Goal: Task Accomplishment & Management: Manage account settings

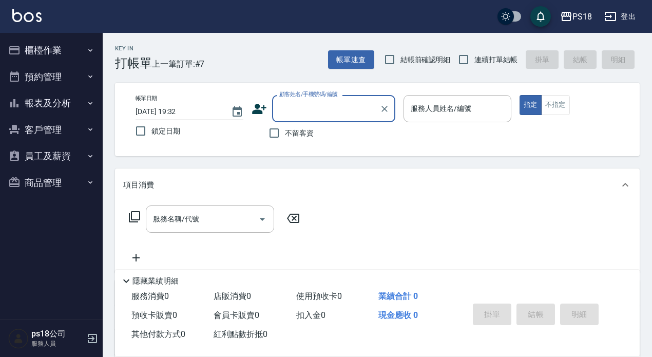
click at [46, 132] on button "客戶管理" at bounding box center [51, 129] width 94 height 27
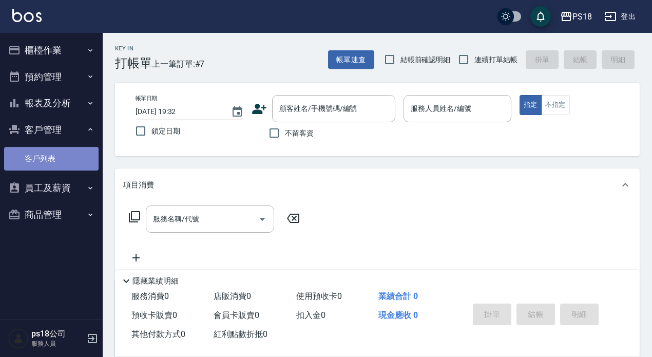
click at [45, 158] on link "客戶列表" at bounding box center [51, 159] width 94 height 24
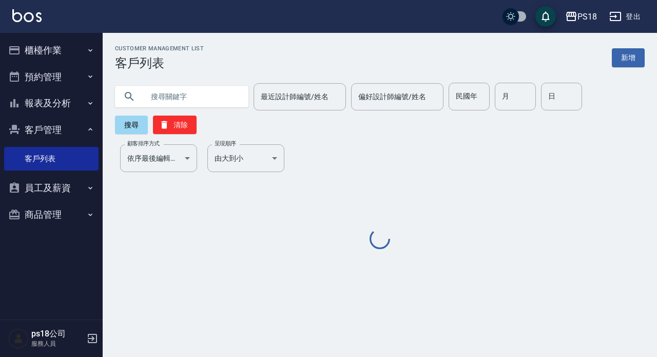
click at [218, 100] on input "text" at bounding box center [192, 97] width 96 height 28
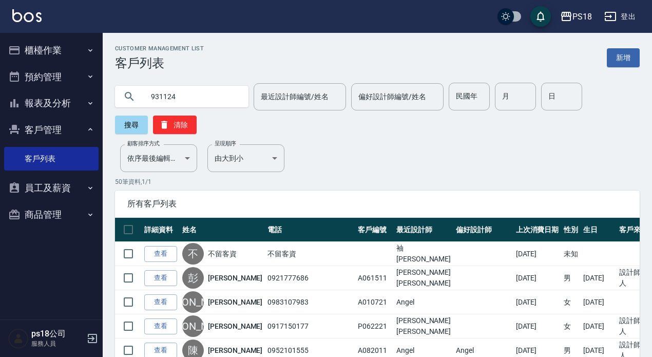
type input "931124"
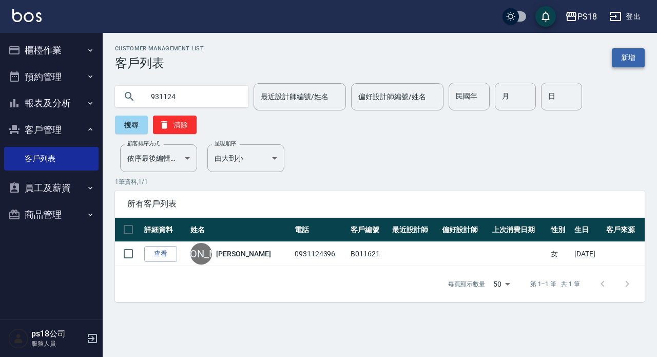
click at [629, 57] on link "新增" at bounding box center [628, 57] width 33 height 19
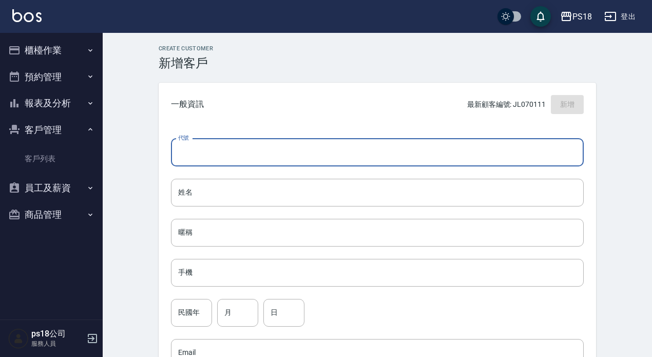
click at [202, 149] on input "代號" at bounding box center [377, 153] width 413 height 28
type input "l"
type input "＿"
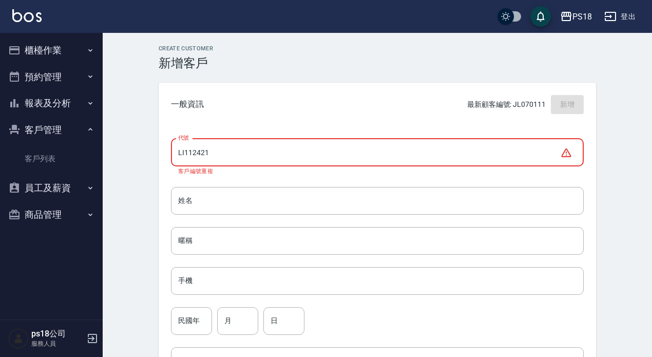
type input "LI112421"
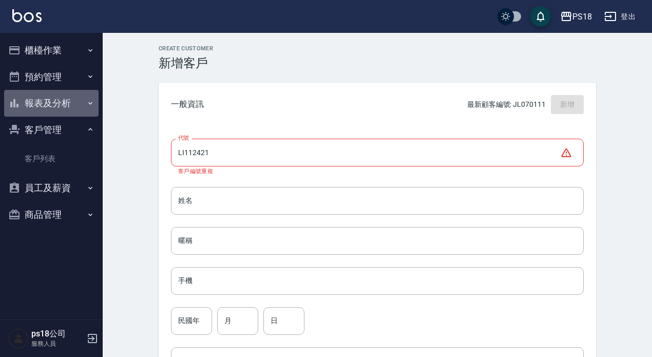
click at [56, 97] on button "報表及分析" at bounding box center [51, 103] width 94 height 27
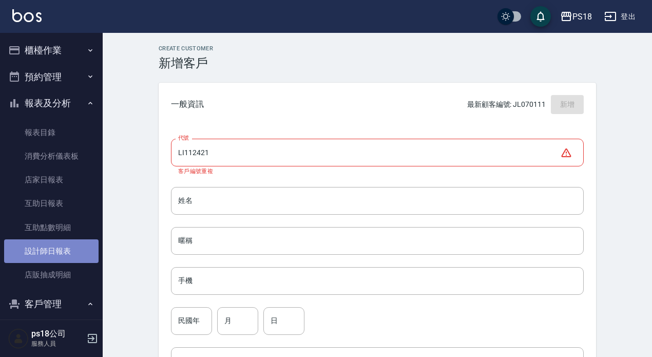
click at [82, 245] on link "設計師日報表" at bounding box center [51, 251] width 94 height 24
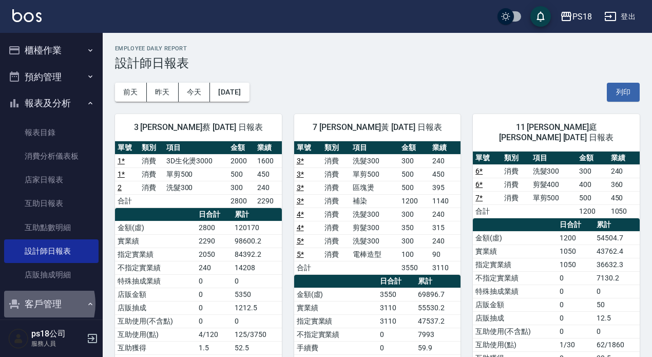
click at [36, 303] on button "客戶管理" at bounding box center [51, 303] width 94 height 27
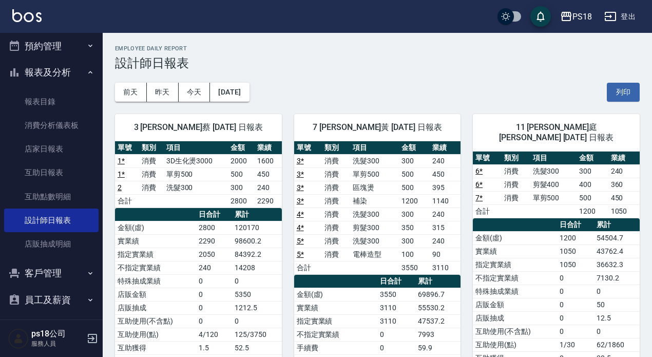
scroll to position [63, 0]
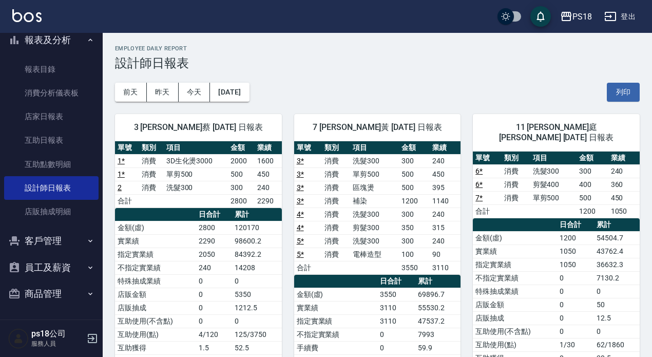
click at [52, 248] on button "客戶管理" at bounding box center [51, 240] width 94 height 27
drag, startPoint x: 49, startPoint y: 273, endPoint x: 94, endPoint y: 211, distance: 76.4
click at [49, 272] on link "客戶列表" at bounding box center [51, 270] width 94 height 24
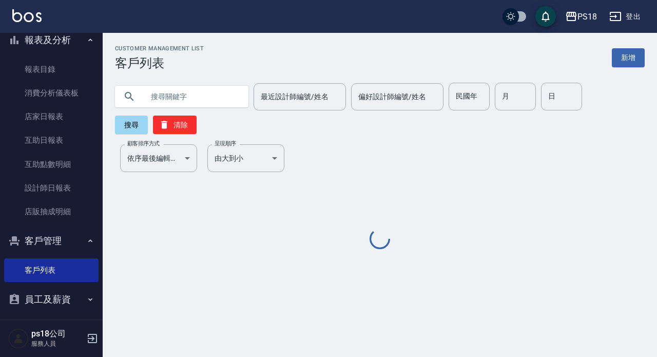
click at [204, 93] on input "text" at bounding box center [192, 97] width 96 height 28
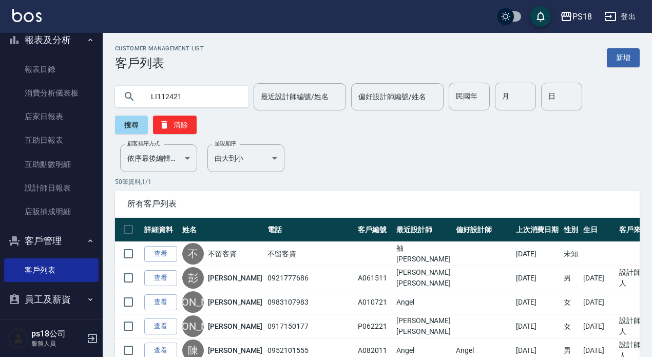
type input "LI112421"
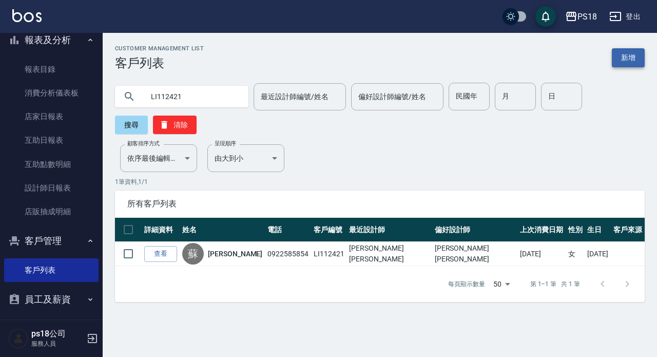
click at [639, 62] on link "新增" at bounding box center [628, 57] width 33 height 19
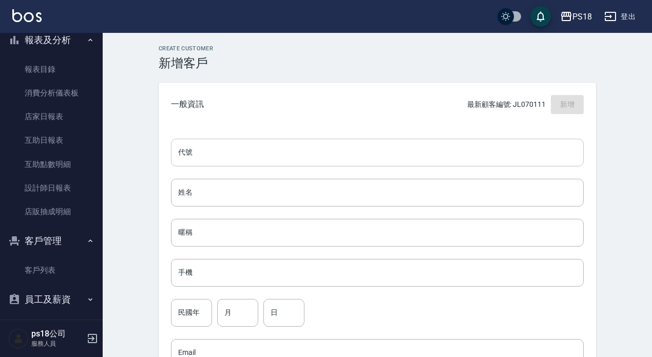
click at [208, 164] on input "代號" at bounding box center [377, 153] width 413 height 28
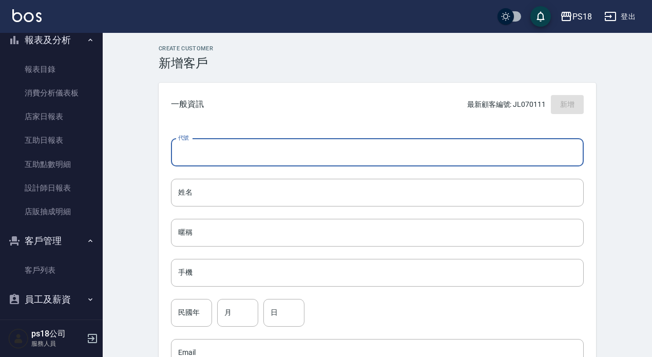
type input "l"
type input "LI112422"
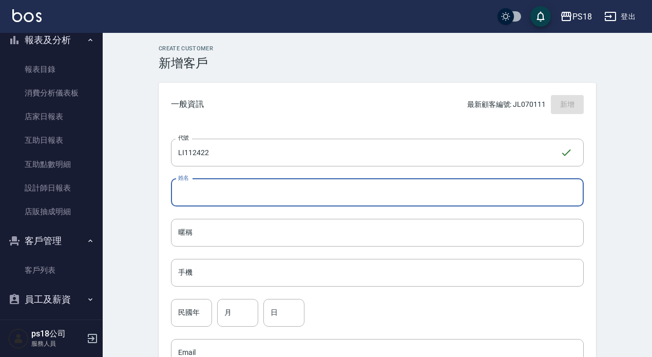
click at [265, 200] on input "姓名" at bounding box center [377, 193] width 413 height 28
type input "V"
type input "謝品萱"
click at [201, 269] on input "手機" at bounding box center [377, 273] width 413 height 28
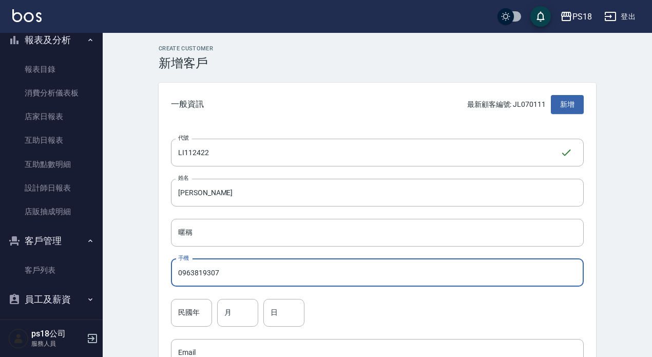
scroll to position [103, 0]
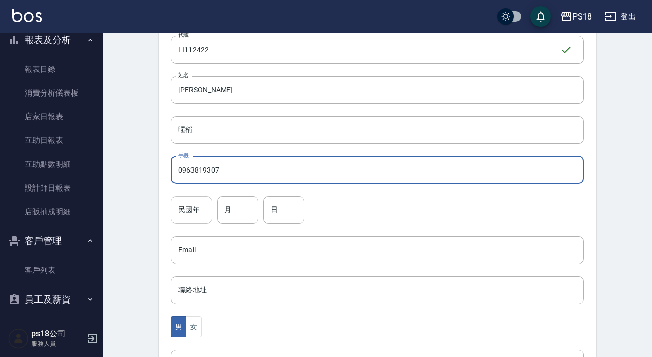
type input "0963819307"
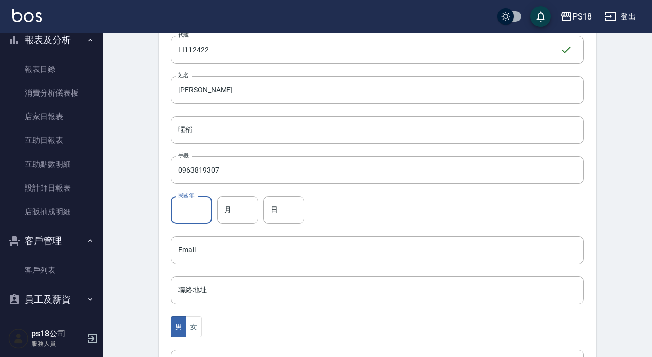
click at [192, 212] on input "民國年" at bounding box center [191, 210] width 41 height 28
type input "93"
click at [223, 207] on input "月" at bounding box center [237, 210] width 41 height 28
type input "11"
click at [270, 210] on input "日" at bounding box center [283, 210] width 41 height 28
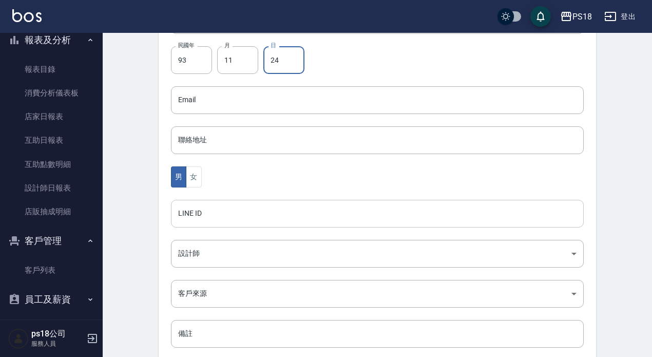
scroll to position [257, 0]
type input "24"
click at [191, 172] on button "女" at bounding box center [193, 172] width 15 height 21
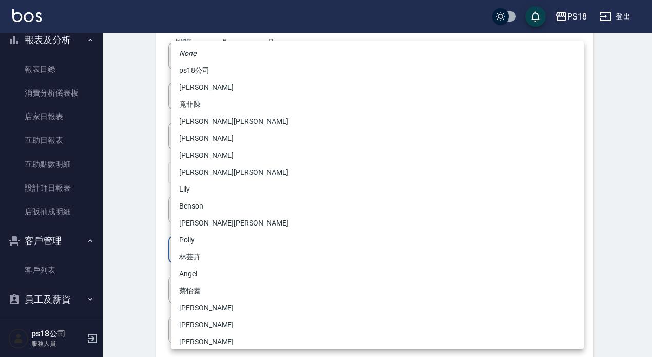
click at [219, 245] on body "PS18 登出 櫃檯作業 打帳單 帳單列表 現金收支登錄 材料自購登錄 排班表 現場電腦打卡 掃碼打卡 預約管理 預約管理 單日預約紀錄 單週預約紀錄 報表及…" at bounding box center [326, 77] width 652 height 668
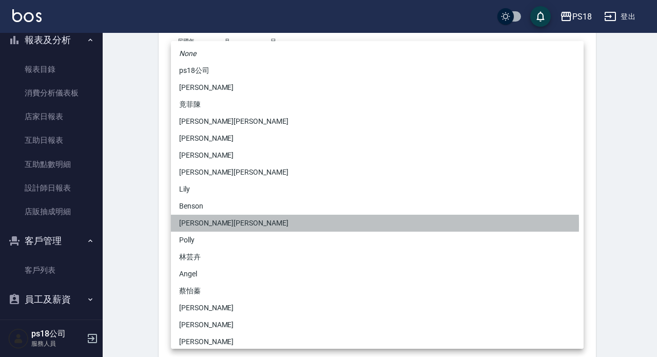
click at [207, 224] on li "依霖蔡" at bounding box center [377, 222] width 413 height 17
type input "02c46609-93fe-4fd9-80de-6dd4ce070506"
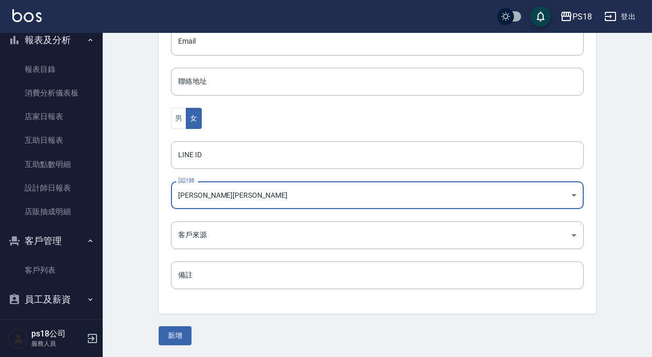
scroll to position [311, 0]
click at [195, 233] on body "PS18 登出 櫃檯作業 打帳單 帳單列表 現金收支登錄 材料自購登錄 排班表 現場電腦打卡 掃碼打卡 預約管理 預約管理 單日預約紀錄 單週預約紀錄 報表及…" at bounding box center [326, 23] width 652 height 668
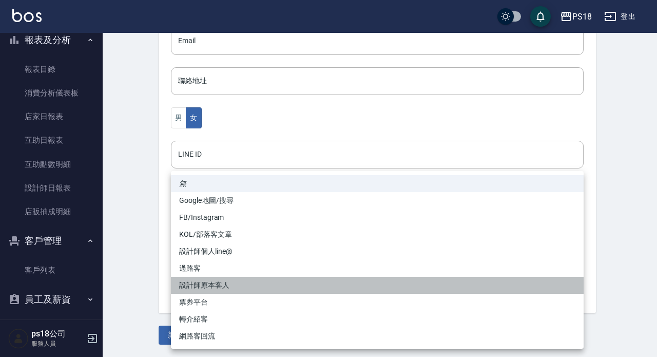
click at [218, 285] on li "設計師原本客人" at bounding box center [377, 285] width 413 height 17
type input "設計師原本客人"
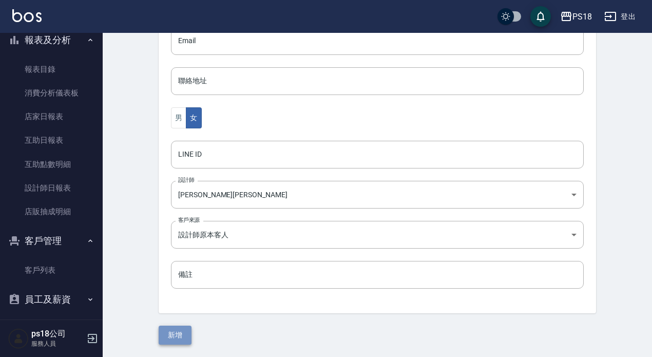
click at [181, 334] on button "新增" at bounding box center [175, 334] width 33 height 19
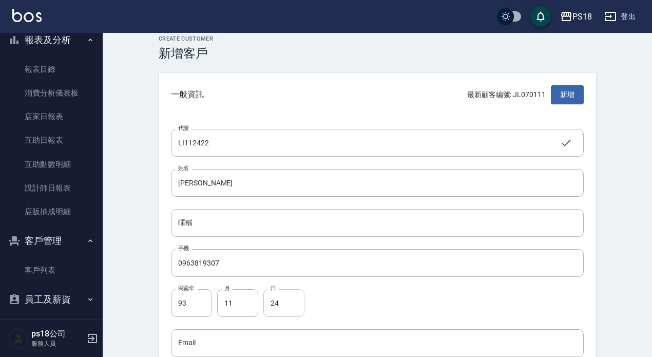
scroll to position [4, 0]
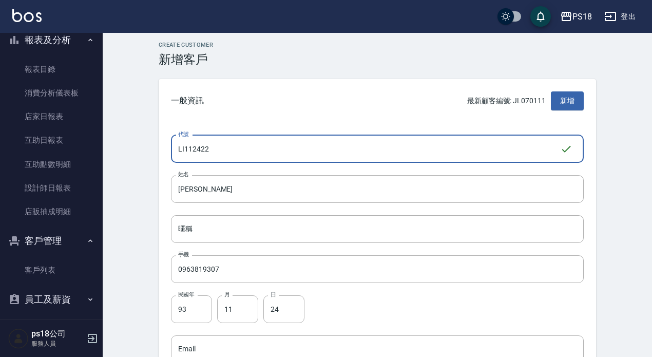
click at [212, 145] on input "LI112422" at bounding box center [365, 149] width 389 height 28
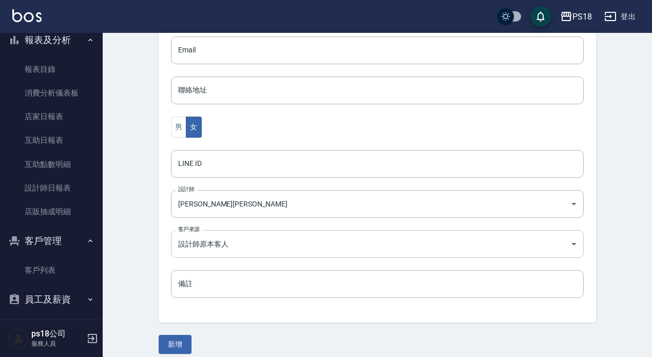
scroll to position [311, 0]
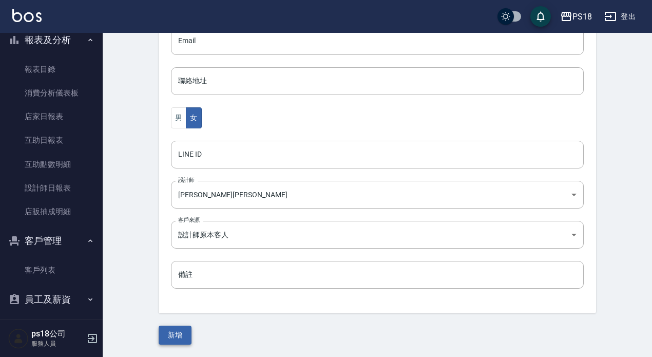
click at [177, 337] on button "新增" at bounding box center [175, 334] width 33 height 19
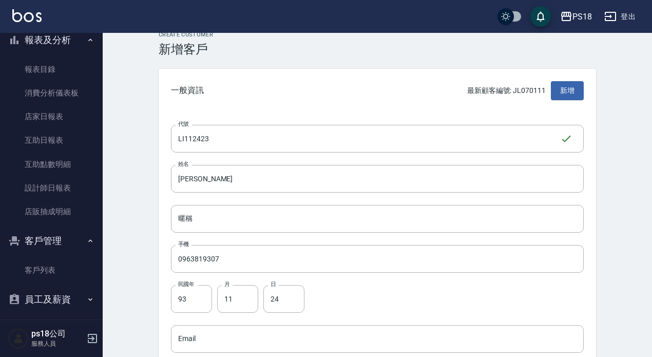
scroll to position [4, 0]
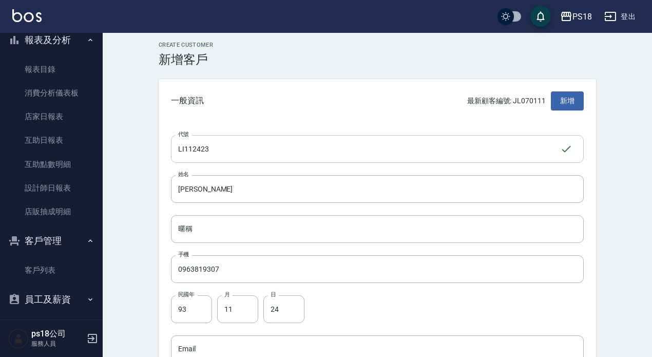
click at [217, 147] on input "LI112423" at bounding box center [365, 149] width 389 height 28
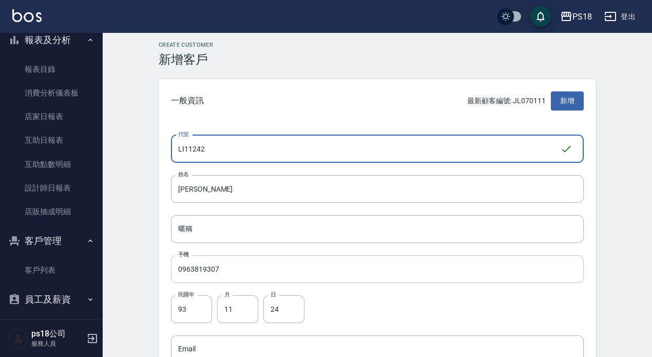
type input "LI11242"
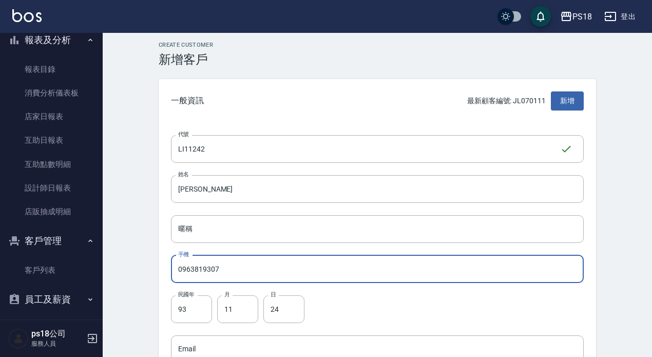
drag, startPoint x: 219, startPoint y: 266, endPoint x: 207, endPoint y: 275, distance: 14.7
click at [190, 271] on input "0963819307" at bounding box center [377, 269] width 413 height 28
click at [222, 271] on input "0963819307" at bounding box center [377, 269] width 413 height 28
drag, startPoint x: 222, startPoint y: 268, endPoint x: 171, endPoint y: 272, distance: 51.5
click at [171, 272] on input "0963819307" at bounding box center [377, 269] width 413 height 28
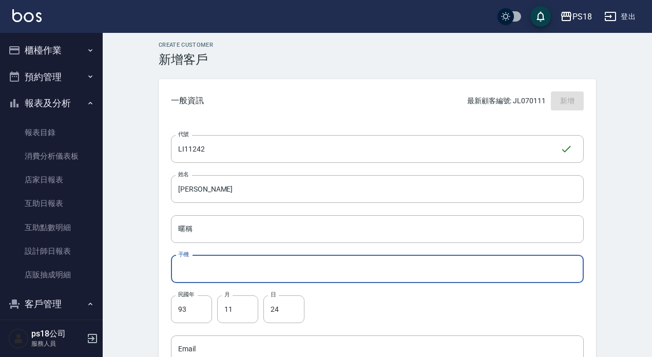
scroll to position [95, 0]
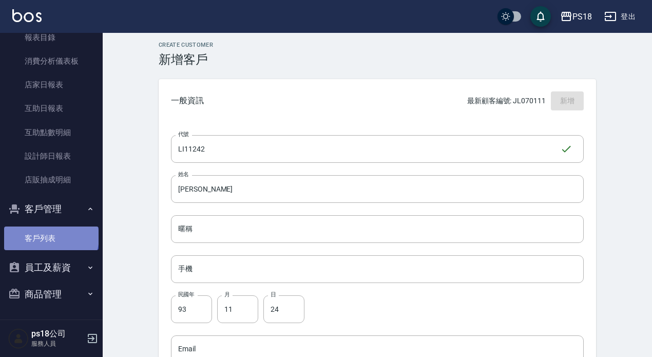
click at [50, 237] on link "客戶列表" at bounding box center [51, 238] width 94 height 24
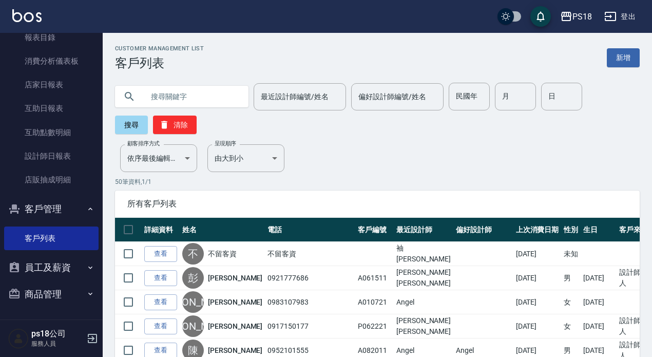
click at [155, 93] on input "text" at bounding box center [192, 97] width 96 height 28
paste input "0963819307"
type input "0963819307"
click at [127, 124] on button "搜尋" at bounding box center [131, 124] width 33 height 18
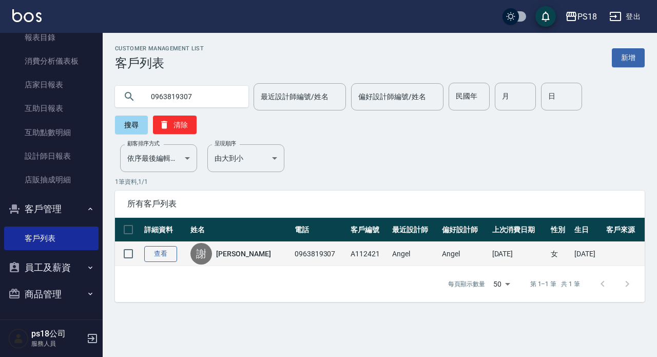
click at [158, 252] on link "查看" at bounding box center [160, 254] width 33 height 16
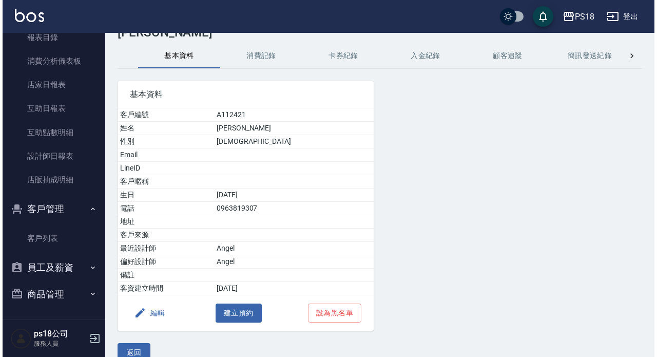
scroll to position [48, 0]
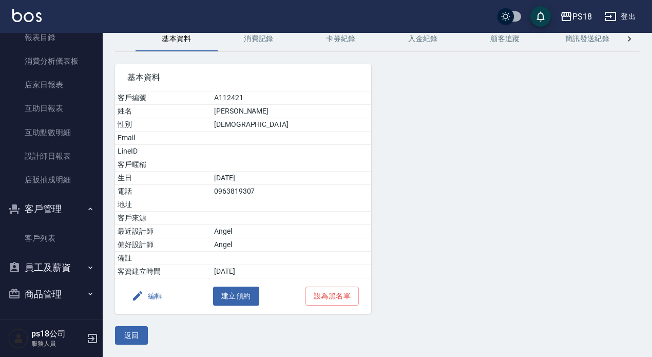
click at [156, 292] on button "編輯" at bounding box center [147, 295] width 40 height 19
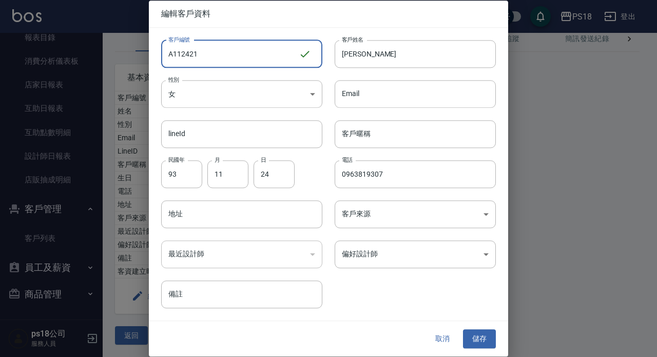
click at [173, 54] on input "A112421" at bounding box center [230, 54] width 138 height 28
click at [201, 55] on input "Li112421" at bounding box center [230, 54] width 138 height 28
type input "Li112422"
click at [481, 333] on button "儲存" at bounding box center [479, 338] width 33 height 19
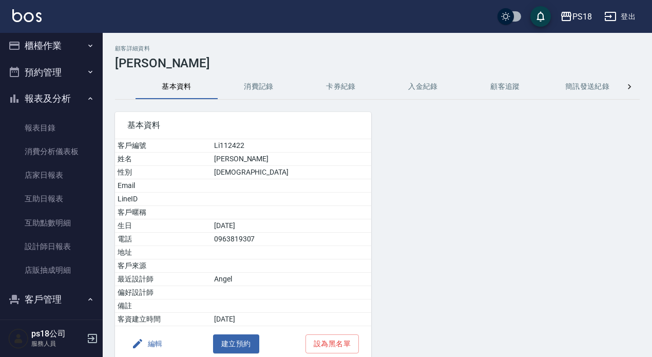
scroll to position [0, 0]
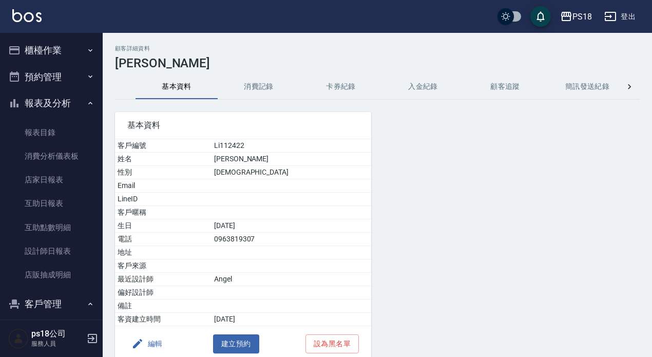
click at [49, 50] on button "櫃檯作業" at bounding box center [51, 50] width 94 height 27
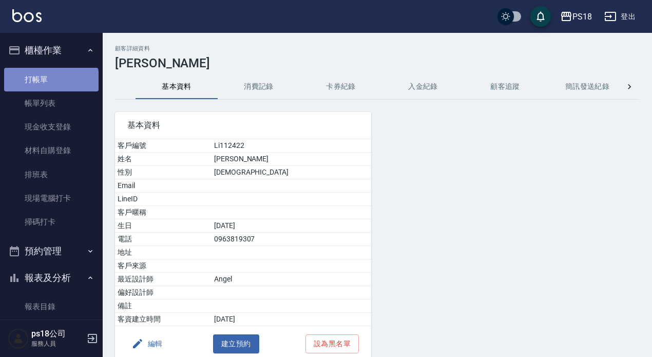
click at [49, 82] on link "打帳單" at bounding box center [51, 80] width 94 height 24
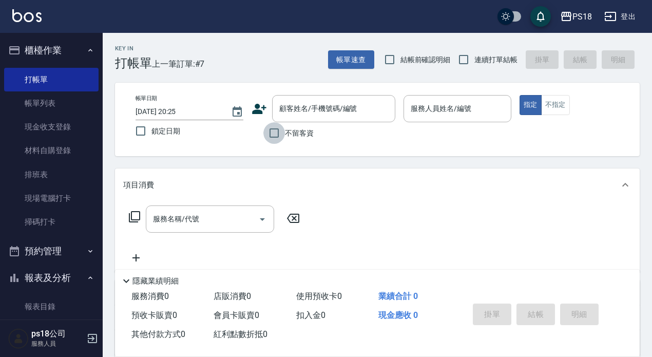
click at [270, 130] on input "不留客資" at bounding box center [274, 133] width 22 height 22
checkbox input "true"
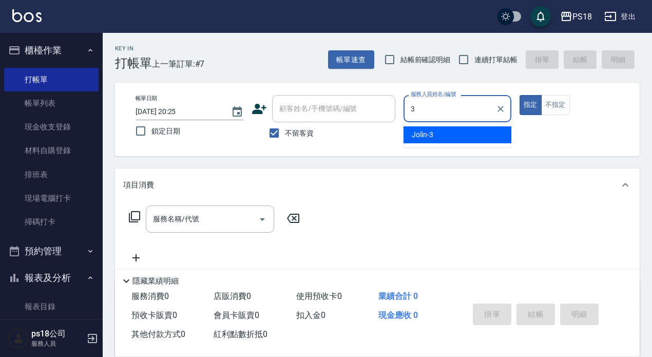
click at [444, 136] on div "Jolin -3" at bounding box center [457, 134] width 108 height 17
type input "Jolin-3"
click at [181, 216] on div "服務名稱/代號 服務名稱/代號" at bounding box center [210, 218] width 128 height 27
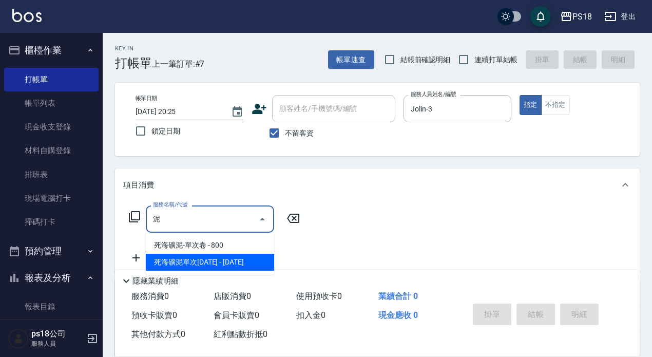
click at [209, 262] on span "死海礦泥單次1500 - 1500" at bounding box center [210, 261] width 128 height 17
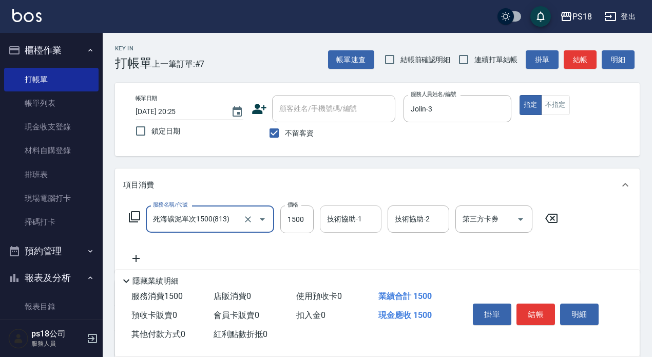
type input "死海礦泥單次1500(813)"
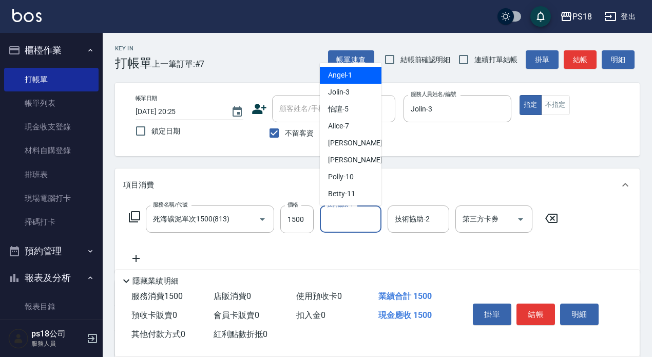
click at [343, 219] on input "技術協助-1" at bounding box center [350, 219] width 52 height 18
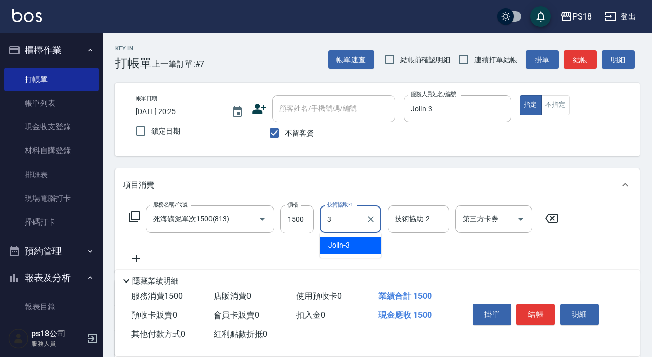
type input "Jolin-3"
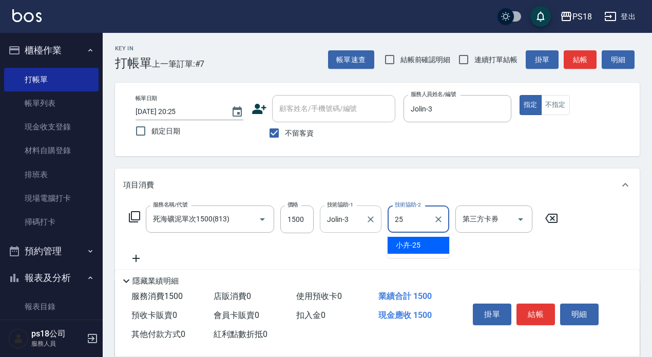
type input "小卉-25"
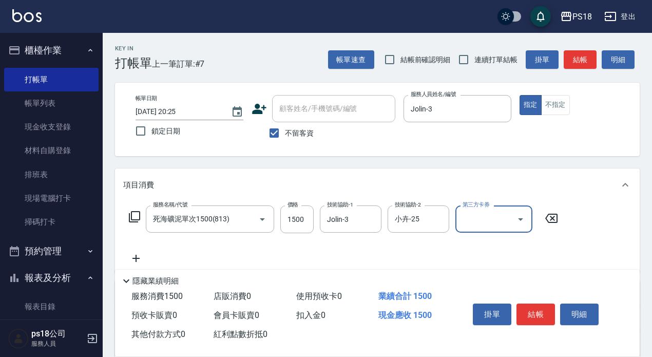
click at [136, 257] on icon at bounding box center [135, 257] width 7 height 7
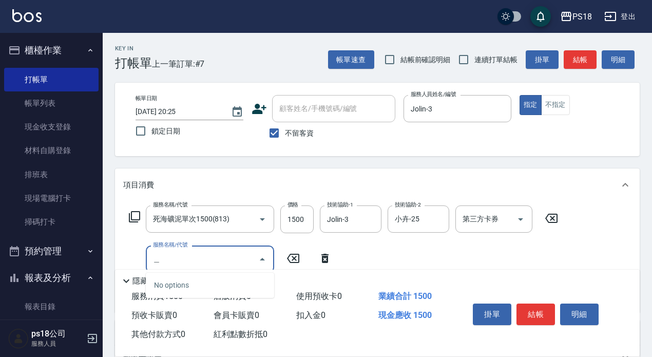
type input "雹"
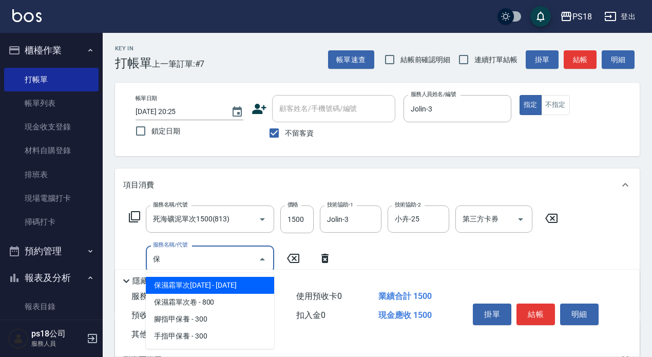
click at [200, 285] on span "保濕霜單次1500 - 1500" at bounding box center [210, 285] width 128 height 17
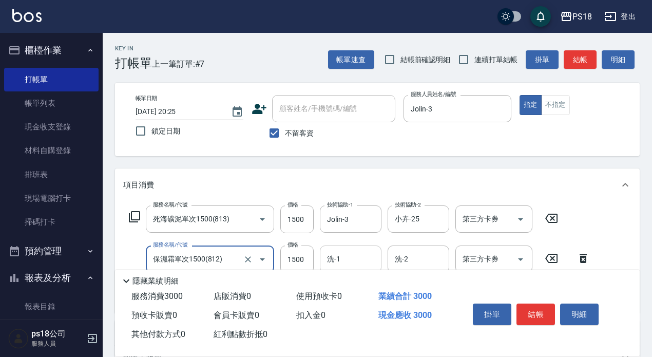
type input "保濕霜單次1500(812)"
click at [340, 257] on input "洗-1" at bounding box center [350, 259] width 52 height 18
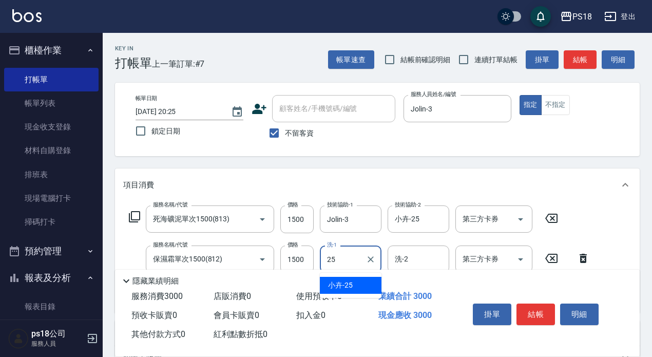
click at [350, 284] on span "小卉 -25" at bounding box center [340, 285] width 25 height 11
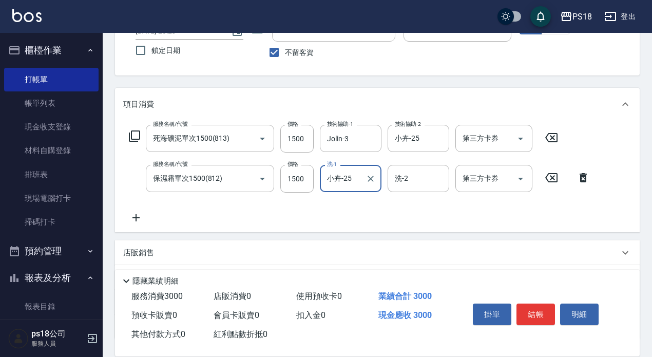
scroll to position [154, 0]
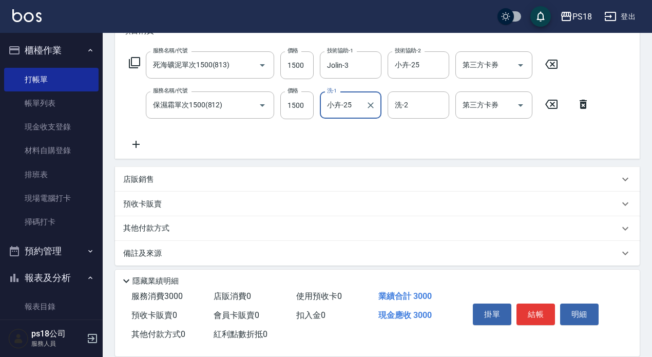
type input "小卉-25"
click at [138, 145] on icon at bounding box center [135, 144] width 7 height 7
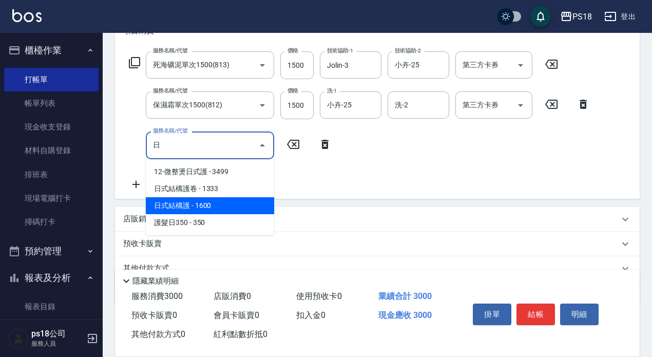
click at [220, 208] on span "日式結構護 - 1600" at bounding box center [210, 205] width 128 height 17
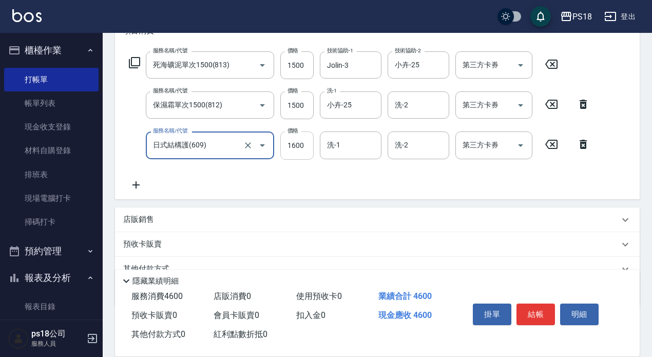
type input "日式結構護(609)"
click at [313, 147] on input "1600" at bounding box center [296, 145] width 33 height 28
type input "1200"
click at [339, 141] on div "洗-1 洗-1" at bounding box center [351, 144] width 62 height 27
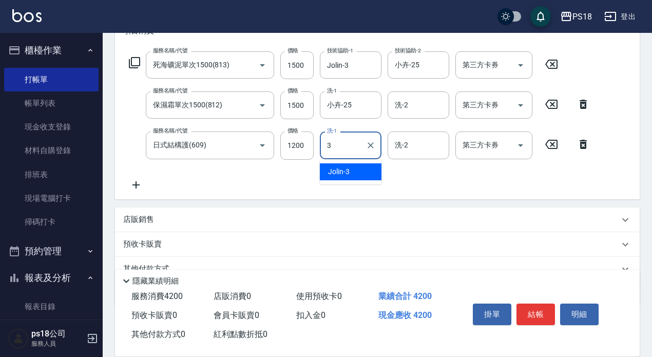
click at [338, 167] on span "Jolin -3" at bounding box center [339, 171] width 22 height 11
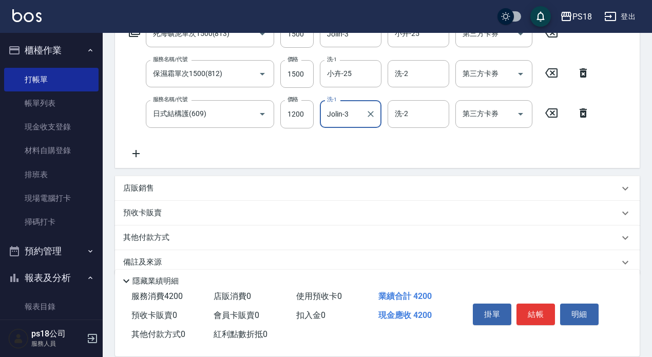
scroll to position [202, 0]
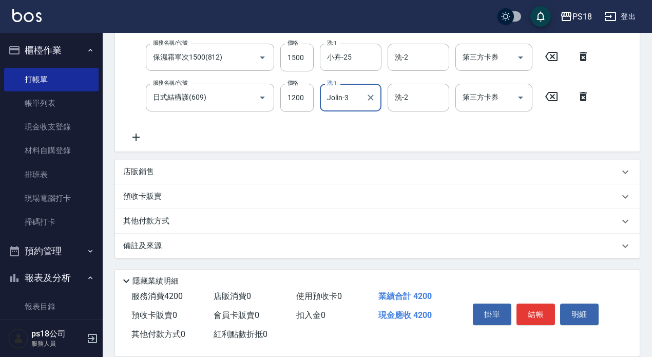
type input "Jolin-3"
click at [148, 169] on p "店販銷售" at bounding box center [138, 171] width 31 height 11
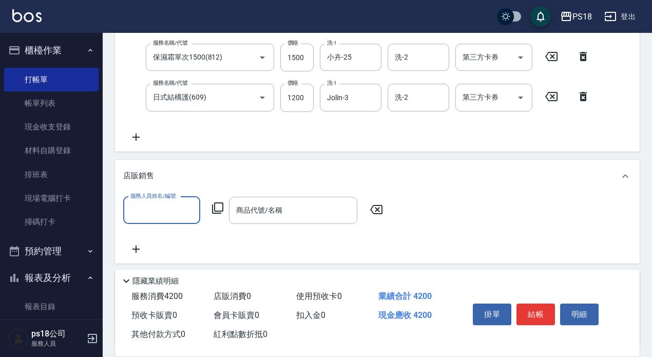
scroll to position [0, 0]
type input "Jolin-3"
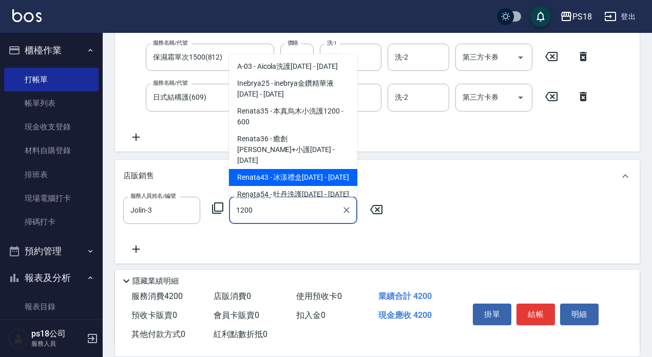
click at [316, 169] on span "Renata43 - 冰漾禮盒1200 - 1200" at bounding box center [293, 177] width 128 height 17
type input "冰漾禮盒1200"
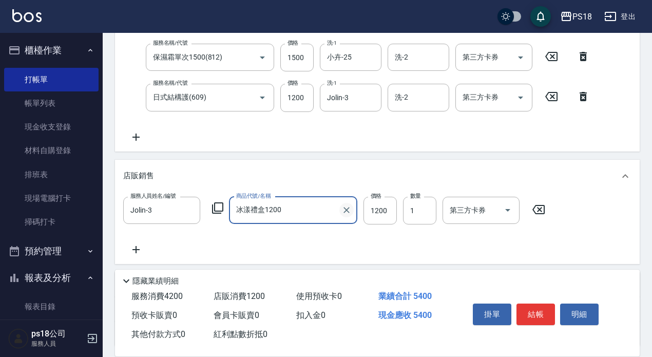
click at [346, 211] on icon "Clear" at bounding box center [346, 210] width 6 height 6
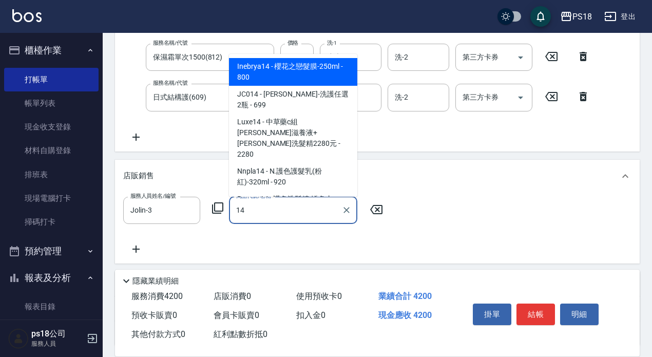
type input "1"
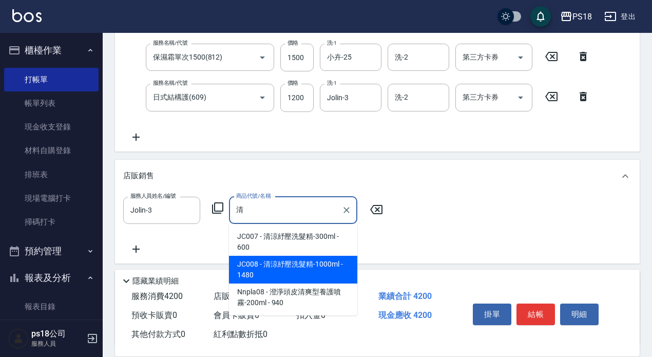
click at [303, 268] on span "JC008 - 清涼紓壓洗髮精-1000ml - 1480" at bounding box center [293, 270] width 128 height 28
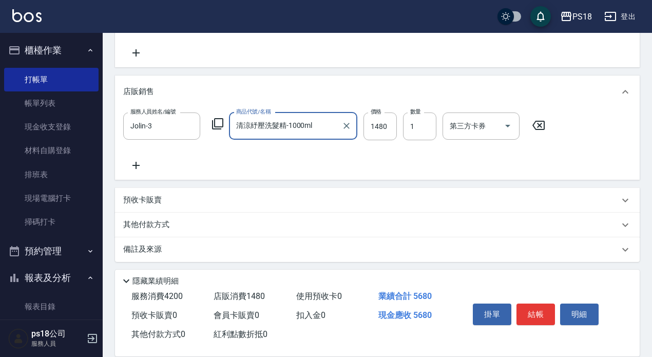
scroll to position [289, 0]
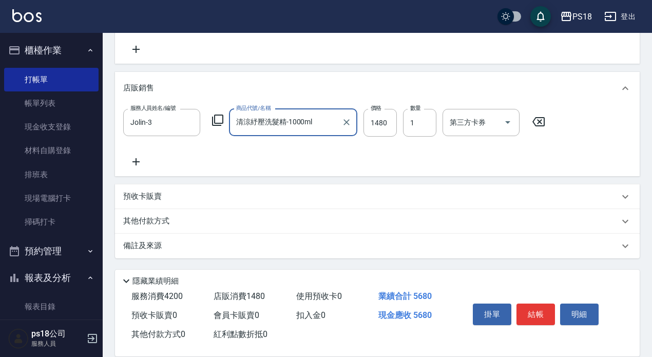
type input "清涼紓壓洗髮精-1000ml"
click at [150, 219] on p "其他付款方式" at bounding box center [148, 220] width 51 height 11
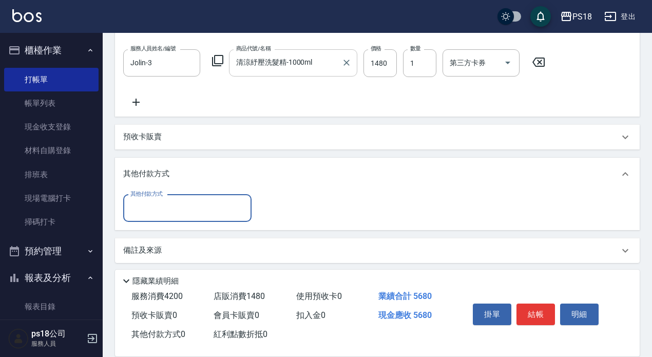
scroll to position [354, 0]
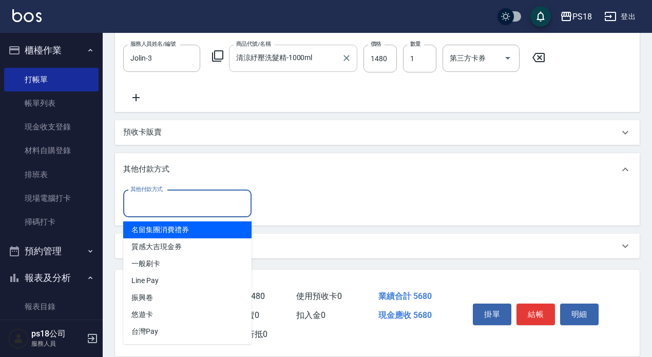
click at [156, 211] on input "其他付款方式" at bounding box center [187, 203] width 119 height 18
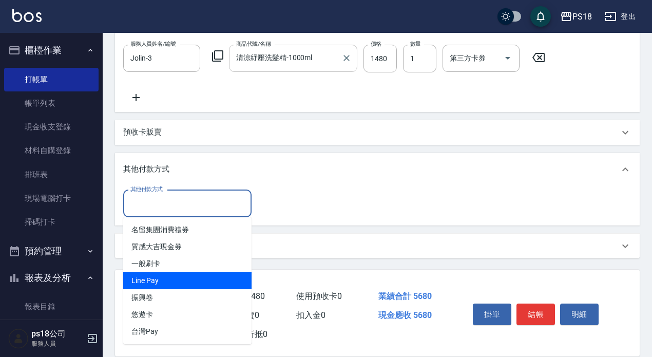
click at [164, 278] on span "Line Pay" at bounding box center [187, 280] width 128 height 17
type input "Line Pay"
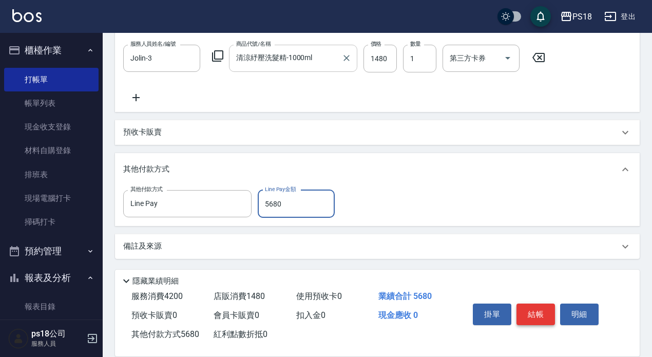
type input "5680"
click at [538, 305] on button "結帳" at bounding box center [535, 314] width 38 height 22
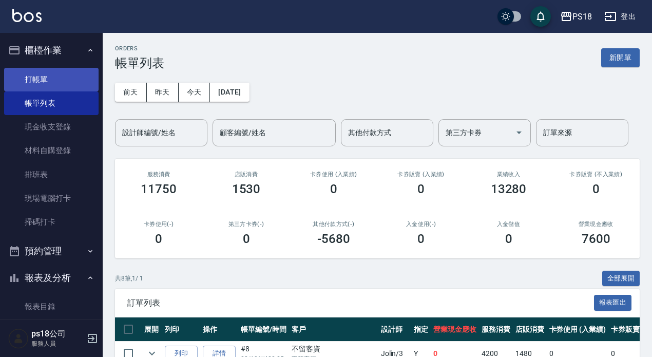
click at [37, 81] on link "打帳單" at bounding box center [51, 80] width 94 height 24
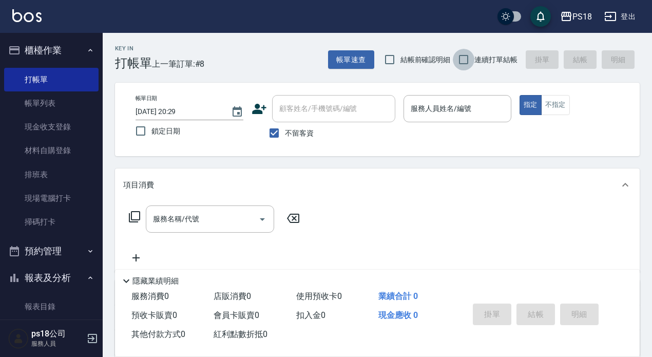
click at [462, 60] on input "連續打單結帳" at bounding box center [464, 60] width 22 height 22
checkbox input "true"
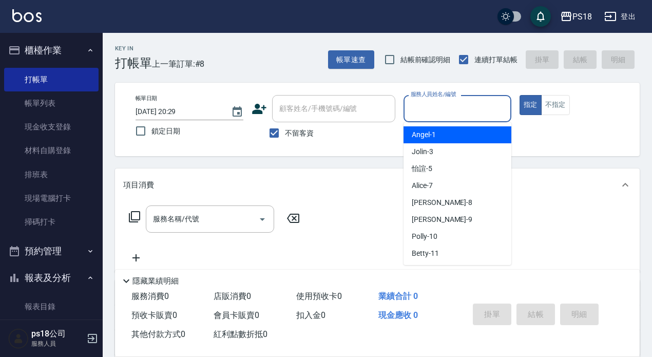
click at [421, 109] on input "服務人員姓名/編號" at bounding box center [457, 109] width 99 height 18
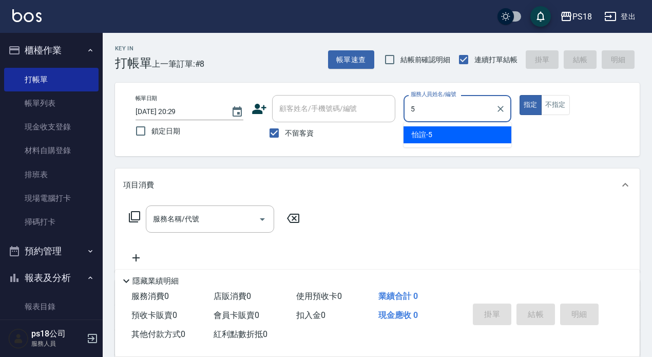
click at [426, 135] on span "怡諠 -5" at bounding box center [421, 134] width 21 height 11
type input "怡諠-5"
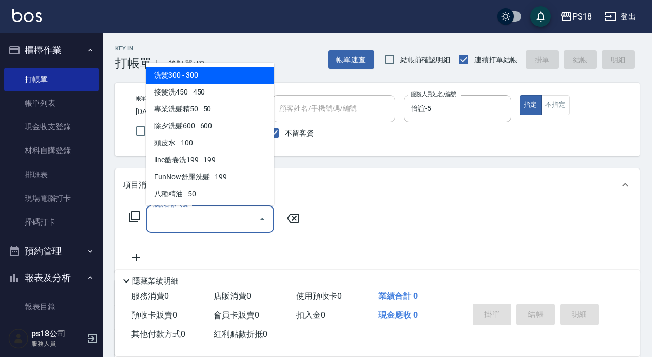
click at [173, 215] on div "服務名稱/代號 服務名稱/代號" at bounding box center [210, 218] width 128 height 27
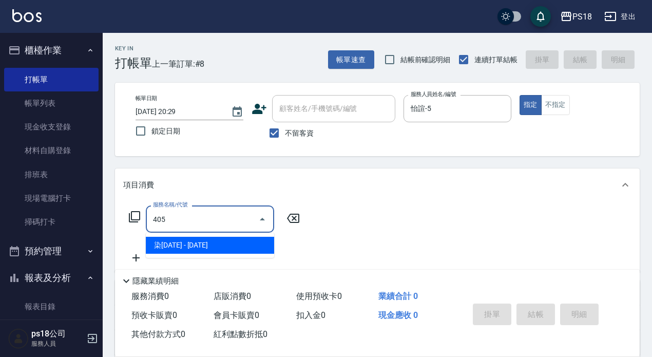
click at [171, 249] on span "染1500 - 1500" at bounding box center [210, 245] width 128 height 17
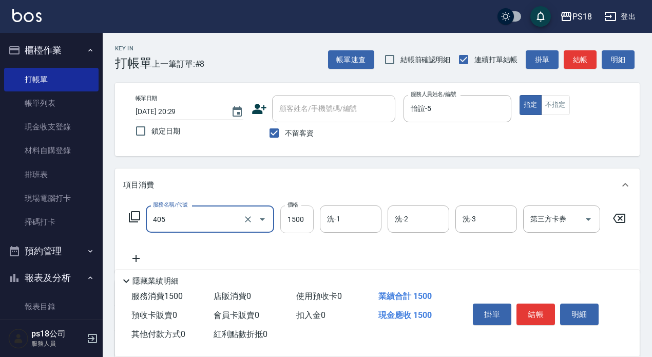
type input "染1500(405)"
click at [307, 222] on input "1500" at bounding box center [296, 219] width 33 height 28
type input "1800"
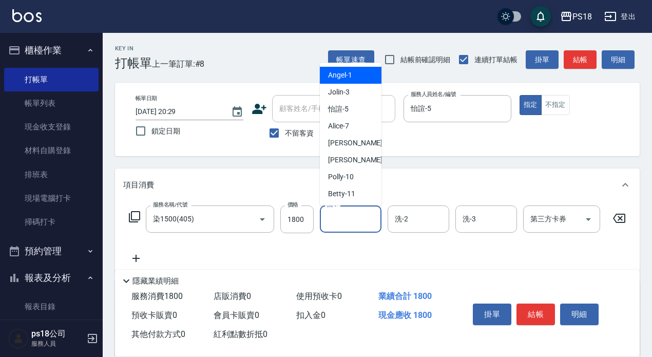
drag, startPoint x: 355, startPoint y: 224, endPoint x: 349, endPoint y: 214, distance: 11.7
click at [355, 224] on input "洗-1" at bounding box center [350, 219] width 52 height 18
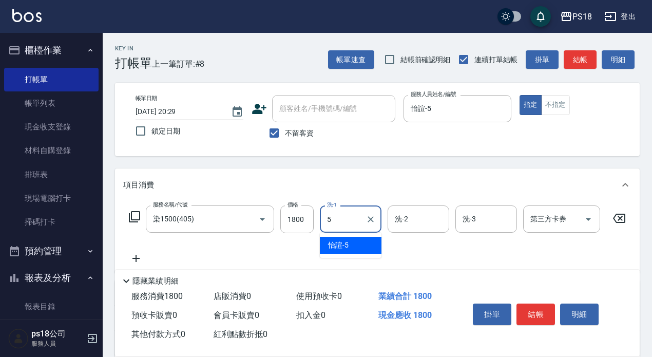
click at [356, 241] on div "怡諠 -5" at bounding box center [351, 245] width 62 height 17
type input "怡諠-5"
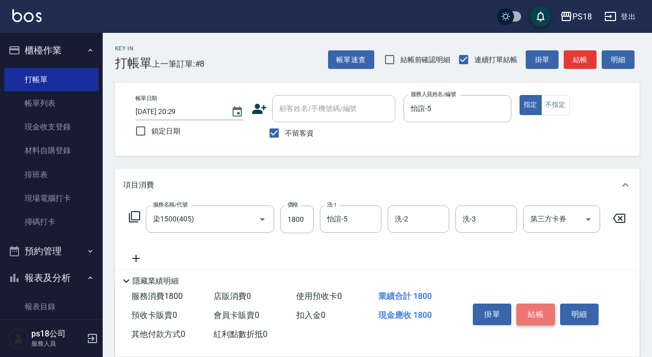
click at [536, 308] on button "結帳" at bounding box center [535, 314] width 38 height 22
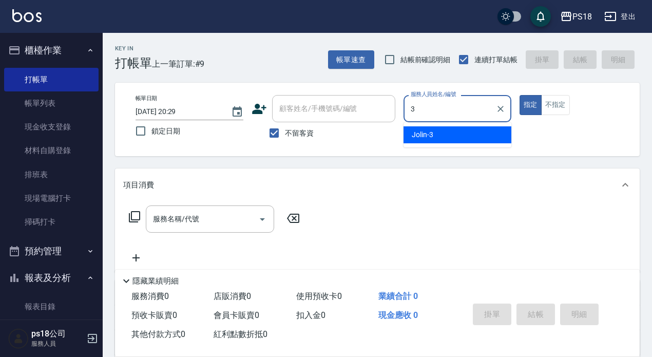
click at [413, 131] on span "Jolin -3" at bounding box center [422, 134] width 22 height 11
type input "Jolin-3"
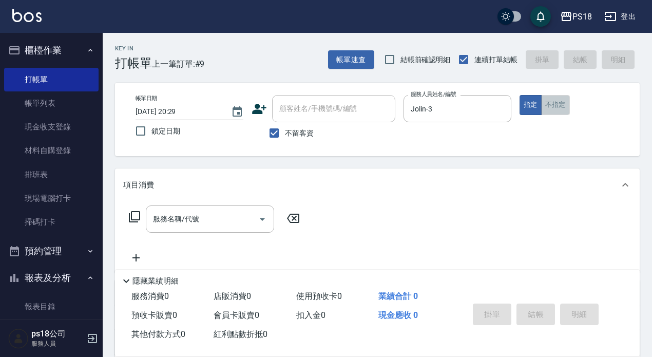
click at [554, 103] on button "不指定" at bounding box center [555, 105] width 29 height 20
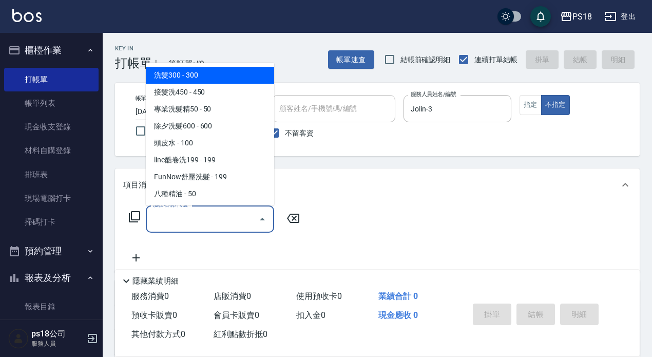
click at [159, 217] on input "服務名稱/代號" at bounding box center [202, 219] width 104 height 18
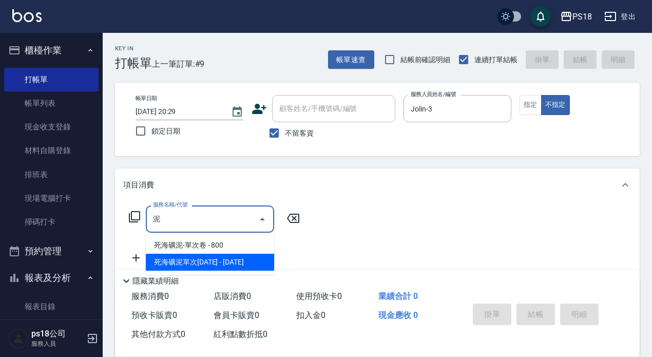
click at [209, 260] on span "死海礦泥單次1500 - 1500" at bounding box center [210, 261] width 128 height 17
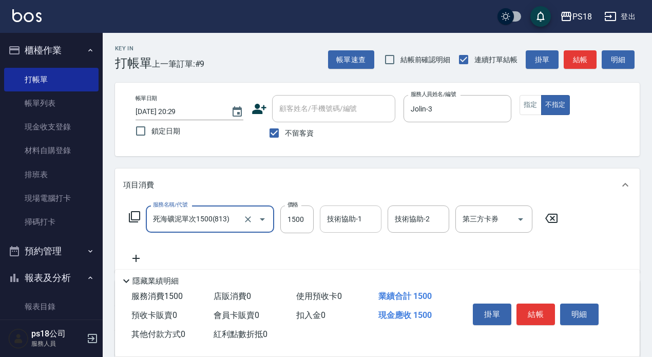
type input "死海礦泥單次1500(813)"
click at [340, 222] on input "技術協助-1" at bounding box center [350, 219] width 52 height 18
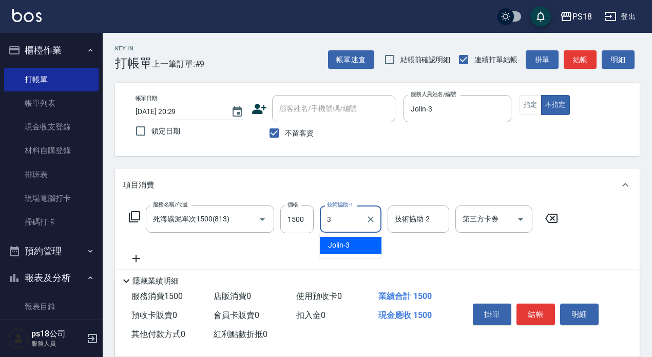
type input "Jolin-3"
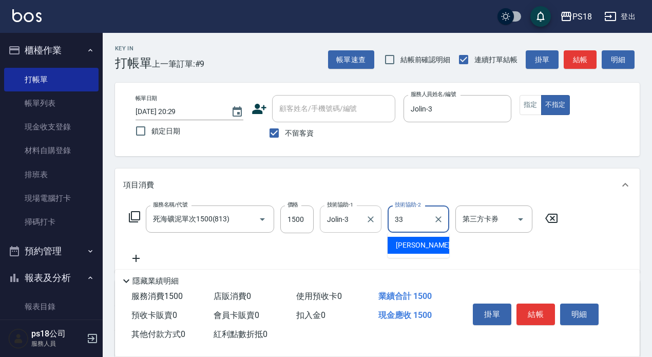
type input "李羽忻-33"
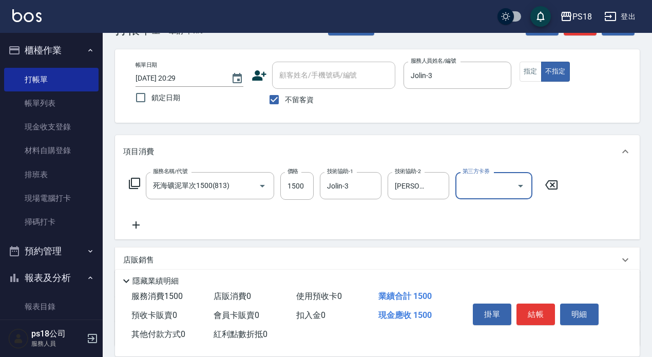
scroll to position [51, 0]
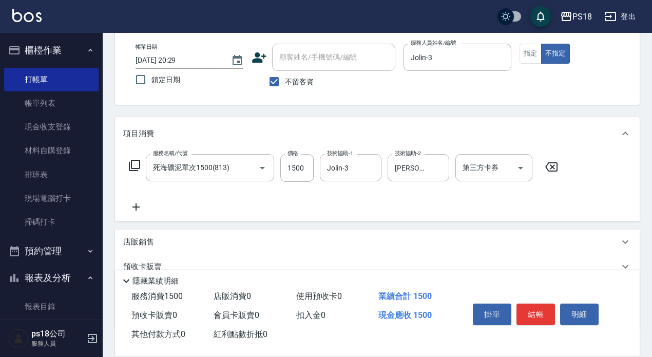
click at [140, 206] on icon at bounding box center [136, 207] width 26 height 12
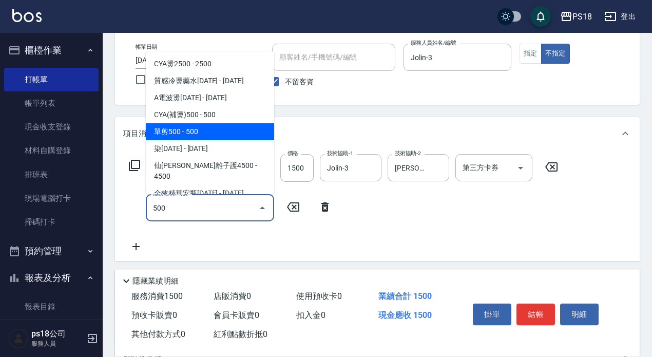
click at [180, 129] on span "單剪500 - 500" at bounding box center [210, 131] width 128 height 17
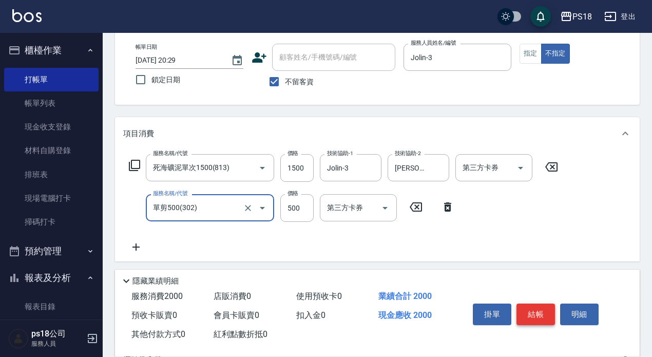
type input "單剪500(302)"
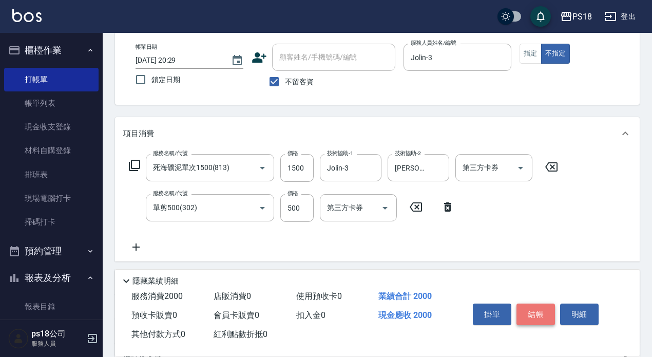
click at [534, 306] on button "結帳" at bounding box center [535, 314] width 38 height 22
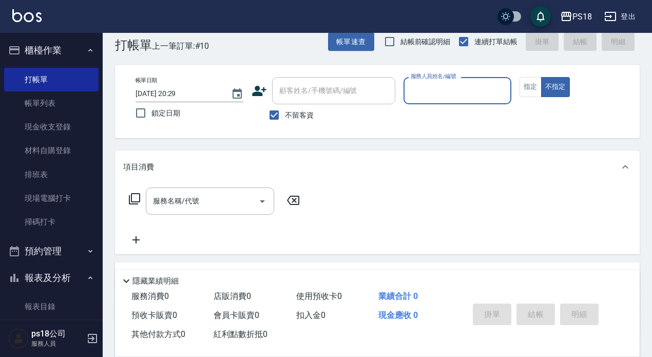
scroll to position [0, 0]
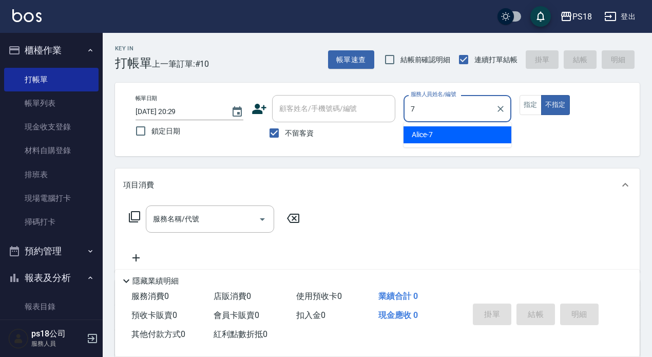
click at [430, 133] on span "Alice -7" at bounding box center [421, 134] width 21 height 11
type input "Alice-7"
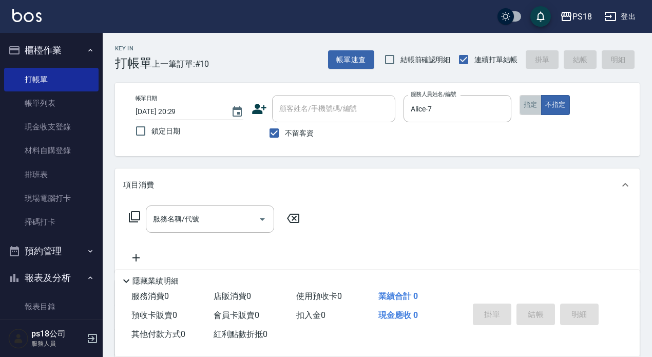
click at [530, 105] on button "指定" at bounding box center [530, 105] width 22 height 20
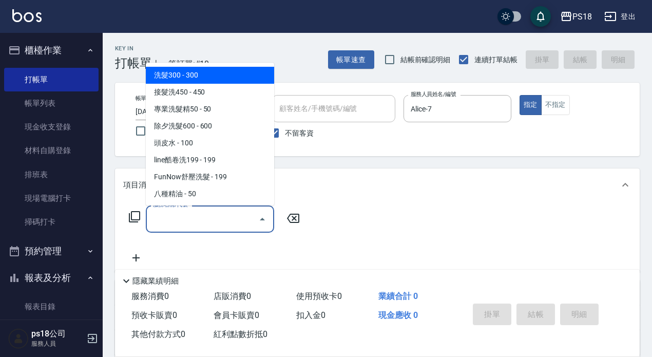
click at [165, 215] on div "服務名稱/代號 服務名稱/代號" at bounding box center [210, 218] width 128 height 27
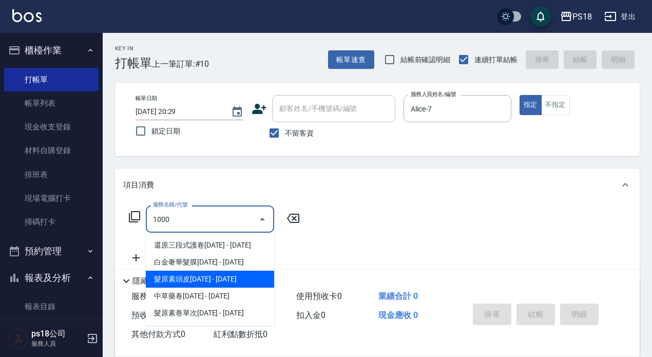
click at [240, 282] on span "髮原素頭皮1000 - 1000" at bounding box center [210, 278] width 128 height 17
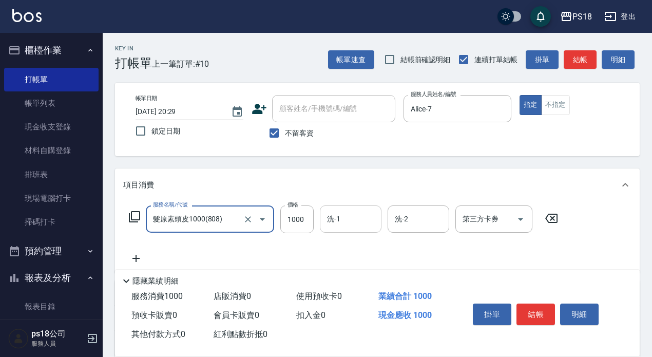
type input "髮原素頭皮1000(808)"
click at [346, 219] on input "洗-1" at bounding box center [350, 219] width 52 height 18
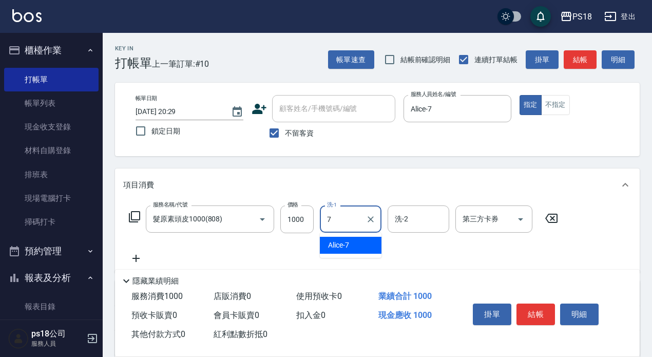
click at [369, 240] on div "Alice -7" at bounding box center [351, 245] width 62 height 17
type input "Alice-7"
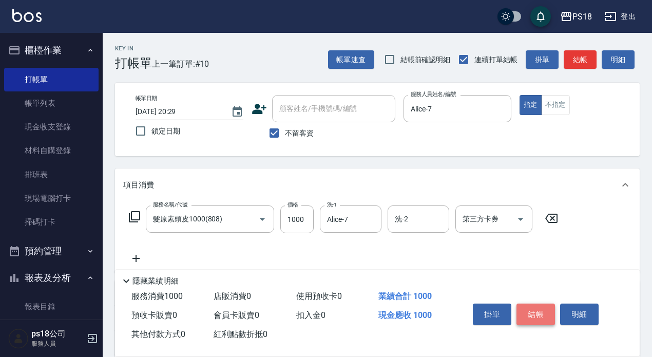
click at [540, 305] on button "結帳" at bounding box center [535, 314] width 38 height 22
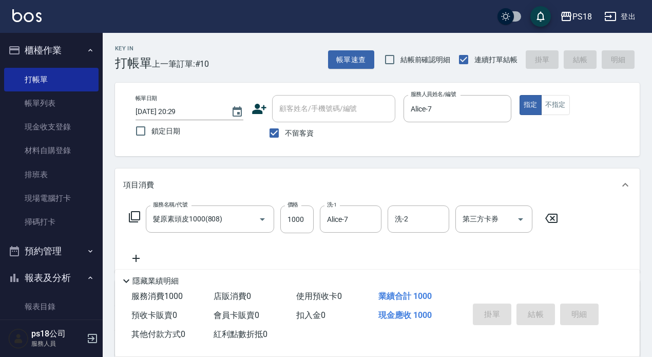
type input "2025/08/19 20:30"
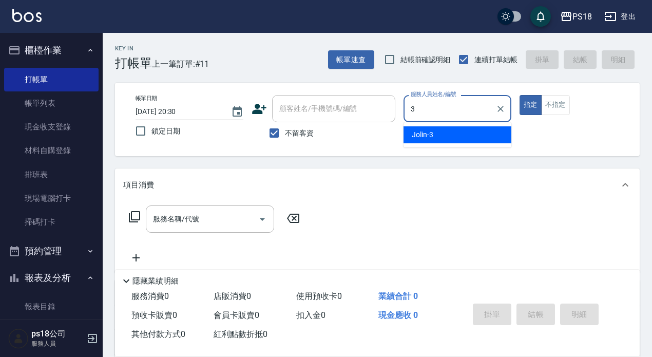
click at [442, 134] on div "Jolin -3" at bounding box center [457, 134] width 108 height 17
type input "Jolin-3"
click at [173, 219] on div "服務名稱/代號 服務名稱/代號" at bounding box center [210, 218] width 128 height 27
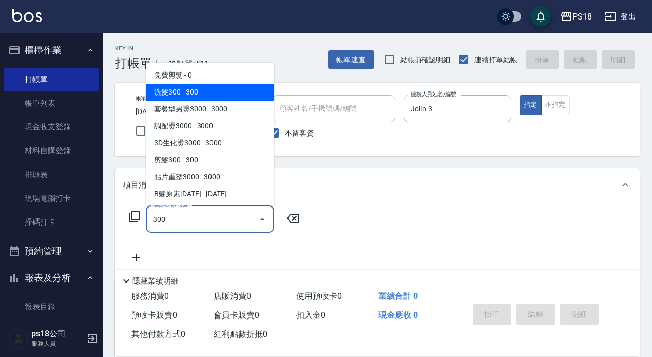
click at [185, 91] on span "洗髮300 - 300" at bounding box center [210, 92] width 128 height 17
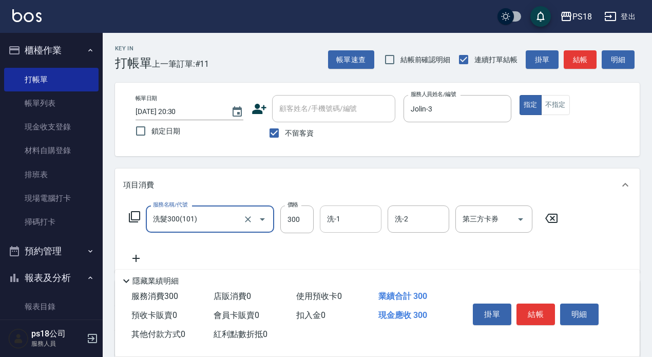
type input "洗髮300(101)"
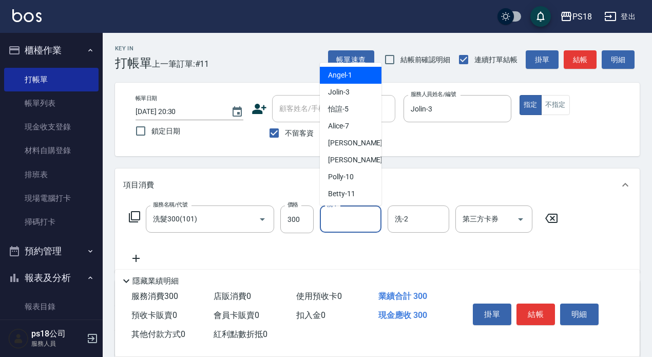
click at [338, 222] on input "洗-1" at bounding box center [350, 219] width 52 height 18
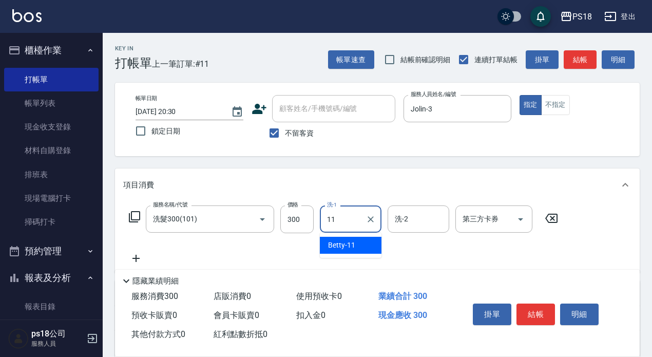
click at [345, 238] on div "Betty -11" at bounding box center [351, 245] width 62 height 17
type input "Betty-11"
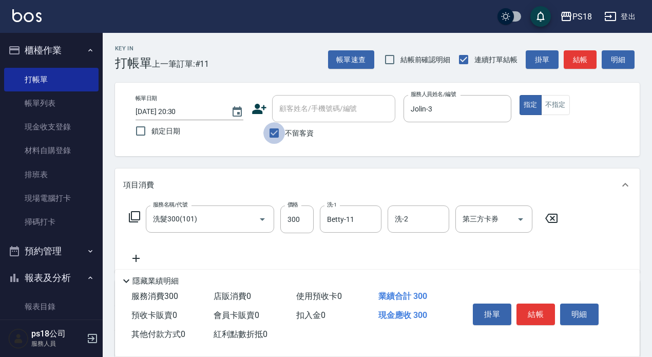
drag, startPoint x: 268, startPoint y: 129, endPoint x: 284, endPoint y: 112, distance: 23.3
click at [269, 128] on input "不留客資" at bounding box center [274, 133] width 22 height 22
checkbox input "false"
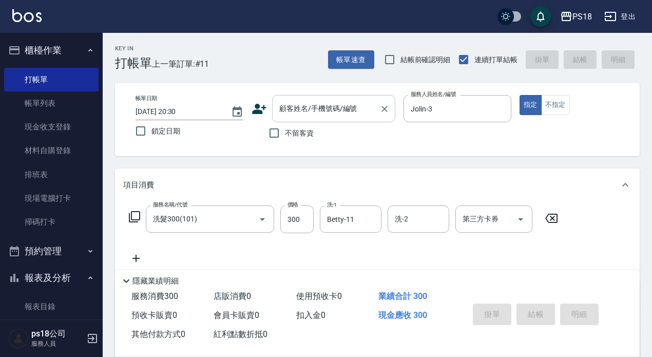
drag, startPoint x: 286, startPoint y: 106, endPoint x: 291, endPoint y: 116, distance: 11.7
click at [286, 105] on div "顧客姓名/手機號碼/編號 顧客姓名/手機號碼/編號" at bounding box center [333, 108] width 123 height 27
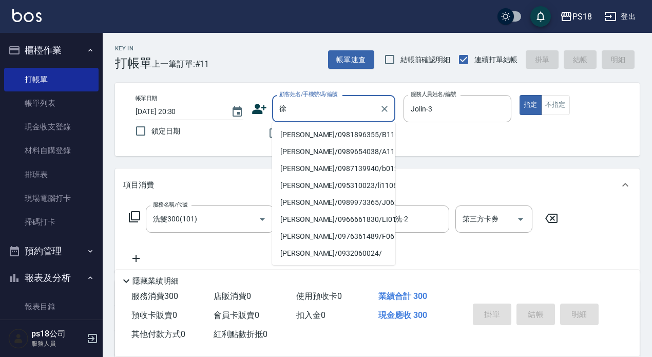
click at [302, 136] on li "徐詩涵/0981896355/B110522" at bounding box center [333, 134] width 123 height 17
type input "徐詩涵/0981896355/B110522"
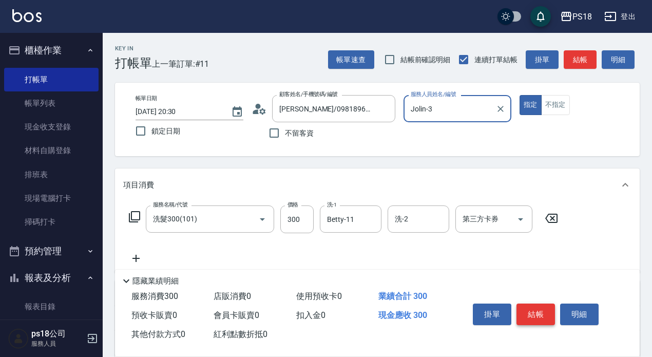
click at [527, 310] on button "結帳" at bounding box center [535, 314] width 38 height 22
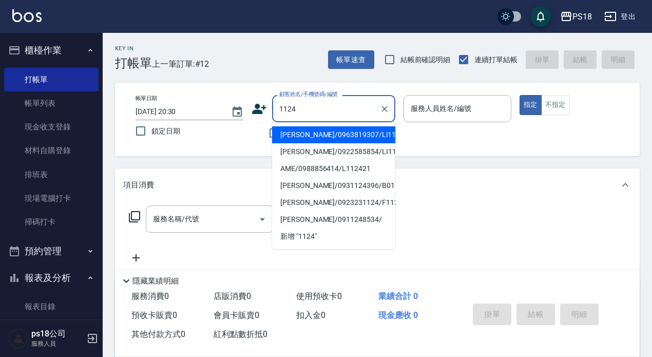
click at [332, 132] on li "謝品萱/0963819307/Li112422" at bounding box center [333, 134] width 123 height 17
type input "謝品萱/0963819307/Li112422"
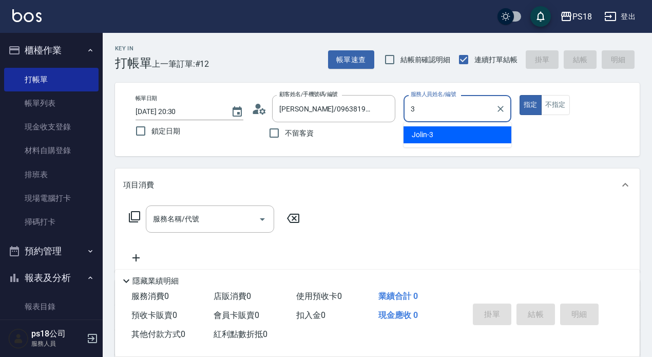
click at [448, 129] on div "Jolin -3" at bounding box center [457, 134] width 108 height 17
type input "Jolin-3"
click at [158, 214] on input "服務名稱/代號" at bounding box center [202, 219] width 104 height 18
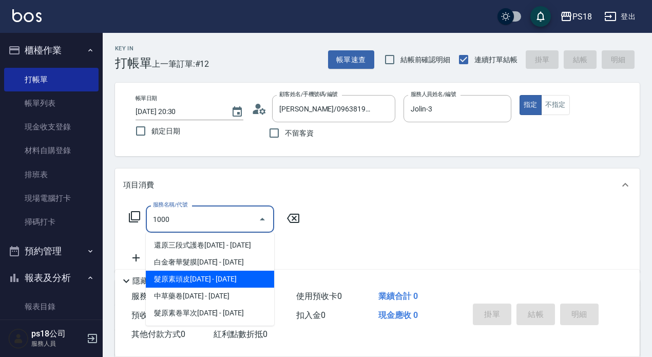
click at [192, 279] on span "髮原素頭皮1000 - 1000" at bounding box center [210, 278] width 128 height 17
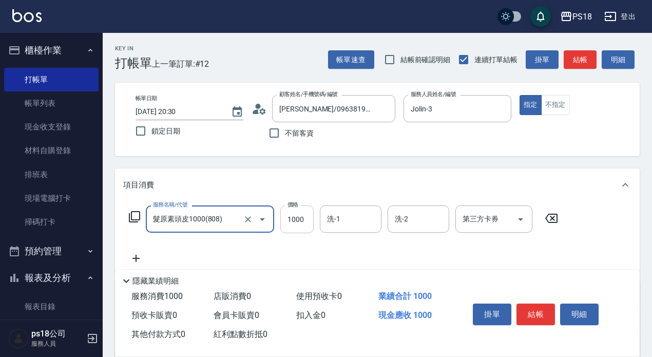
type input "髮原素頭皮1000(808)"
click at [306, 219] on input "1000" at bounding box center [296, 219] width 33 height 28
type input "1499"
click at [342, 219] on input "洗-1" at bounding box center [350, 219] width 52 height 18
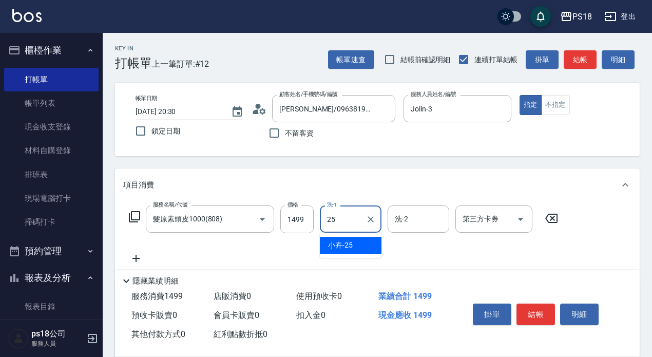
click at [370, 243] on div "小卉 -25" at bounding box center [351, 245] width 62 height 17
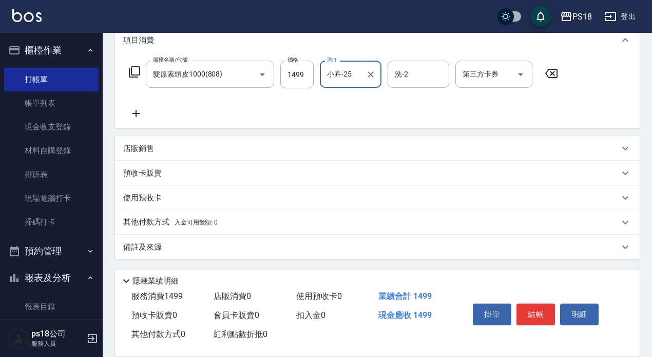
scroll to position [146, 0]
type input "小卉-25"
click at [152, 169] on p "預收卡販賣" at bounding box center [142, 172] width 38 height 11
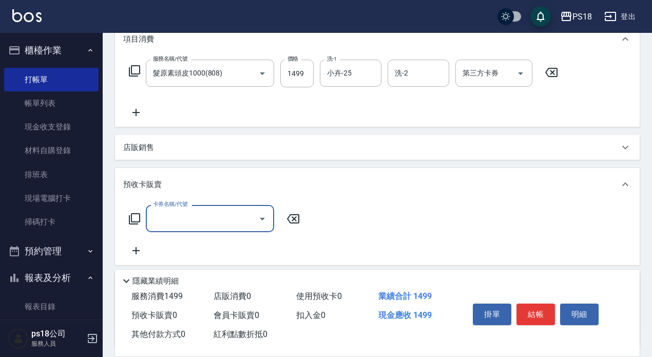
scroll to position [0, 0]
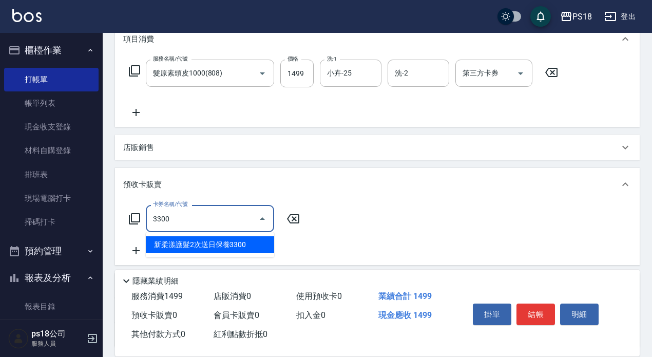
click at [201, 244] on span "新柔漾護髮2次送日保養3300" at bounding box center [210, 244] width 128 height 17
type input "新柔漾護髮2次送日保養3300(027)"
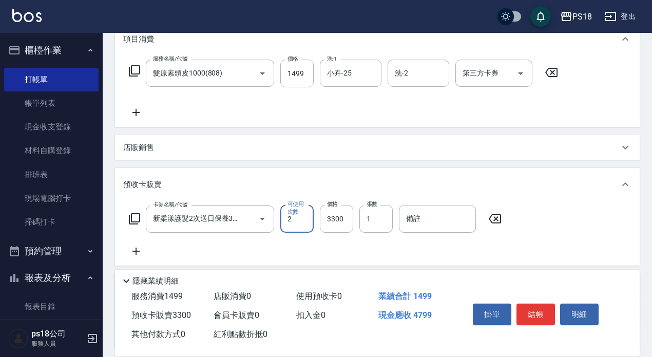
click at [536, 307] on button "結帳" at bounding box center [535, 314] width 38 height 22
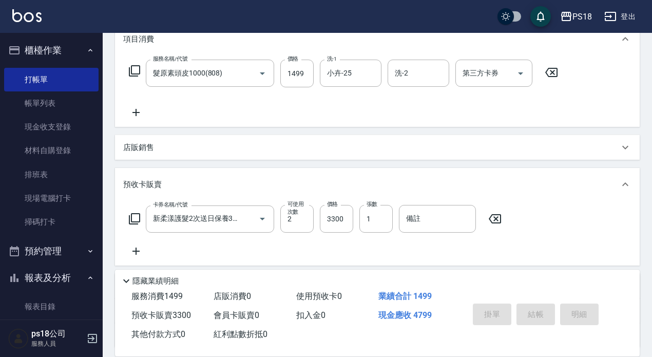
type input "2025/08/19 20:31"
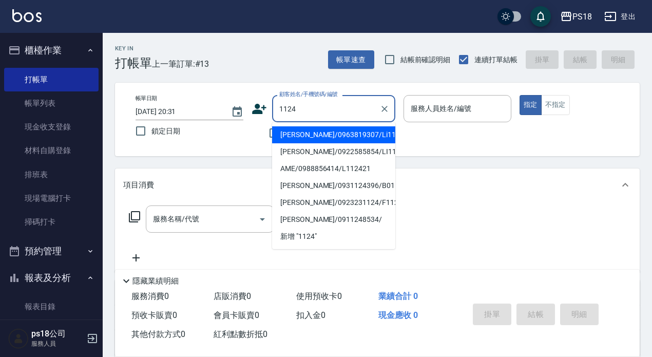
click at [314, 133] on li "謝品萱/0963819307/Li112422" at bounding box center [333, 134] width 123 height 17
type input "謝品萱/0963819307/Li112422"
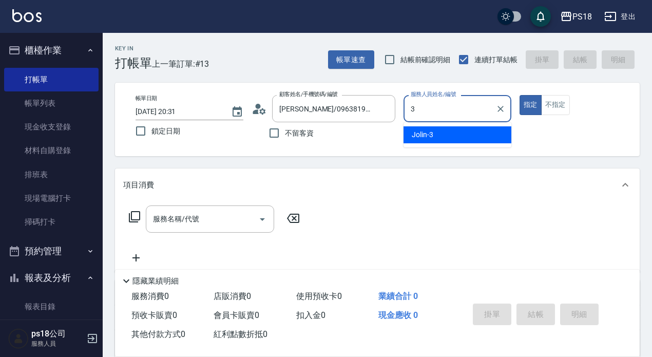
click at [440, 135] on div "Jolin -3" at bounding box center [457, 134] width 108 height 17
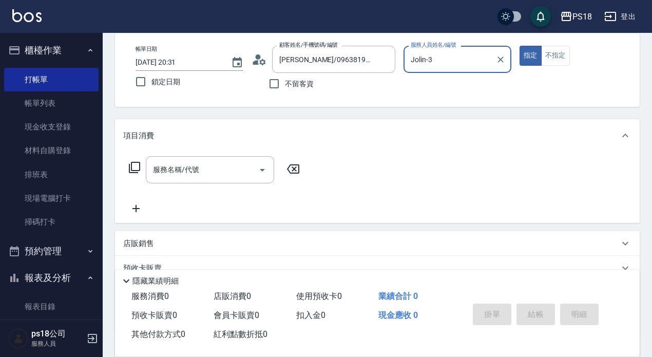
scroll to position [148, 0]
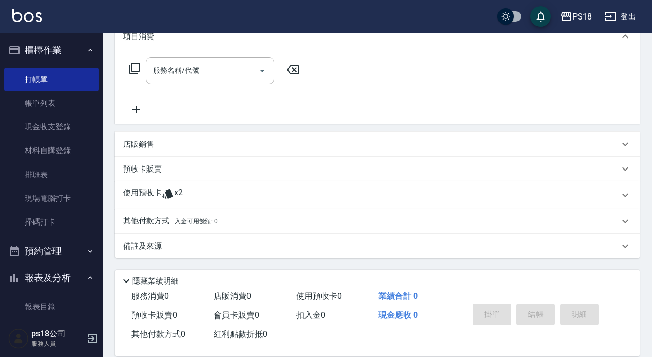
type input "Jolin-3"
click at [169, 194] on icon at bounding box center [167, 194] width 11 height 10
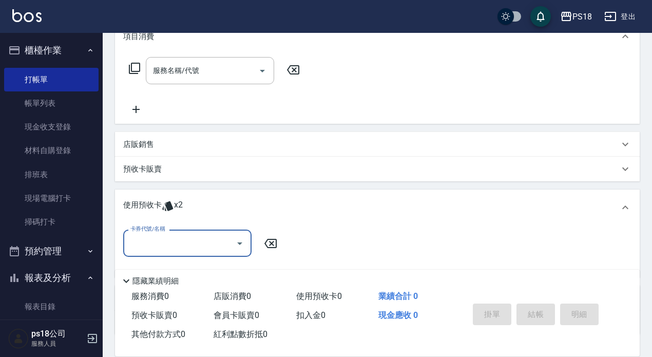
scroll to position [0, 0]
click at [181, 236] on input "卡券代號/名稱" at bounding box center [180, 243] width 104 height 18
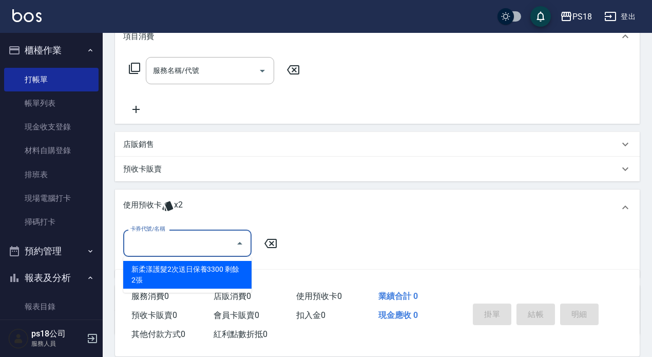
click at [190, 271] on div "新柔漾護髮2次送日保養3300 剩餘2張" at bounding box center [187, 275] width 128 height 28
type input "新柔漾護髮2次送日保養3300"
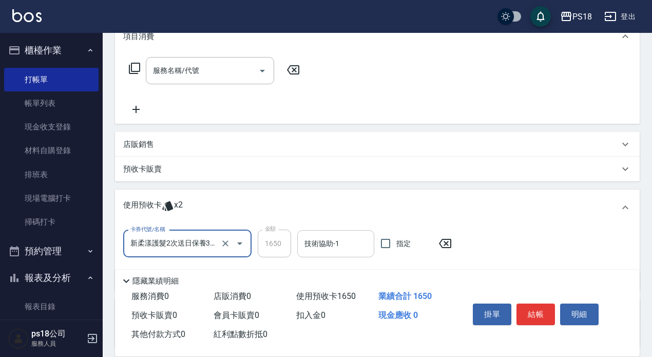
click at [334, 244] on input "技術協助-1" at bounding box center [336, 243] width 68 height 18
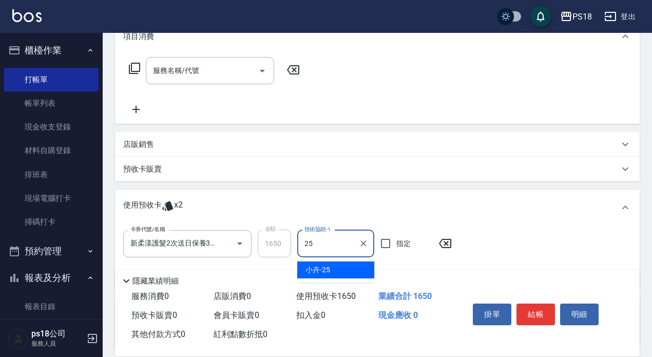
click at [326, 268] on span "小卉 -25" at bounding box center [317, 269] width 25 height 11
type input "小卉-25"
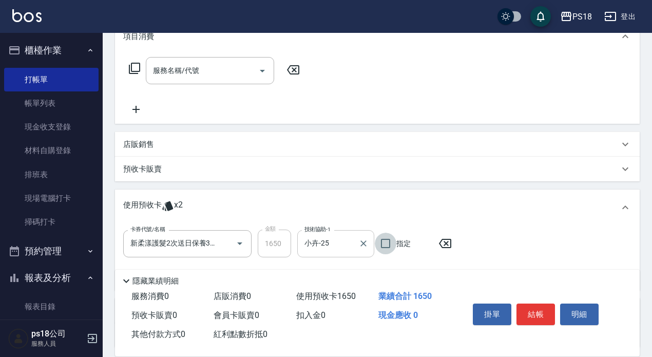
scroll to position [238, 0]
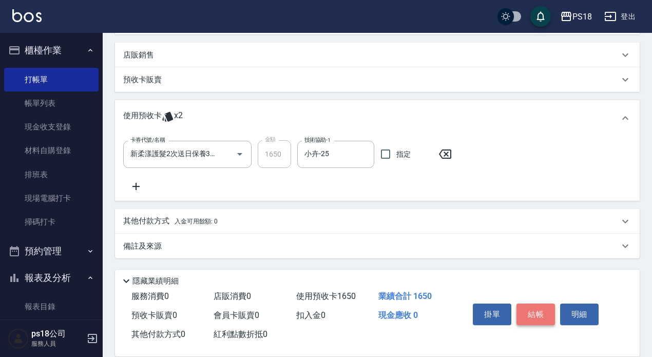
click at [537, 305] on button "結帳" at bounding box center [535, 314] width 38 height 22
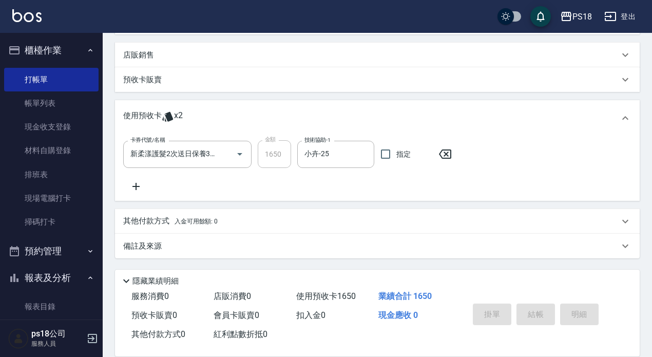
type input "2025/08/19 20:32"
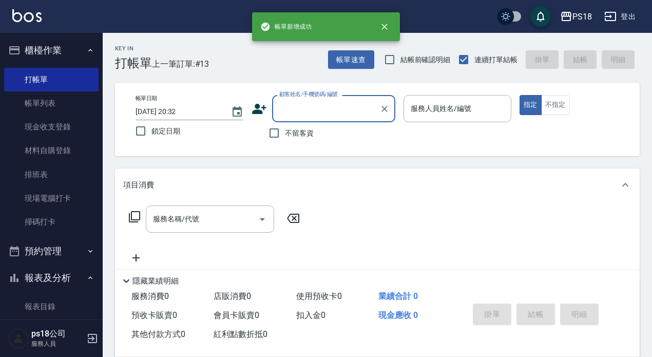
scroll to position [0, 0]
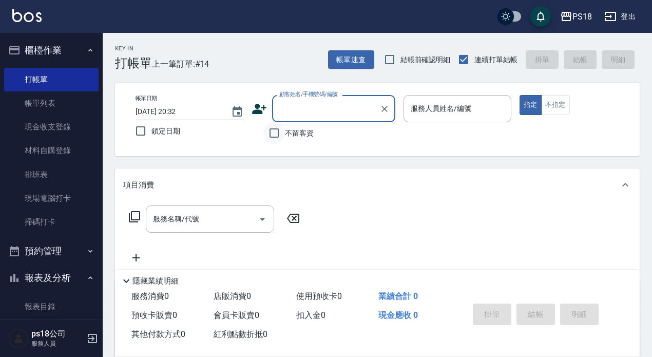
click at [270, 134] on input "不留客資" at bounding box center [274, 133] width 22 height 22
checkbox input "true"
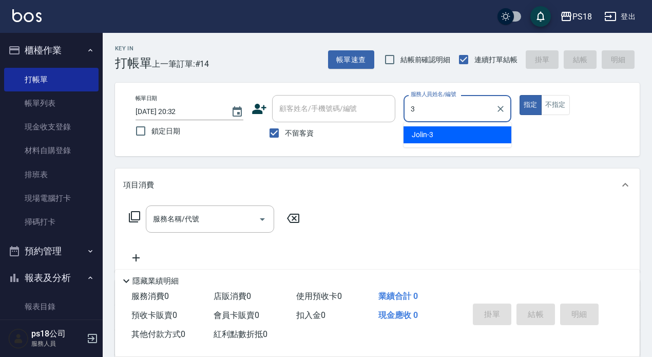
click at [428, 129] on div "Jolin -3" at bounding box center [457, 134] width 108 height 17
type input "Jolin-3"
click at [155, 218] on div "服務名稱/代號 服務名稱/代號" at bounding box center [210, 218] width 128 height 27
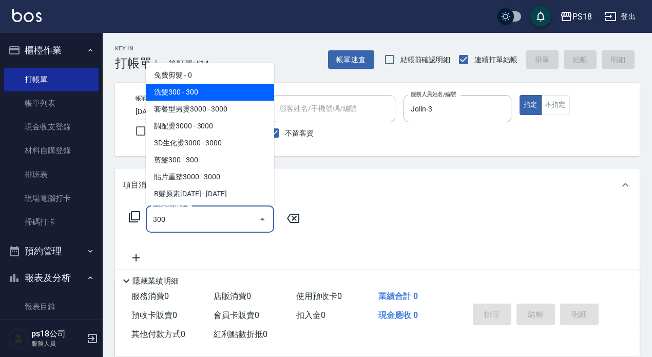
click at [188, 91] on span "洗髮300 - 300" at bounding box center [210, 92] width 128 height 17
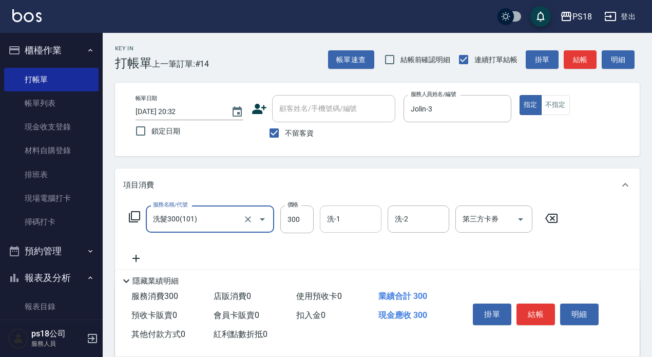
type input "洗髮300(101)"
click at [349, 215] on input "洗-1" at bounding box center [350, 219] width 52 height 18
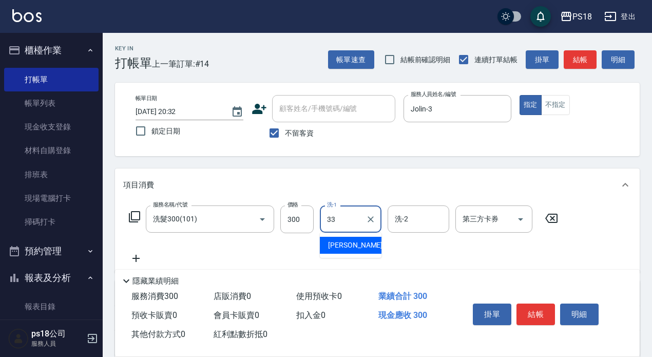
click at [352, 246] on span "李羽忻 -33" at bounding box center [360, 245] width 65 height 11
type input "李羽忻-33"
click at [137, 254] on icon at bounding box center [136, 258] width 26 height 12
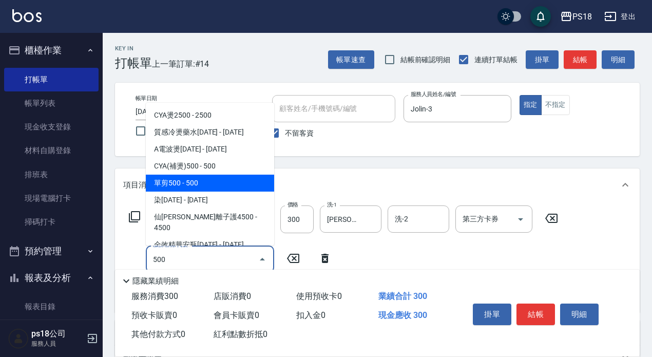
click at [190, 181] on span "單剪500 - 500" at bounding box center [210, 182] width 128 height 17
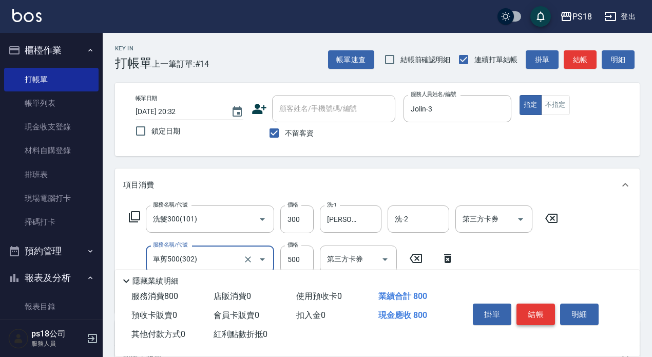
type input "單剪500(302)"
click at [531, 304] on button "結帳" at bounding box center [535, 314] width 38 height 22
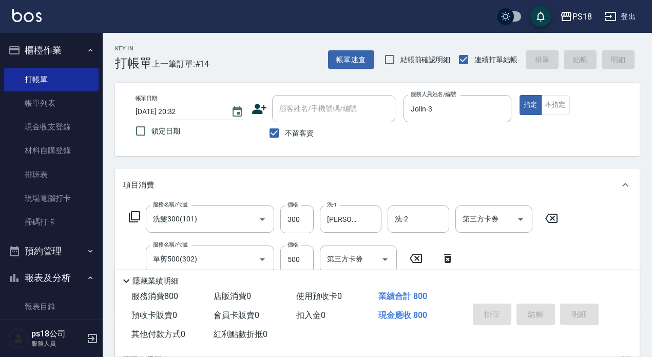
type input "2025/08/19 20:33"
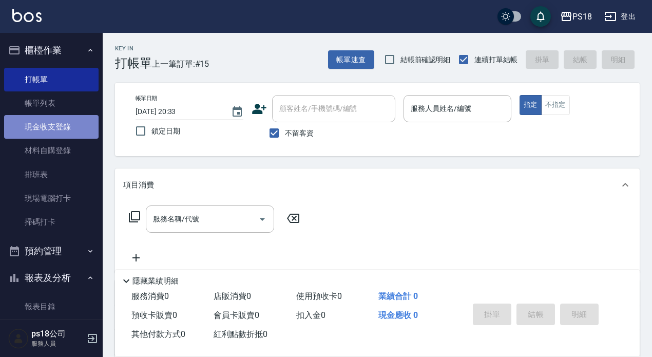
click at [55, 126] on link "現金收支登錄" at bounding box center [51, 127] width 94 height 24
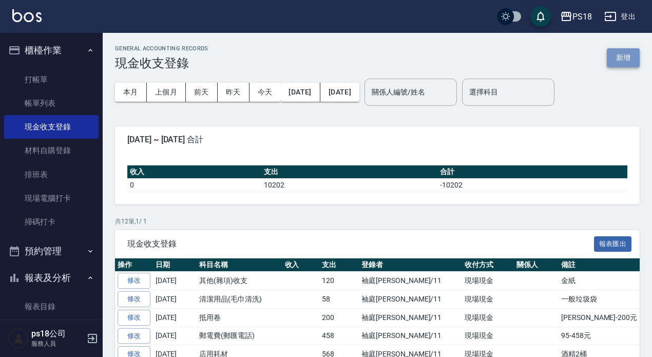
click at [619, 55] on button "新增" at bounding box center [622, 57] width 33 height 19
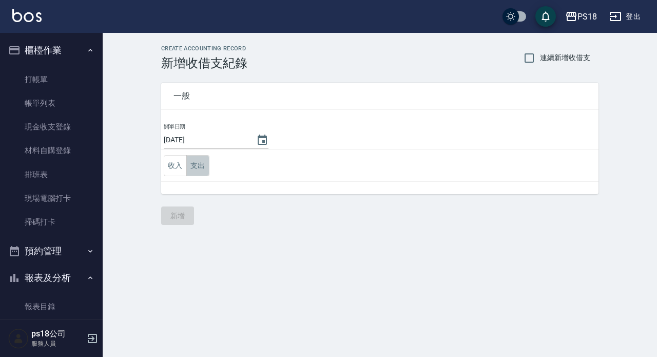
click at [199, 169] on button "支出" at bounding box center [197, 165] width 23 height 21
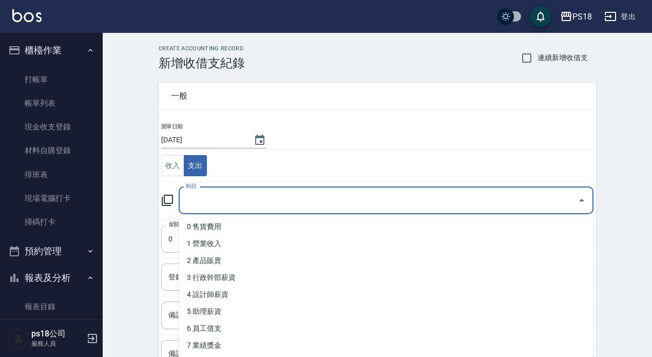
click at [212, 200] on input "科目" at bounding box center [378, 200] width 390 height 18
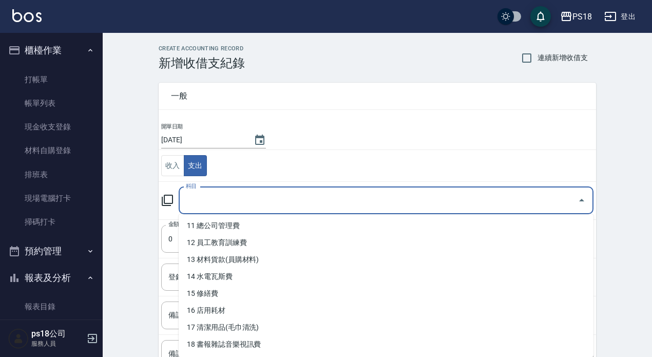
scroll to position [205, 0]
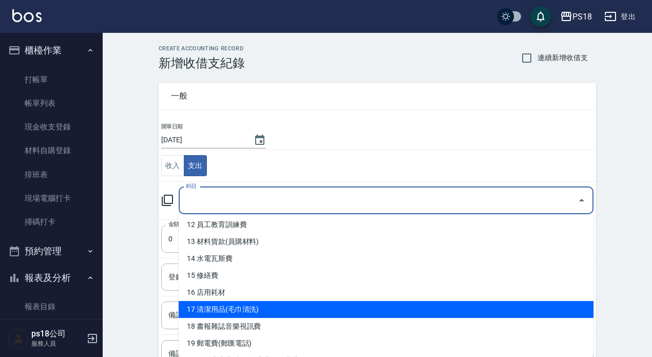
click at [239, 309] on li "17 清潔用品(毛巾清洗)" at bounding box center [386, 309] width 415 height 17
type input "17 清潔用品(毛巾清洗)"
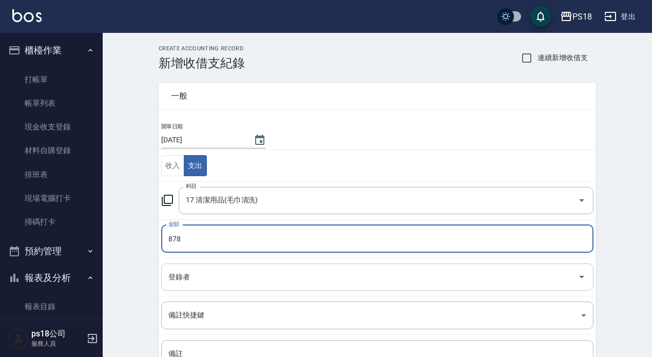
type input "878"
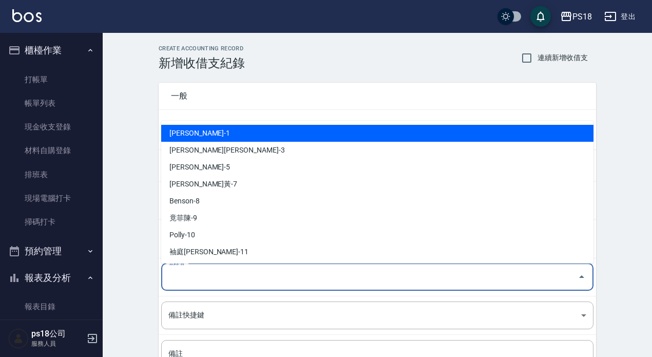
click at [206, 280] on input "登錄者" at bounding box center [369, 277] width 407 height 18
click at [185, 131] on li "Angel-1" at bounding box center [377, 133] width 432 height 17
type input "Angel-1"
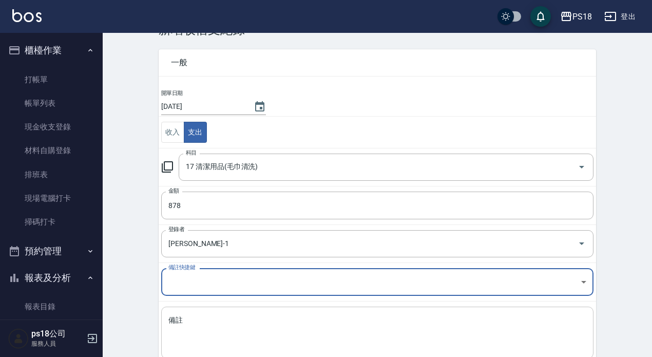
scroll to position [51, 0]
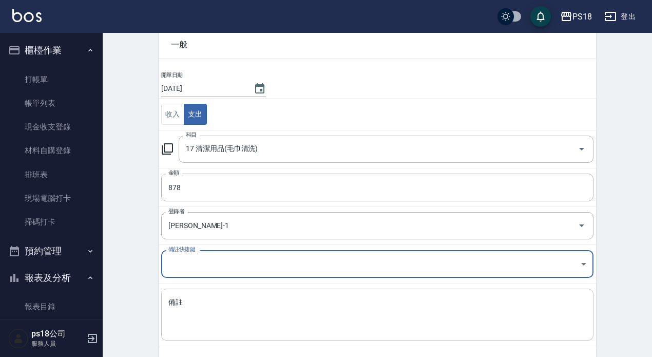
click at [175, 302] on textarea "備註" at bounding box center [377, 314] width 418 height 35
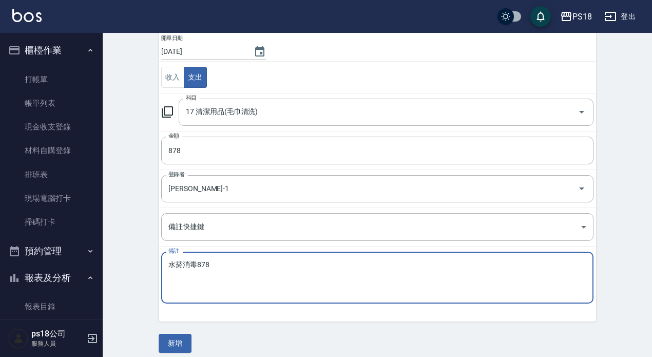
scroll to position [96, 0]
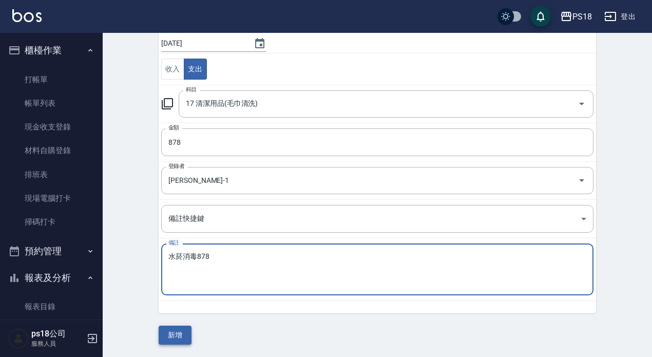
type textarea "水菸消毒878"
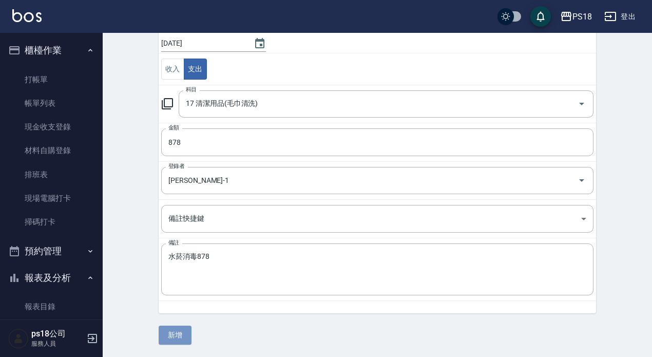
click at [180, 333] on button "新增" at bounding box center [175, 334] width 33 height 19
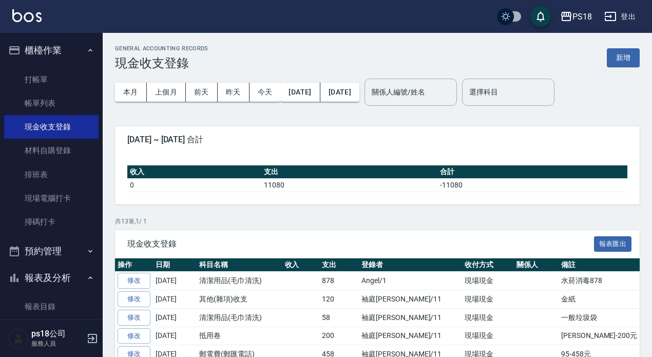
click at [625, 15] on button "登出" at bounding box center [620, 16] width 40 height 19
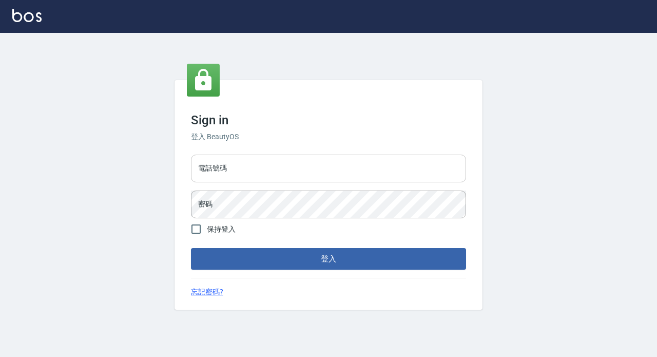
click at [238, 167] on input "電話號碼" at bounding box center [328, 168] width 275 height 28
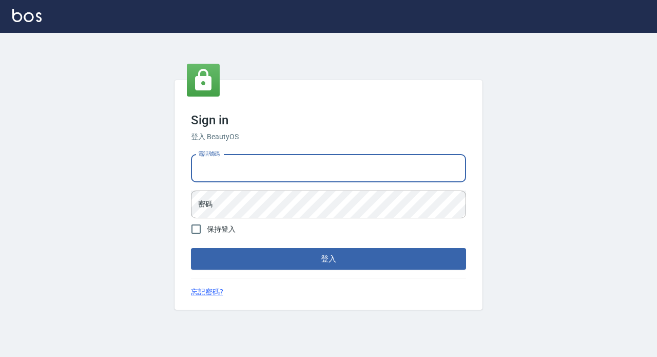
type input "0933473141"
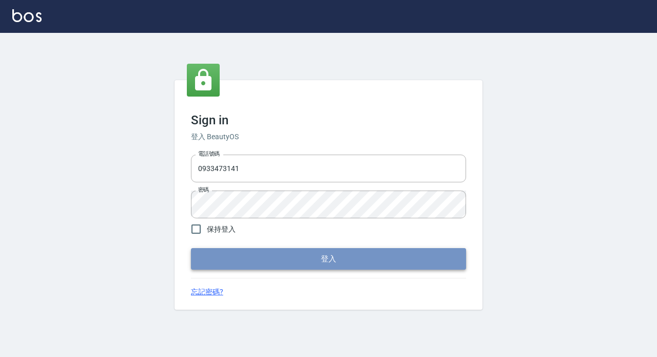
click at [309, 262] on button "登入" at bounding box center [328, 259] width 275 height 22
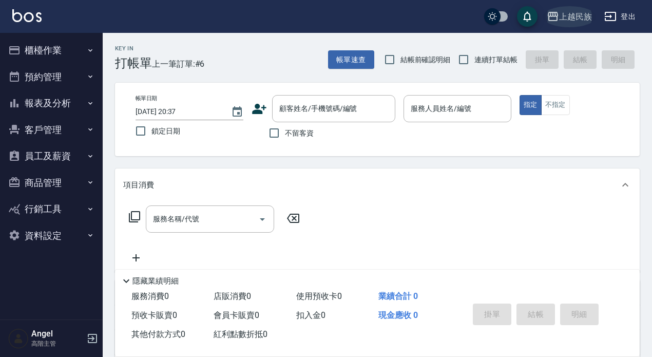
click at [577, 16] on div "上越民族" at bounding box center [575, 16] width 33 height 13
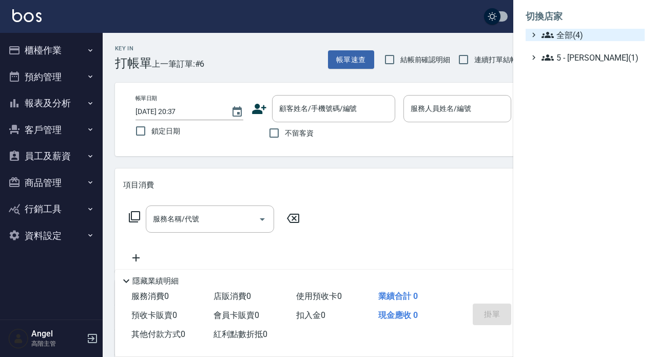
click at [577, 36] on span "全部(4)" at bounding box center [590, 35] width 99 height 12
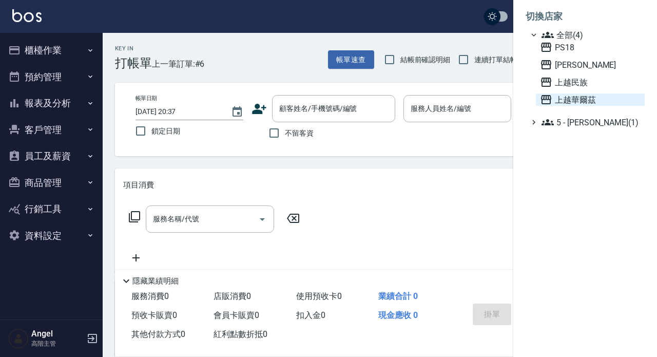
click at [576, 102] on span "上越華爾茲" at bounding box center [590, 99] width 101 height 12
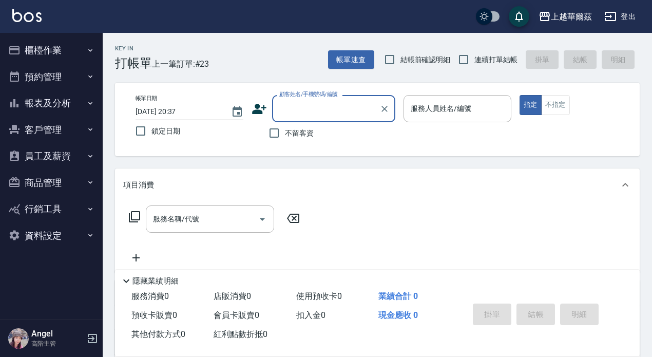
click at [57, 153] on button "員工及薪資" at bounding box center [51, 156] width 94 height 27
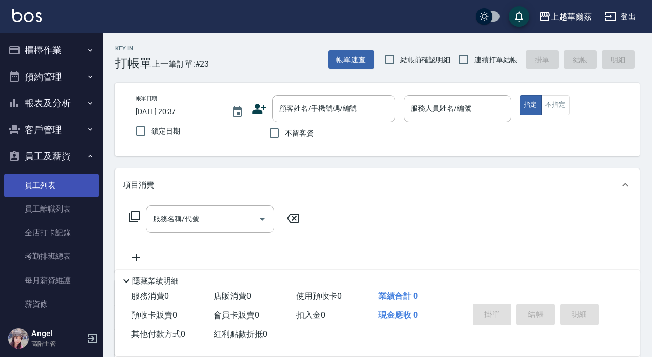
click at [54, 187] on link "員工列表" at bounding box center [51, 185] width 94 height 24
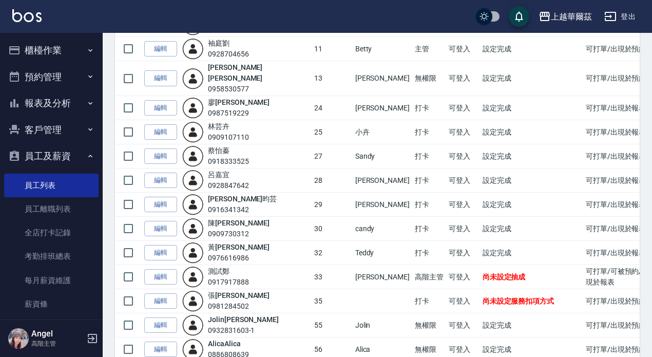
scroll to position [257, 0]
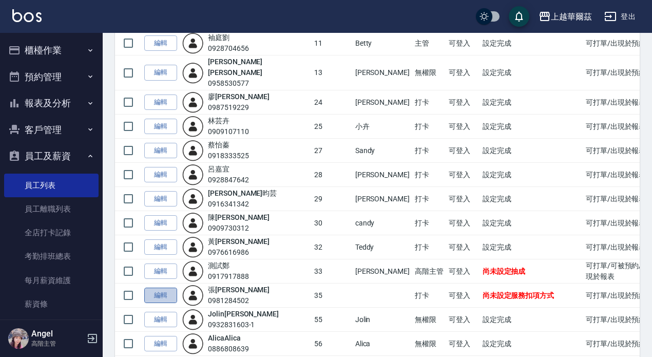
click at [161, 287] on link "編輯" at bounding box center [160, 295] width 33 height 16
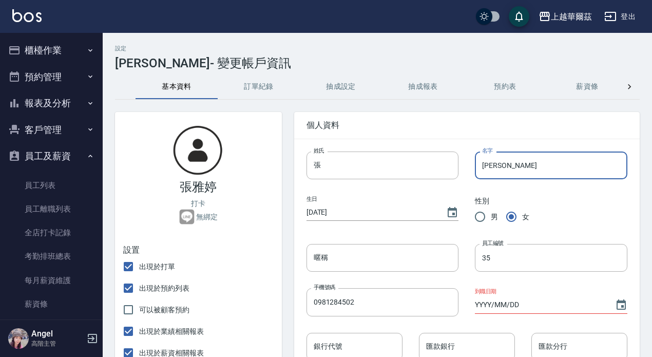
click at [504, 166] on input "雅婷" at bounding box center [551, 165] width 152 height 28
type input "雅"
type input "層"
type input "成"
click at [504, 160] on input "成" at bounding box center [551, 165] width 152 height 28
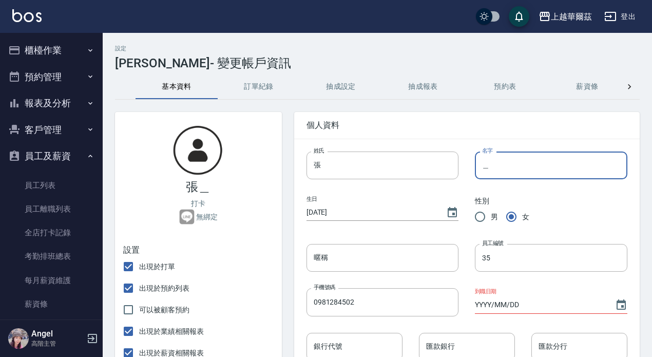
type input "岑"
click at [498, 164] on input "岑" at bounding box center [551, 165] width 152 height 28
type input "層"
click at [493, 166] on input "層" at bounding box center [551, 165] width 152 height 28
click at [502, 163] on input "宸領" at bounding box center [551, 165] width 152 height 28
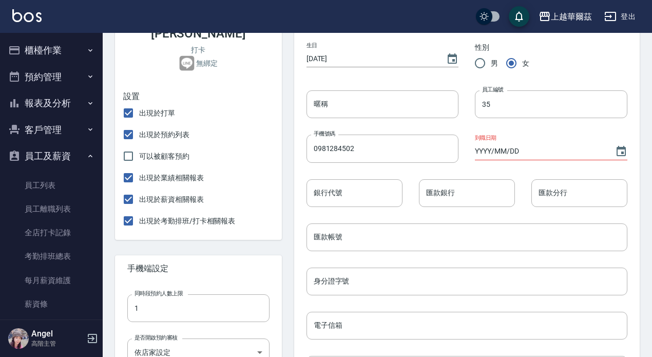
scroll to position [154, 0]
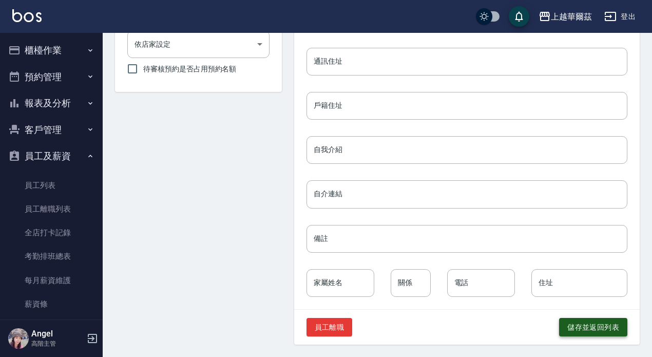
type input "宸玲"
click at [570, 31] on input "電子信箱" at bounding box center [466, 18] width 321 height 28
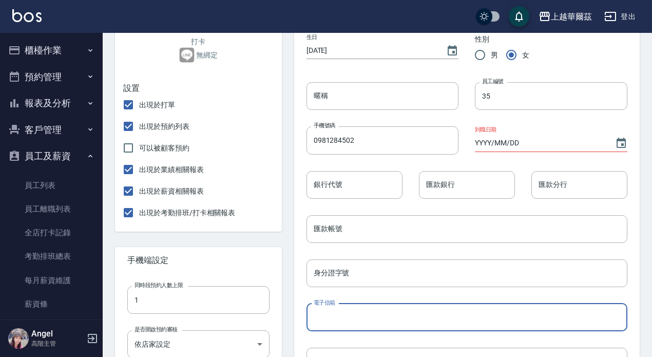
click at [258, 238] on div "張宸玲 打卡 無綁定 設置 出現於打單 出現於預約列表 可以被顧客預約 出現於業績相關報表 出現於薪資相關報表 出現於考勤排班/打卡相關報表 手機端設定 同…" at bounding box center [192, 291] width 179 height 706
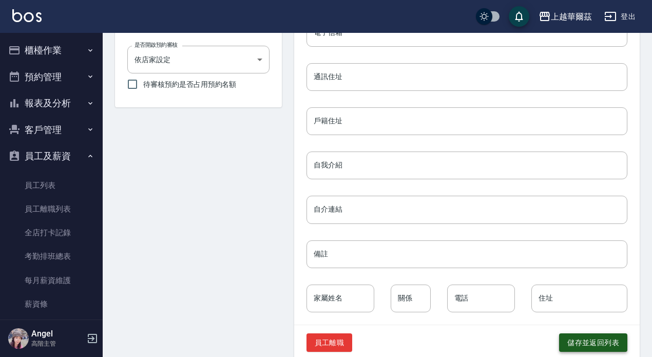
scroll to position [461, 0]
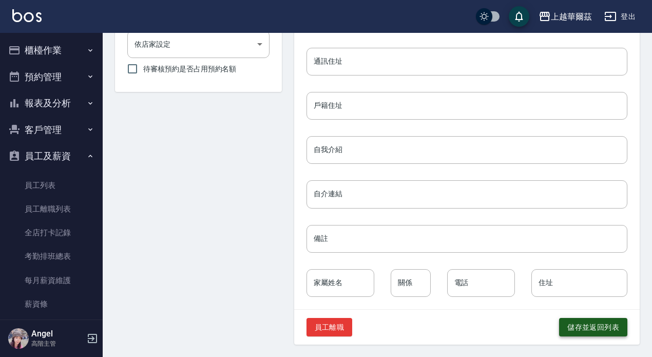
click at [588, 324] on button "儲存並返回列表" at bounding box center [593, 327] width 68 height 19
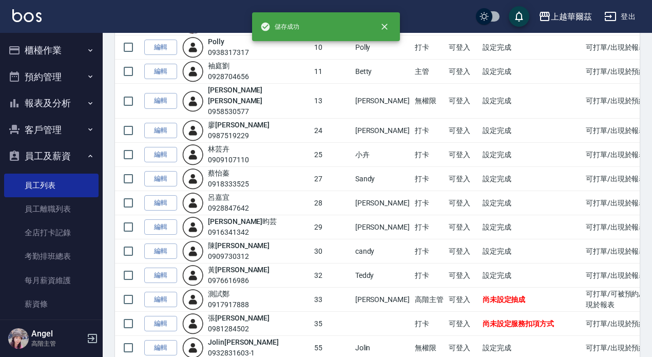
scroll to position [359, 0]
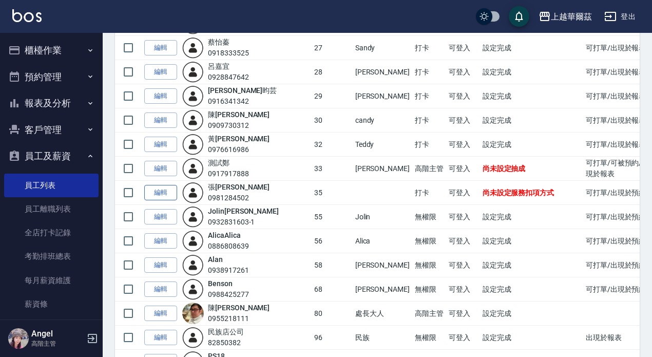
click at [167, 185] on link "編輯" at bounding box center [160, 193] width 33 height 16
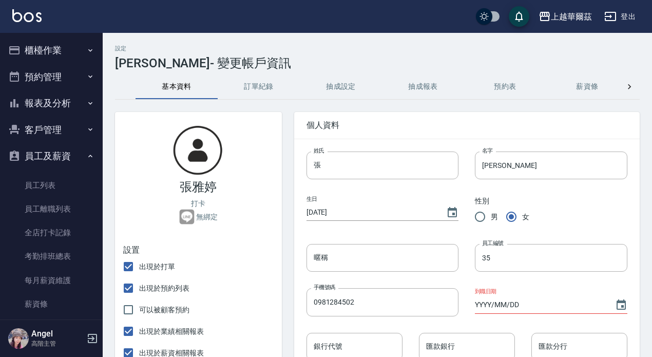
type input "宸玲"
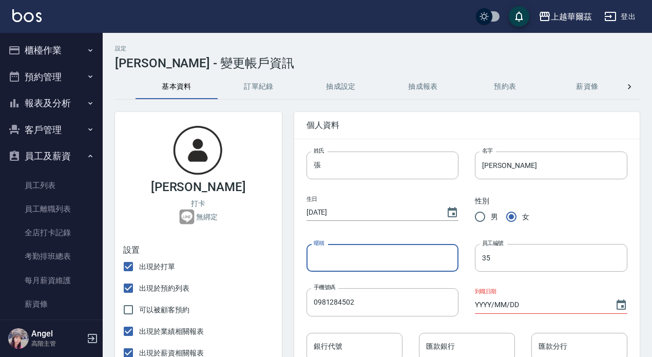
click at [348, 262] on input "暱稱" at bounding box center [382, 258] width 152 height 28
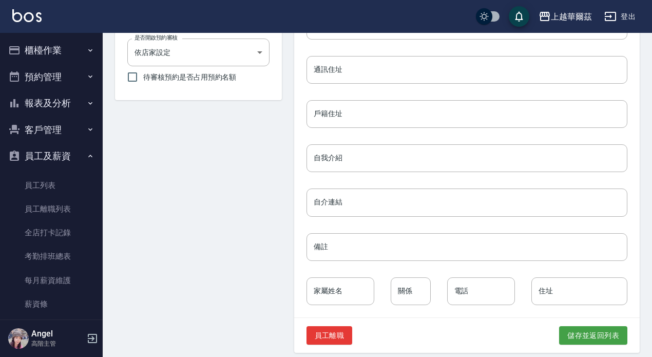
scroll to position [461, 0]
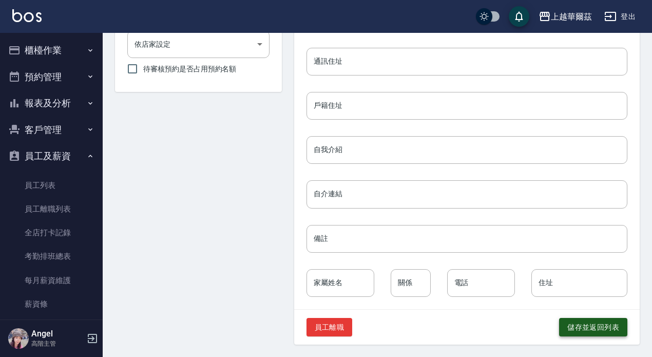
type input "ula"
click at [579, 326] on button "儲存並返回列表" at bounding box center [593, 327] width 68 height 19
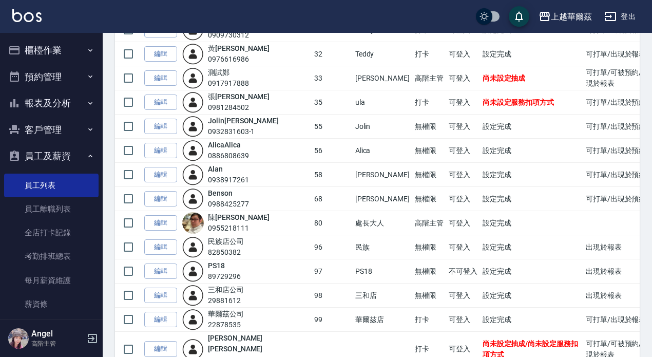
scroll to position [426, 0]
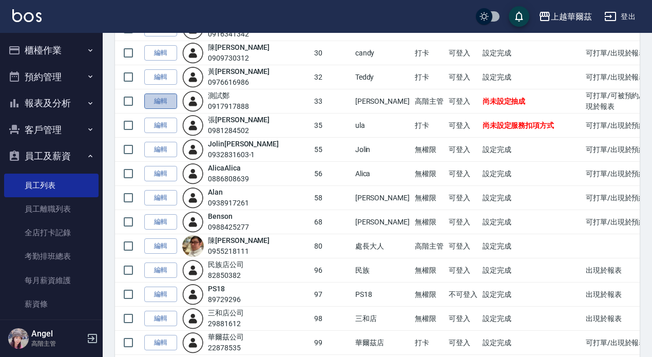
click at [163, 93] on link "編輯" at bounding box center [160, 101] width 33 height 16
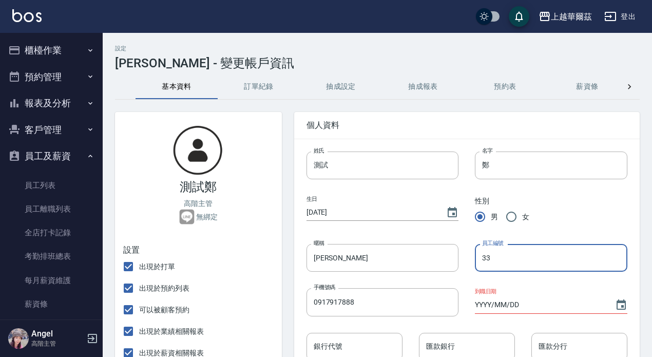
click at [492, 255] on input "33" at bounding box center [551, 258] width 152 height 28
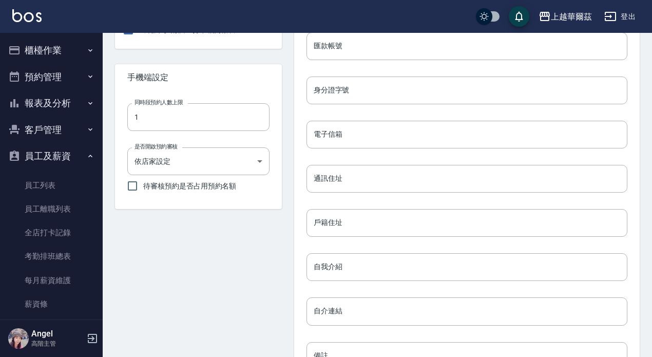
scroll to position [461, 0]
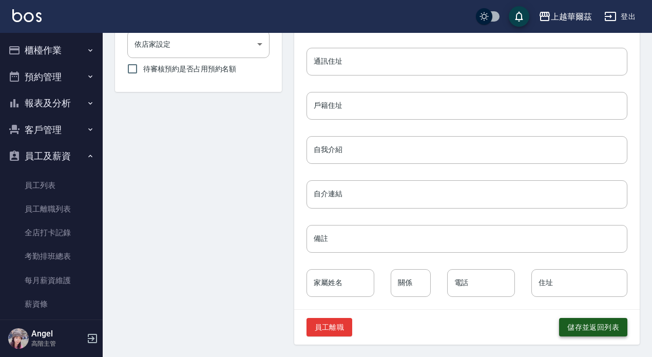
type input "34"
click at [610, 325] on button "儲存並返回列表" at bounding box center [593, 327] width 68 height 19
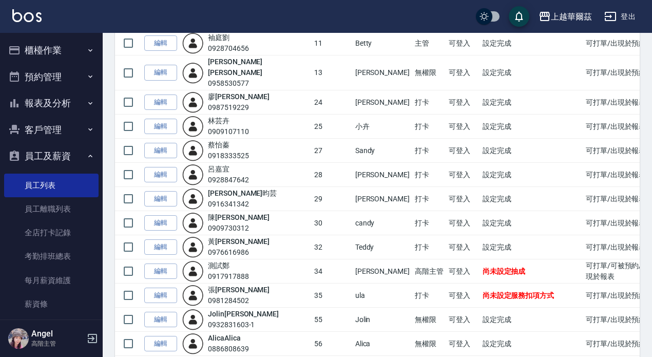
scroll to position [308, 0]
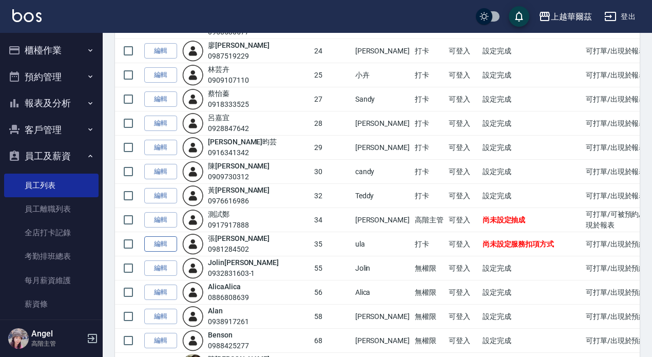
click at [163, 236] on link "編輯" at bounding box center [160, 244] width 33 height 16
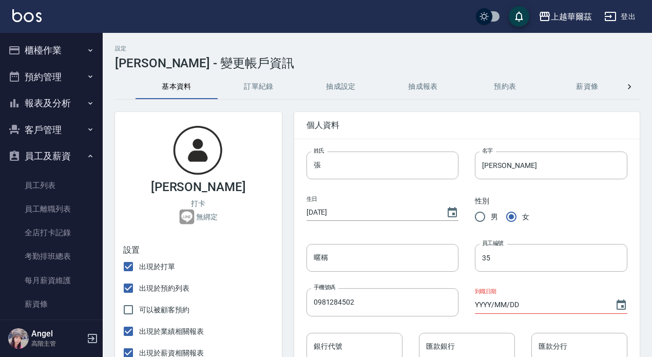
type input "ula"
click at [340, 87] on button "抽成設定" at bounding box center [341, 86] width 82 height 25
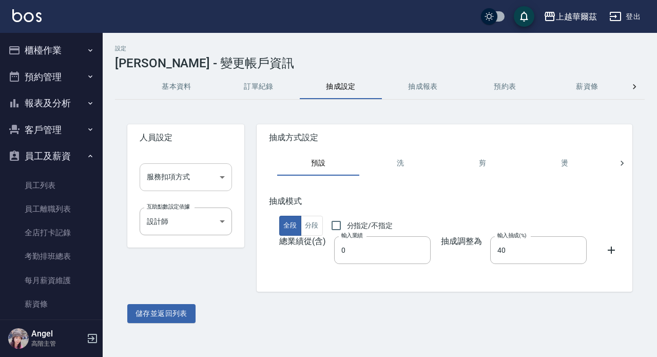
click at [220, 175] on body "上越華爾茲 登出 櫃檯作業 打帳單 帳單列表 掛單列表 座位開單 營業儀表板 現金收支登錄 高階收支登錄 材料自購登錄 每日結帳 排班表 現場電腦打卡 掃碼打…" at bounding box center [328, 178] width 657 height 357
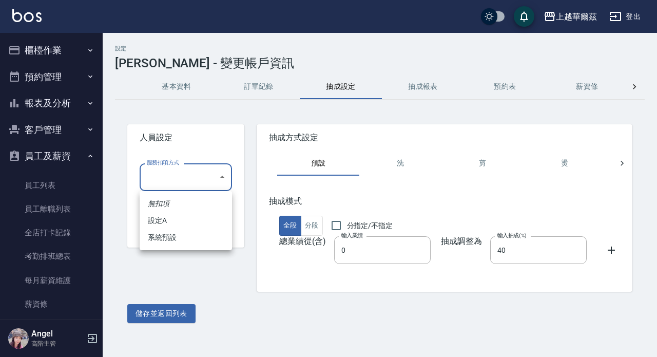
click at [186, 219] on li "設定A" at bounding box center [186, 220] width 92 height 17
type input "設定A"
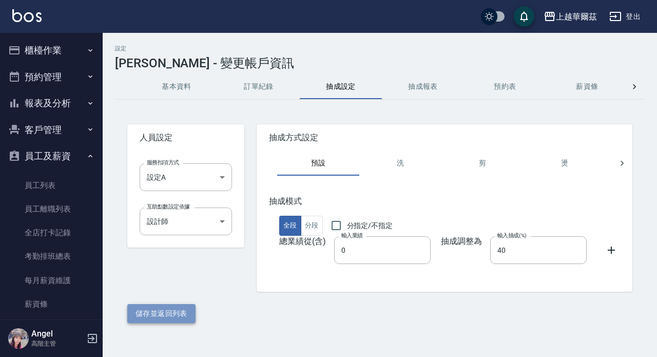
click at [153, 308] on button "儲存並返回列表" at bounding box center [161, 313] width 68 height 19
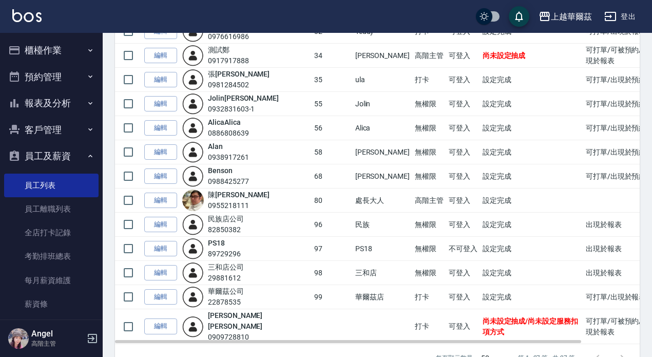
scroll to position [478, 0]
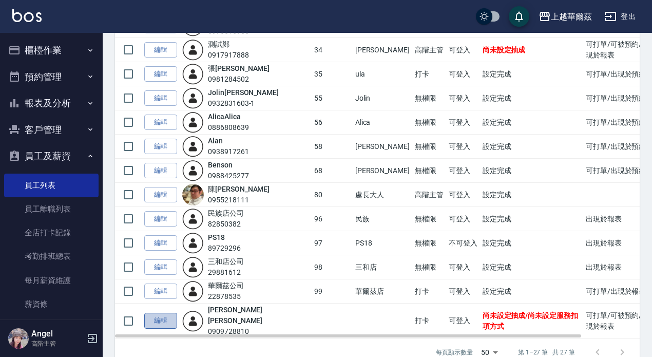
click at [165, 312] on link "編輯" at bounding box center [160, 320] width 33 height 16
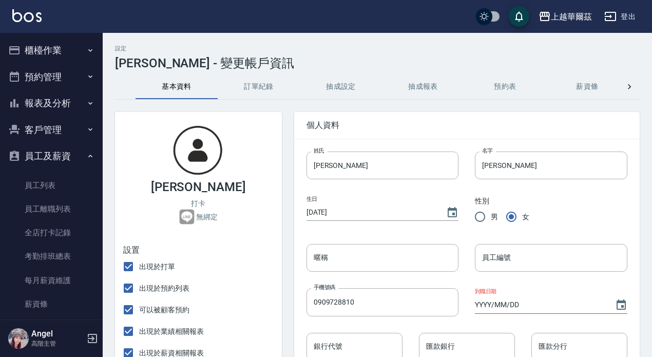
scroll to position [51, 0]
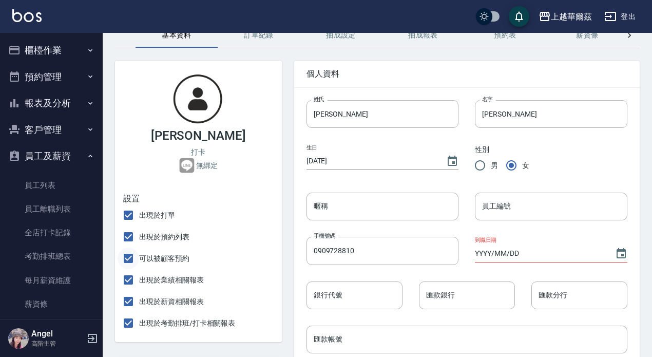
click at [127, 258] on input "可以被顧客預約" at bounding box center [128, 258] width 22 height 22
checkbox input "false"
click at [495, 208] on input "員工編號" at bounding box center [551, 206] width 152 height 28
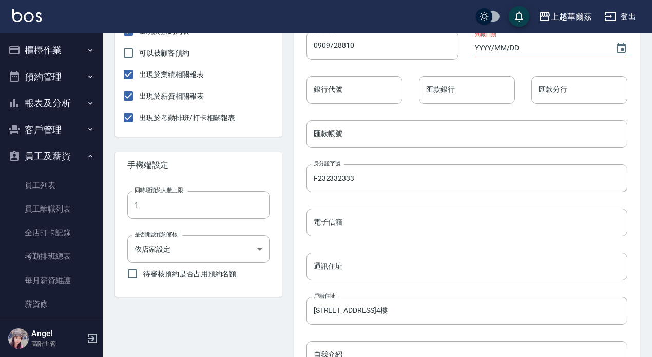
scroll to position [461, 0]
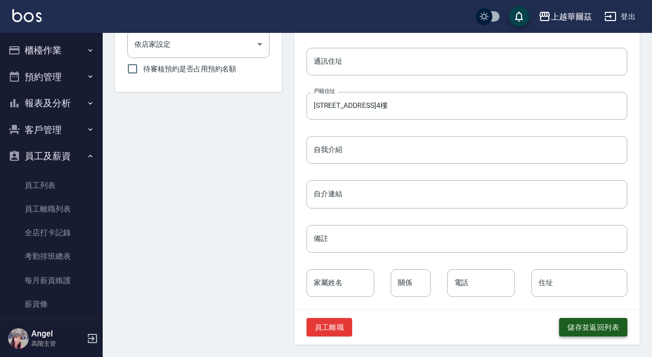
type input "33"
click at [596, 326] on button "儲存並返回列表" at bounding box center [593, 327] width 68 height 19
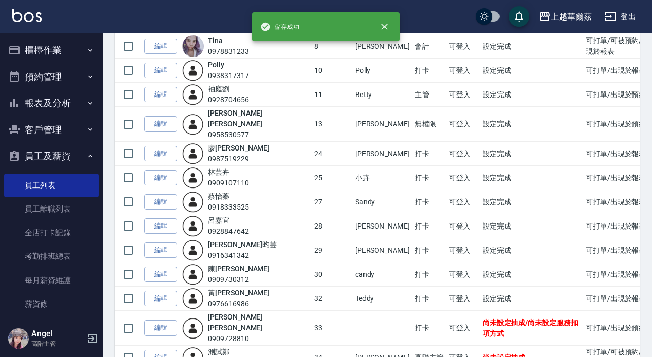
scroll to position [359, 0]
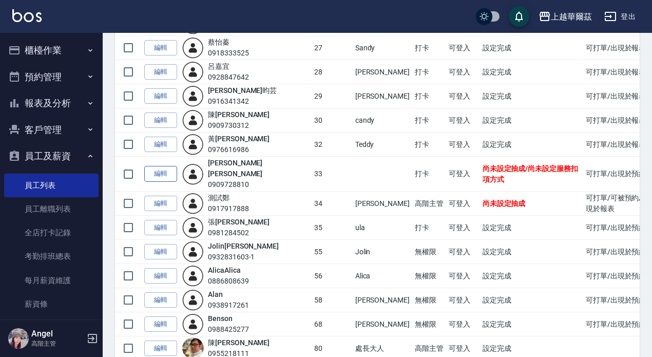
click at [162, 166] on link "編輯" at bounding box center [160, 174] width 33 height 16
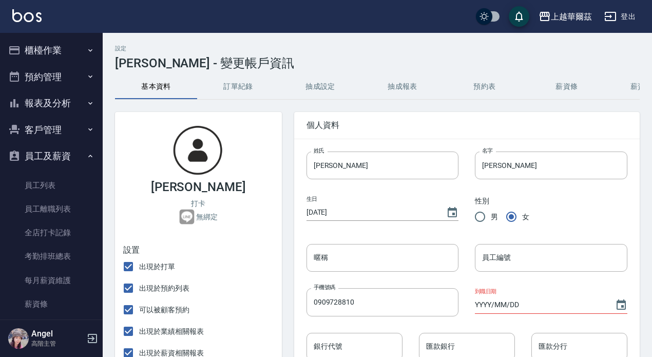
checkbox input "false"
type input "33"
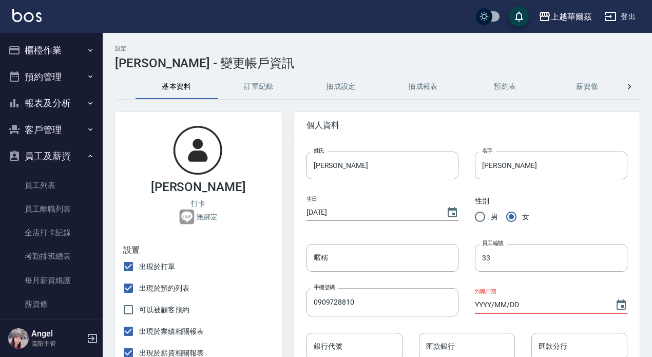
click at [334, 85] on button "抽成設定" at bounding box center [341, 86] width 82 height 25
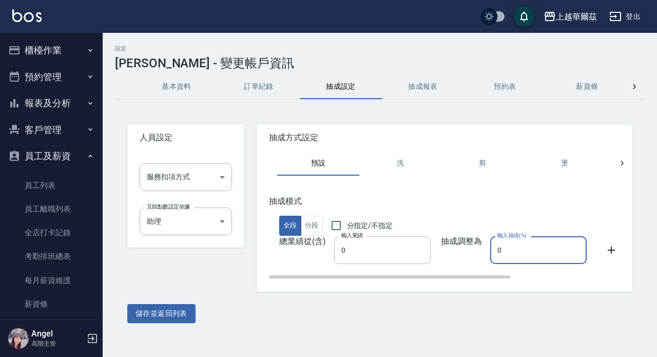
click at [494, 249] on input "0" at bounding box center [538, 250] width 96 height 28
type input "40"
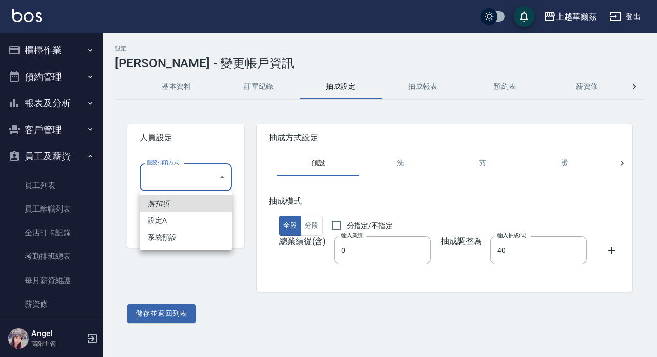
click at [214, 172] on body "上越華爾茲 登出 櫃檯作業 打帳單 帳單列表 掛單列表 座位開單 營業儀表板 現金收支登錄 高階收支登錄 材料自購登錄 每日結帳 排班表 現場電腦打卡 掃碼打…" at bounding box center [328, 178] width 657 height 357
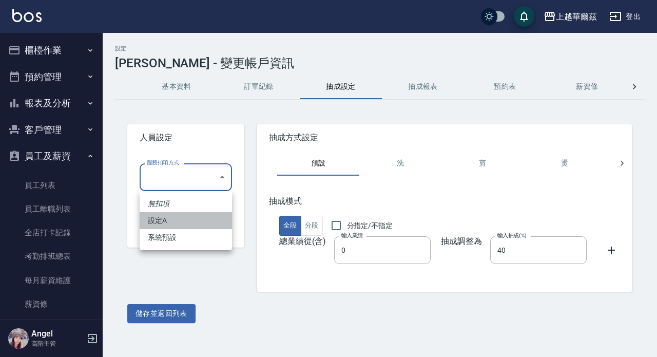
click at [180, 221] on li "設定A" at bounding box center [186, 220] width 92 height 17
type input "設定A"
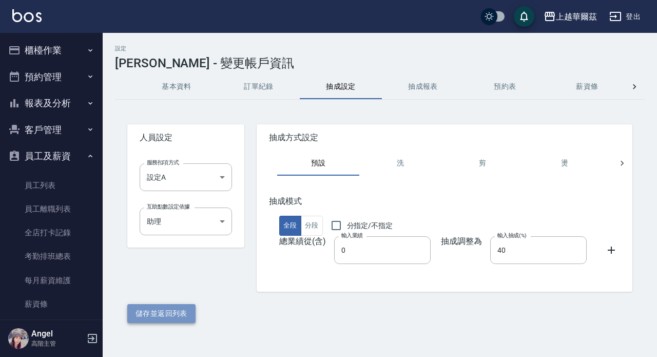
click at [167, 311] on button "儲存並返回列表" at bounding box center [161, 313] width 68 height 19
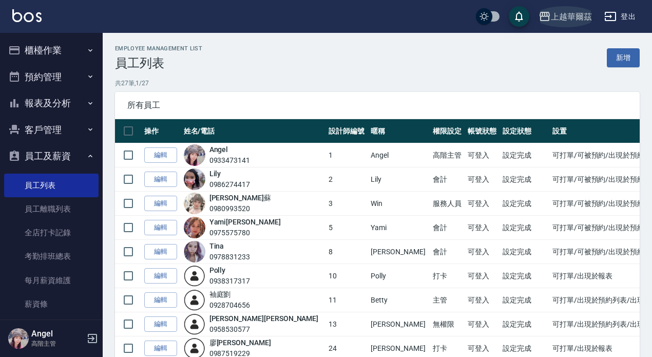
click at [585, 13] on div "上越華爾茲" at bounding box center [571, 16] width 41 height 13
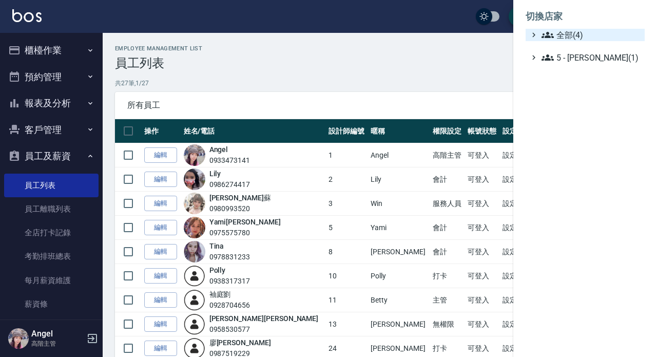
click at [564, 35] on span "全部(4)" at bounding box center [590, 35] width 99 height 12
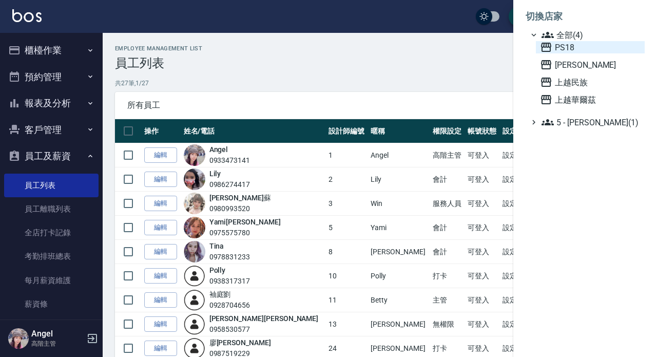
click at [571, 48] on span "PS18" at bounding box center [590, 47] width 101 height 12
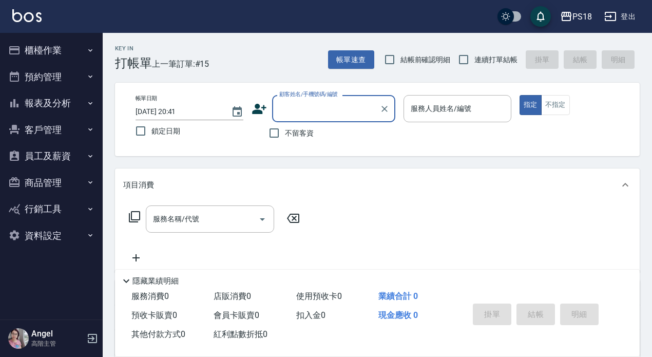
click at [36, 102] on button "報表及分析" at bounding box center [51, 103] width 94 height 27
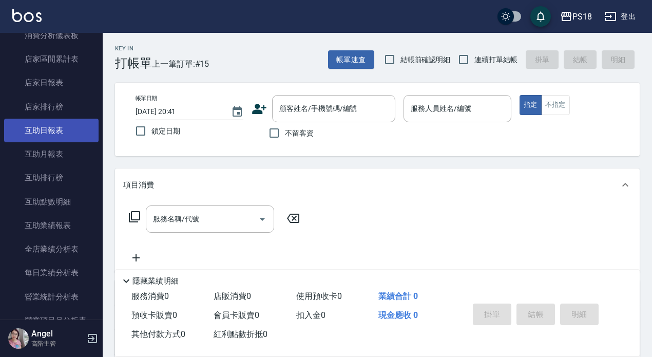
scroll to position [103, 0]
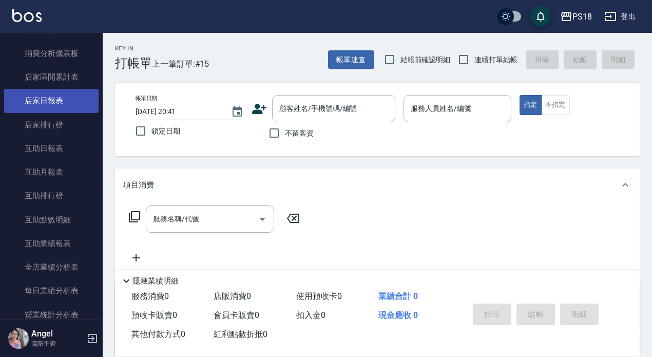
click at [55, 101] on link "店家日報表" at bounding box center [51, 101] width 94 height 24
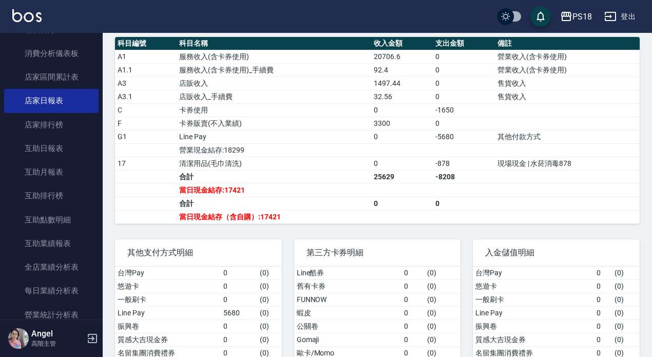
scroll to position [359, 0]
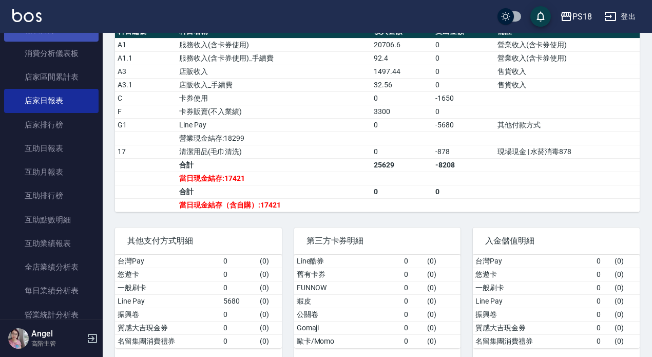
drag, startPoint x: 93, startPoint y: 52, endPoint x: 91, endPoint y: 36, distance: 16.1
click at [91, 36] on nav "櫃檯作業 打帳單 帳單列表 掛單列表 座位開單 營業儀表板 現金收支登錄 高階收支登錄 材料自購登錄 每日結帳 排班表 現場電腦打卡 掃碼打卡 預約管理 預約…" at bounding box center [51, 176] width 103 height 286
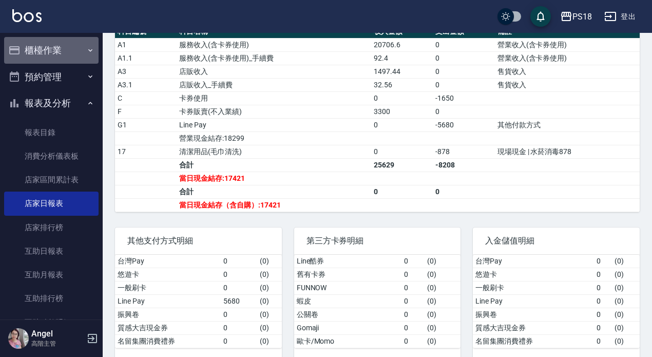
click at [56, 50] on button "櫃檯作業" at bounding box center [51, 50] width 94 height 27
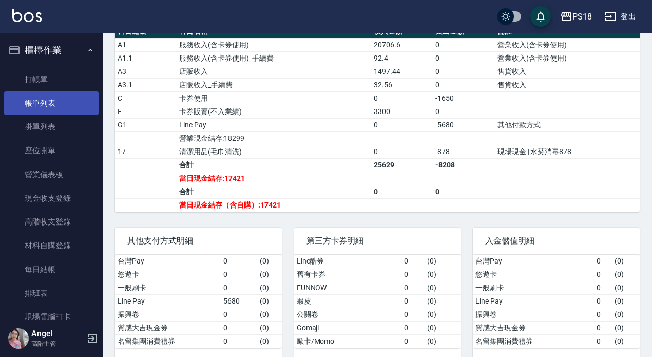
click at [56, 106] on link "帳單列表" at bounding box center [51, 103] width 94 height 24
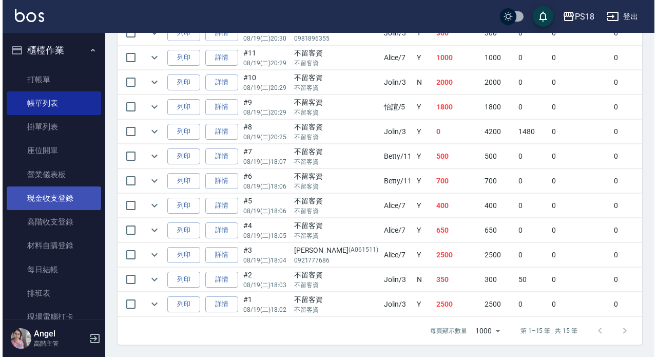
scroll to position [154, 0]
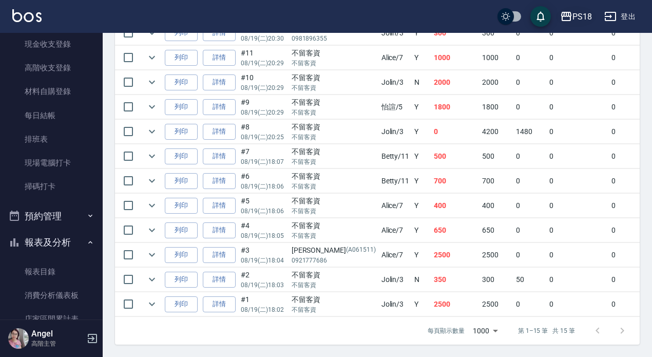
click at [582, 12] on div "PS18" at bounding box center [581, 16] width 19 height 13
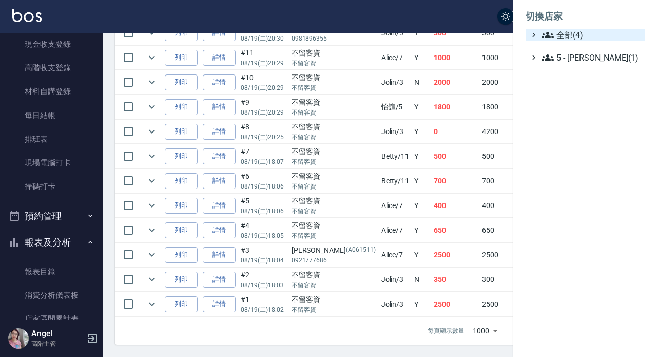
click at [578, 36] on span "全部(4)" at bounding box center [590, 35] width 99 height 12
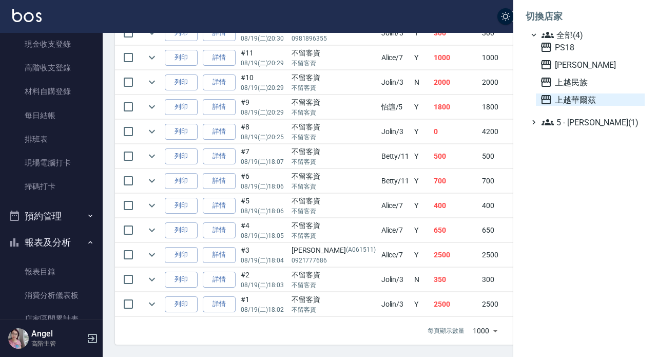
click at [586, 102] on span "上越華爾茲" at bounding box center [590, 99] width 101 height 12
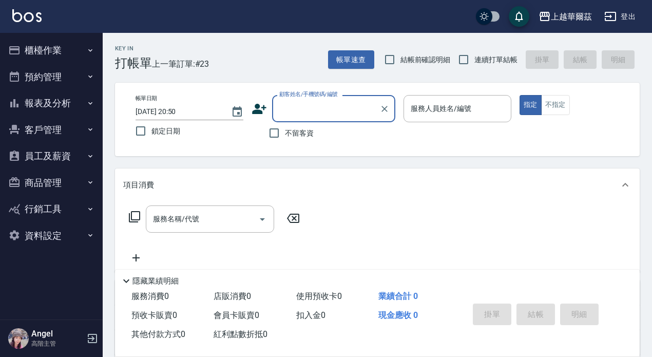
click at [56, 102] on button "報表及分析" at bounding box center [51, 103] width 94 height 27
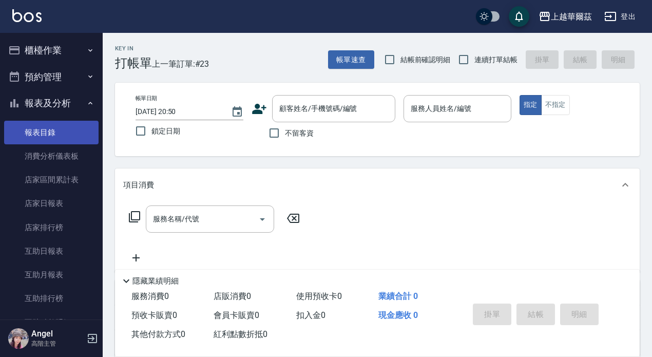
scroll to position [103, 0]
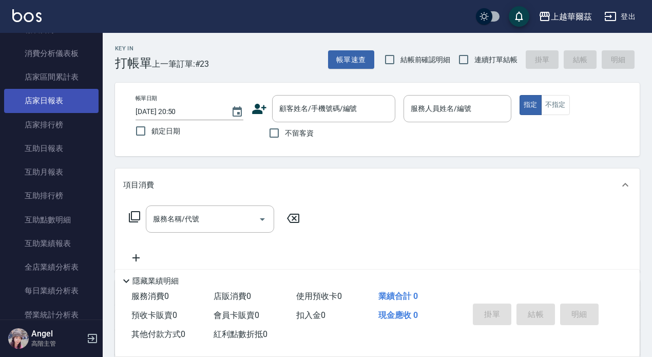
click at [53, 101] on link "店家日報表" at bounding box center [51, 101] width 94 height 24
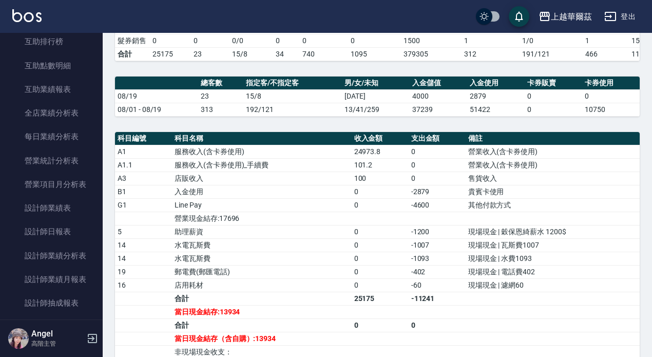
scroll to position [154, 0]
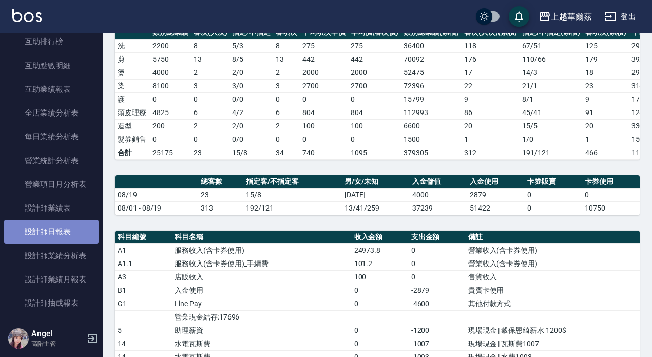
click at [66, 223] on link "設計師日報表" at bounding box center [51, 232] width 94 height 24
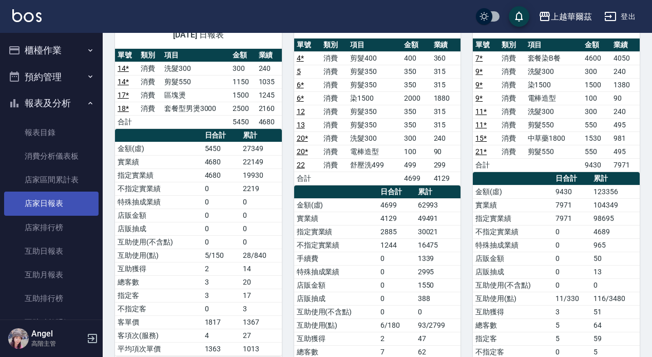
click at [62, 202] on link "店家日報表" at bounding box center [51, 203] width 94 height 24
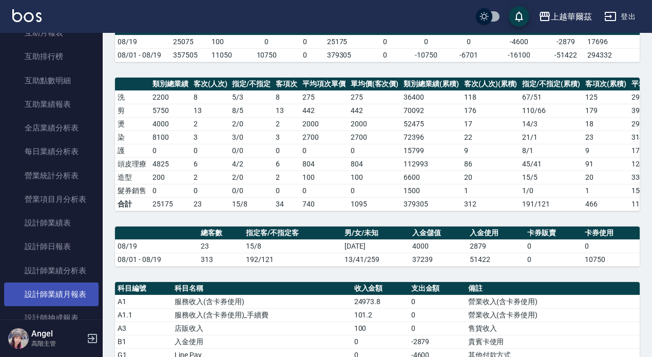
scroll to position [257, 0]
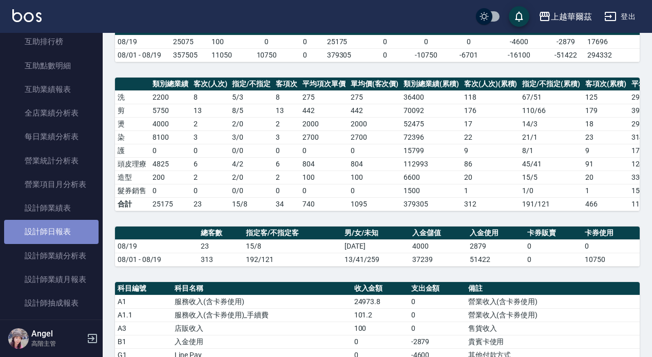
click at [61, 230] on link "設計師日報表" at bounding box center [51, 232] width 94 height 24
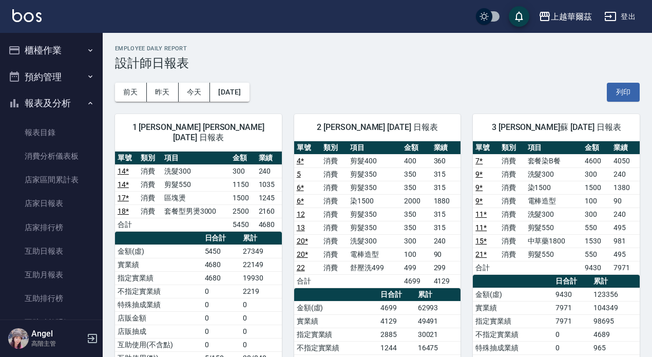
click at [60, 48] on button "櫃檯作業" at bounding box center [51, 50] width 94 height 27
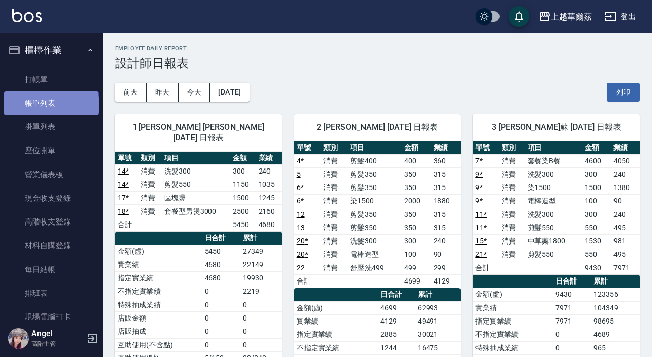
click at [50, 105] on link "帳單列表" at bounding box center [51, 103] width 94 height 24
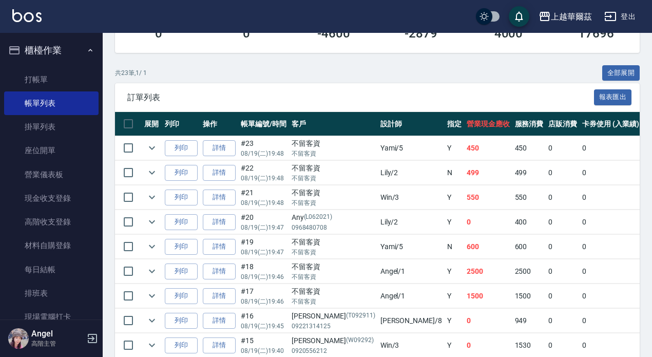
scroll to position [308, 0]
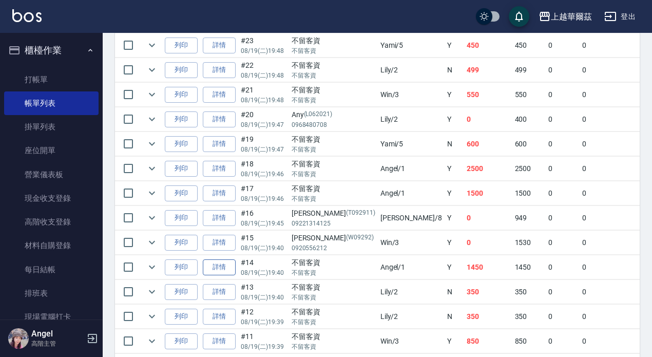
click at [220, 268] on link "詳情" at bounding box center [219, 267] width 33 height 16
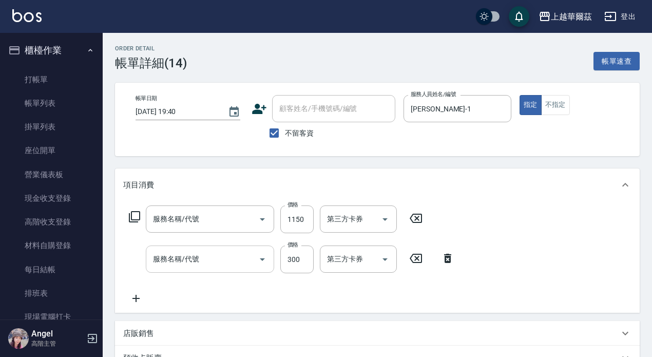
type input "2025/08/19 19:40"
checkbox input "true"
type input "Angel-1"
type input "剪髮550(301)"
type input "洗髮300(101)"
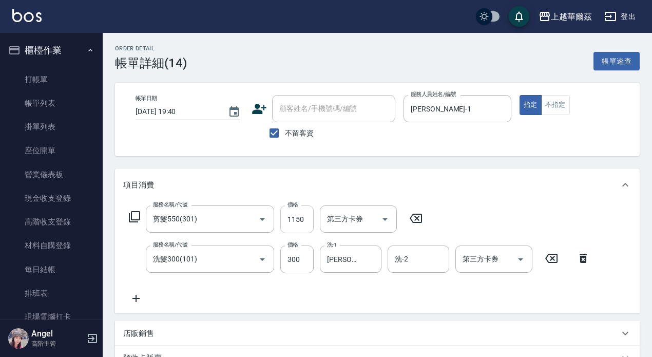
click at [308, 219] on input "1150" at bounding box center [296, 219] width 33 height 28
type input "1350"
click at [274, 131] on input "不留客資" at bounding box center [274, 133] width 22 height 22
checkbox input "false"
click at [284, 110] on div "顧客姓名/手機號碼/編號 顧客姓名/手機號碼/編號" at bounding box center [333, 108] width 123 height 27
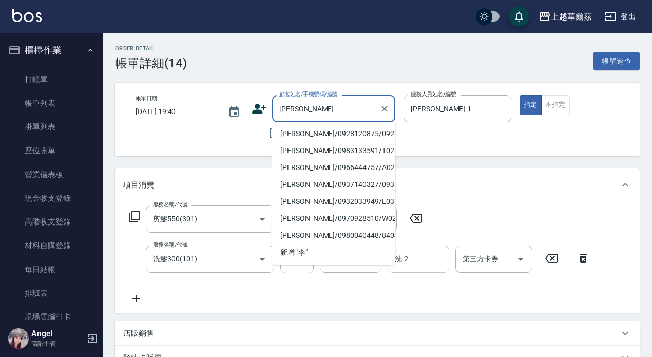
scroll to position [252, 0]
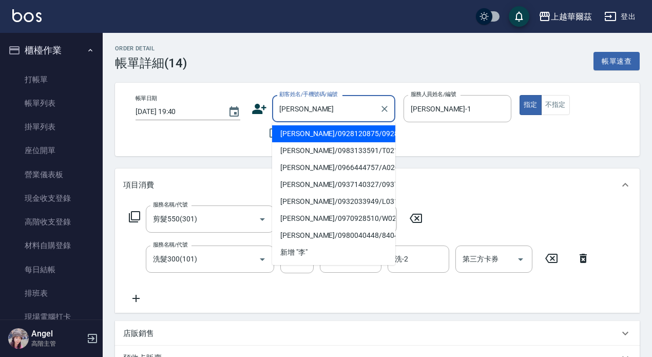
click at [290, 106] on input "李" at bounding box center [326, 109] width 99 height 18
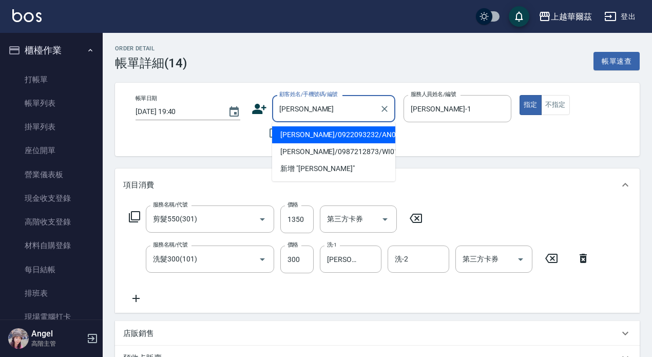
click at [313, 136] on li "李文瓊/0922093232/AN051121" at bounding box center [333, 134] width 123 height 17
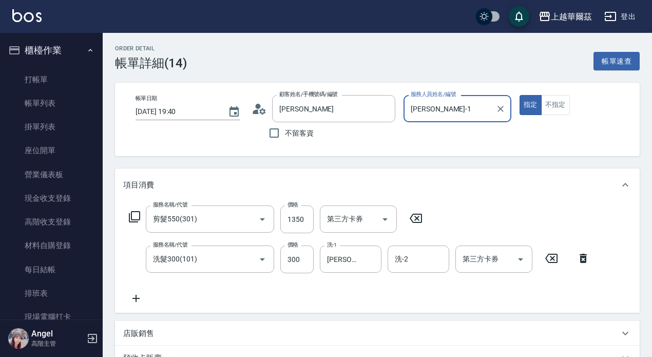
type input "李文瓊/0922093232/AN051121"
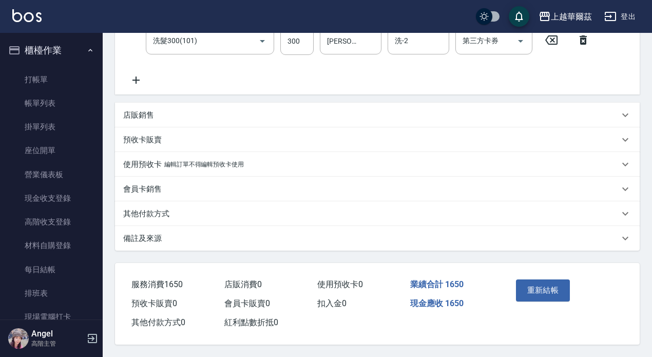
scroll to position [223, 0]
click at [153, 209] on p "其他付款方式" at bounding box center [146, 213] width 46 height 11
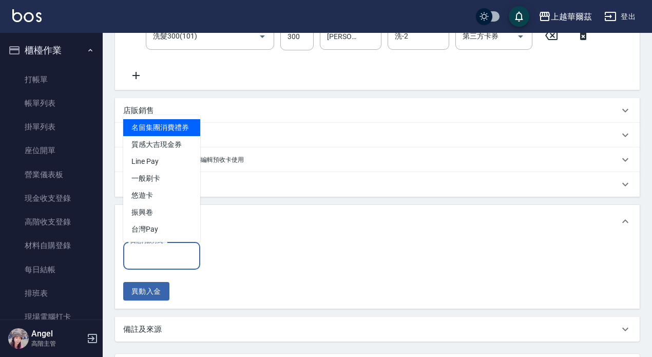
click at [155, 253] on input "其他付款方式" at bounding box center [162, 255] width 68 height 18
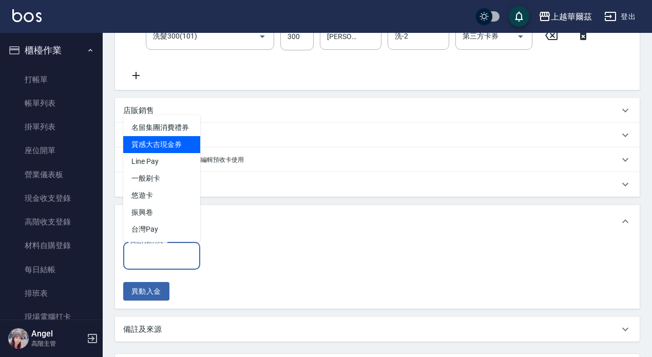
click at [175, 146] on span "質感大吉現金券" at bounding box center [161, 144] width 77 height 17
type input "質感大吉現金券"
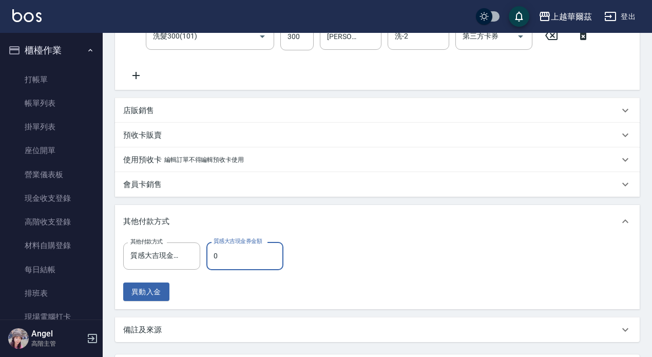
click at [212, 254] on input "0" at bounding box center [244, 256] width 77 height 28
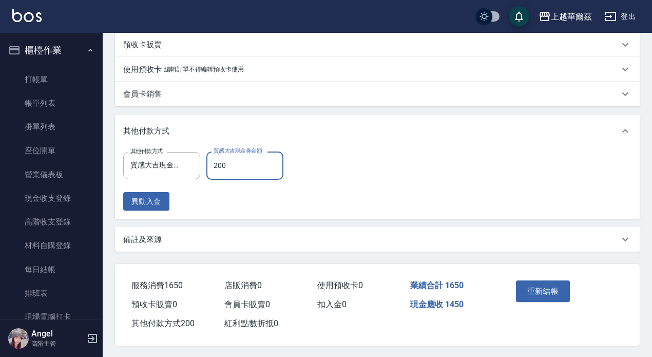
scroll to position [319, 0]
type input "200"
click at [545, 283] on button "重新結帳" at bounding box center [543, 290] width 54 height 22
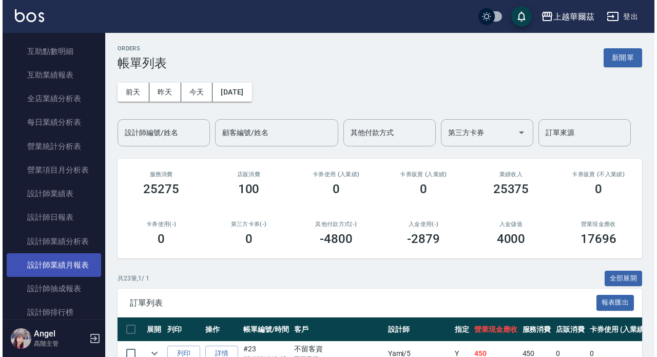
scroll to position [564, 0]
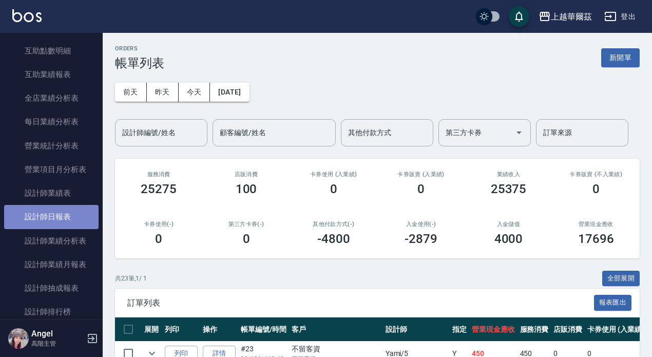
click at [70, 219] on link "設計師日報表" at bounding box center [51, 217] width 94 height 24
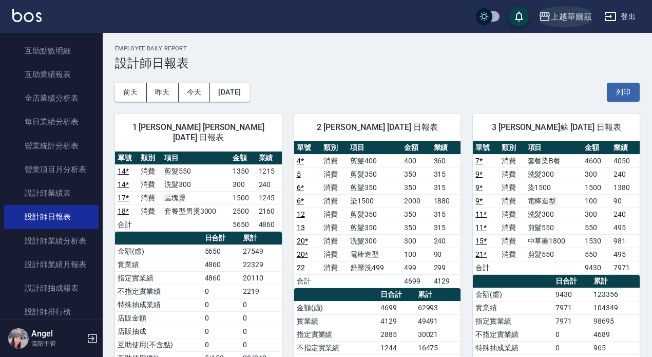
click at [575, 16] on div "上越華爾茲" at bounding box center [571, 16] width 41 height 13
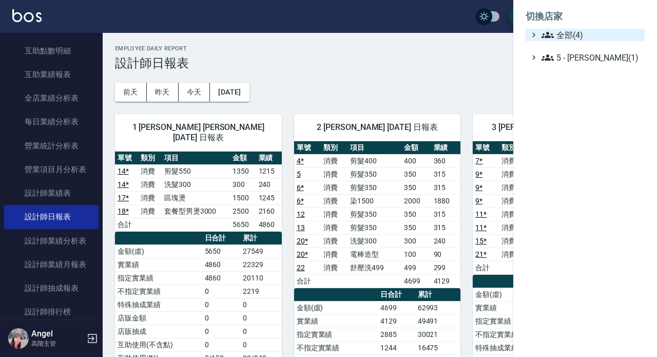
click at [577, 32] on span "全部(4)" at bounding box center [590, 35] width 99 height 12
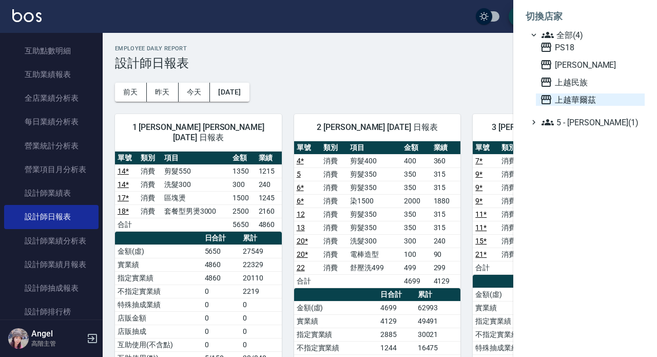
click at [575, 98] on span "上越華爾茲" at bounding box center [590, 99] width 101 height 12
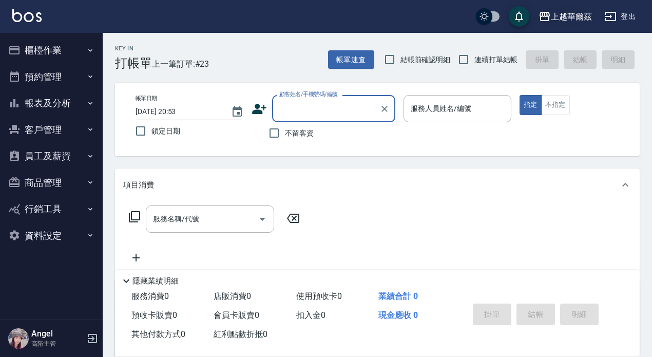
click at [580, 14] on div "上越華爾茲" at bounding box center [571, 16] width 41 height 13
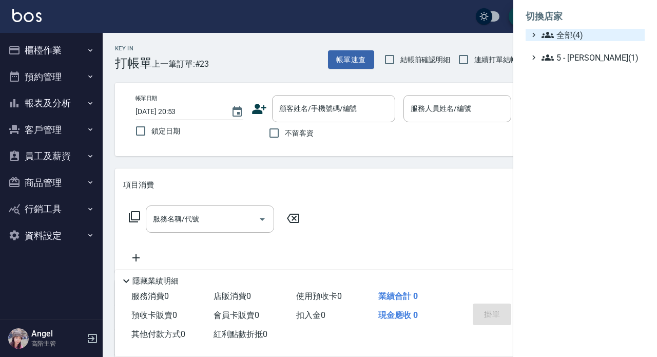
click at [580, 31] on span "全部(4)" at bounding box center [590, 35] width 99 height 12
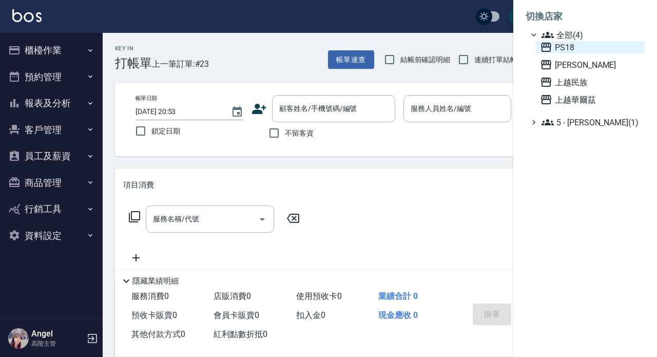
click at [579, 48] on span "PS18" at bounding box center [590, 47] width 101 height 12
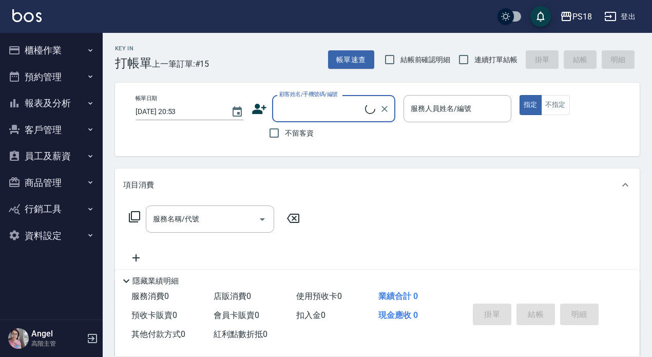
click at [53, 101] on button "報表及分析" at bounding box center [51, 103] width 94 height 27
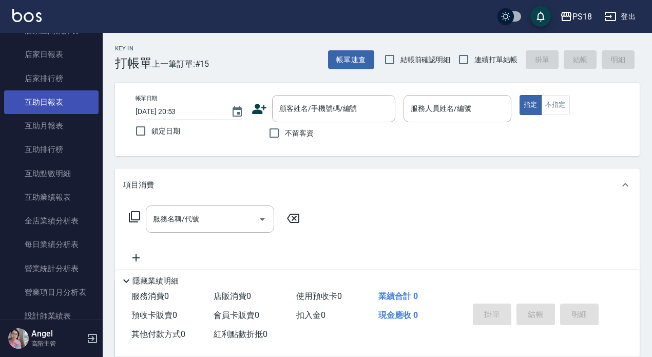
scroll to position [257, 0]
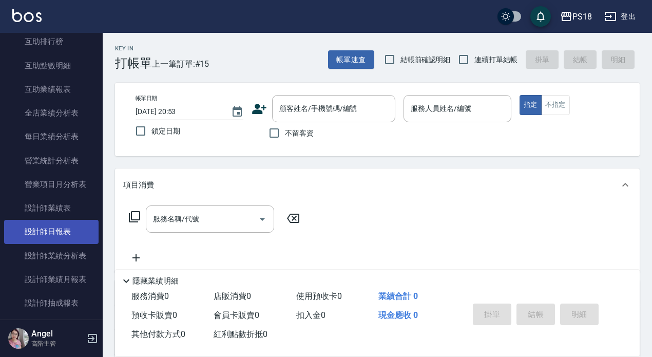
click at [66, 232] on link "設計師日報表" at bounding box center [51, 232] width 94 height 24
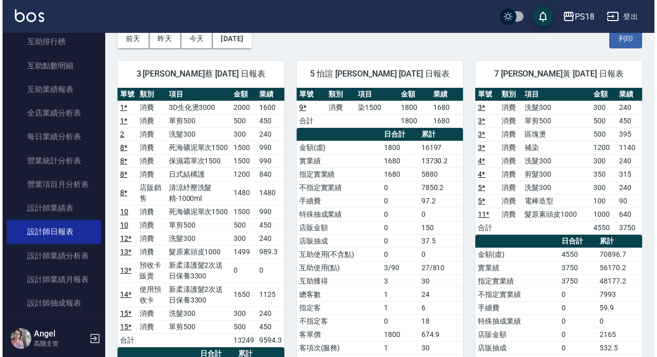
scroll to position [51, 0]
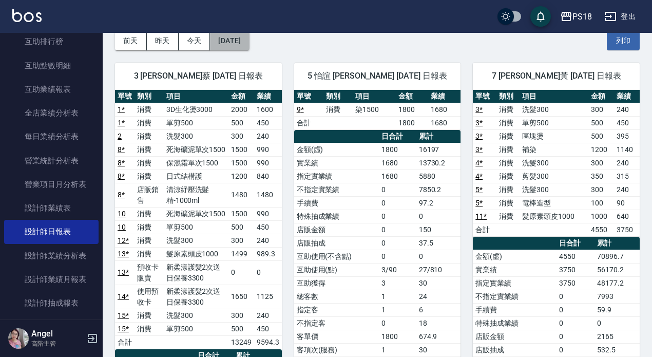
click at [245, 47] on button "[DATE]" at bounding box center [229, 40] width 39 height 19
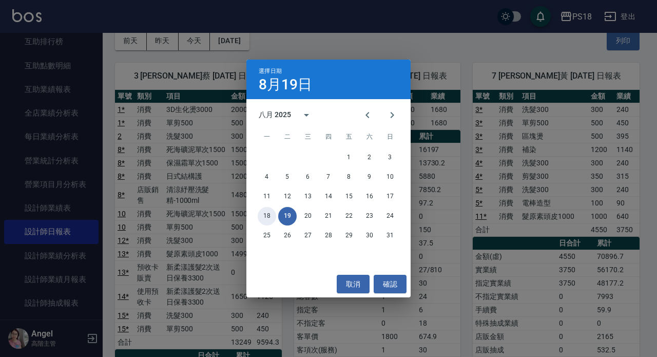
click at [265, 214] on button "18" at bounding box center [267, 216] width 18 height 18
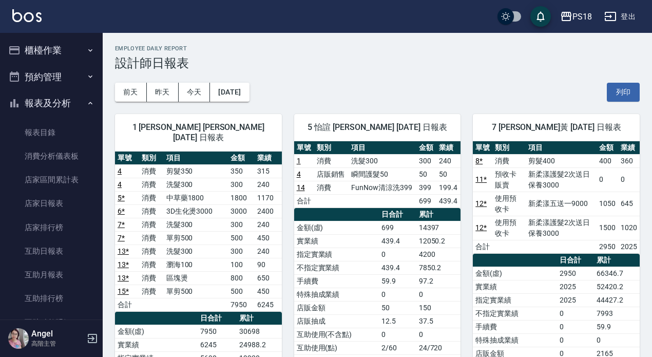
click at [51, 46] on button "櫃檯作業" at bounding box center [51, 50] width 94 height 27
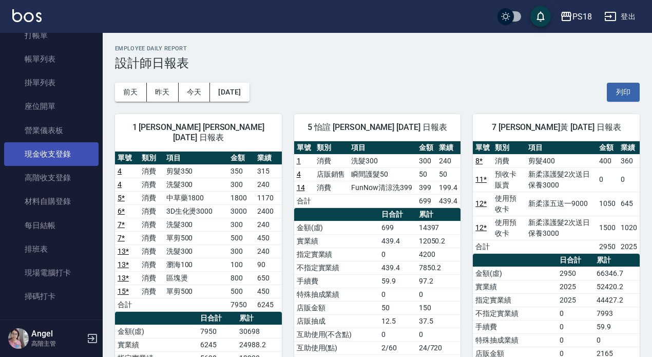
scroll to position [103, 0]
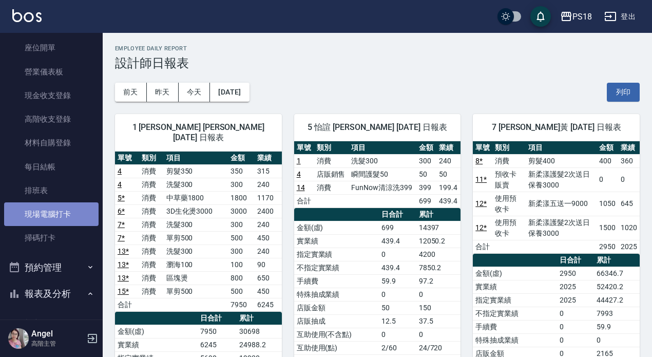
click at [59, 212] on link "現場電腦打卡" at bounding box center [51, 214] width 94 height 24
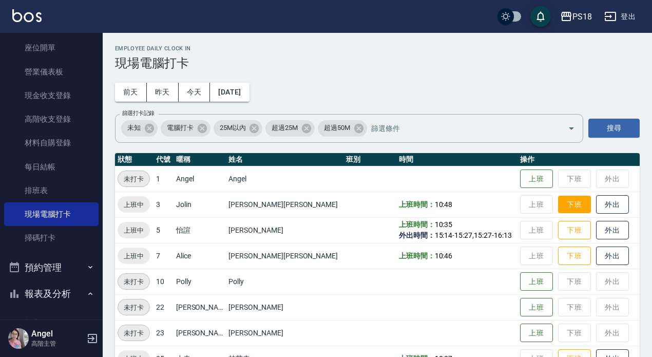
click at [558, 204] on button "下班" at bounding box center [574, 204] width 33 height 18
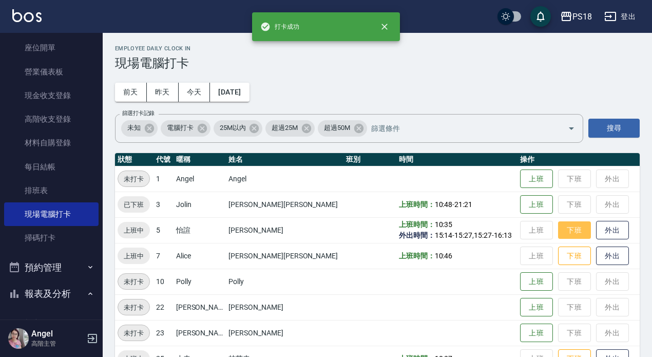
click at [558, 229] on button "下班" at bounding box center [574, 230] width 33 height 18
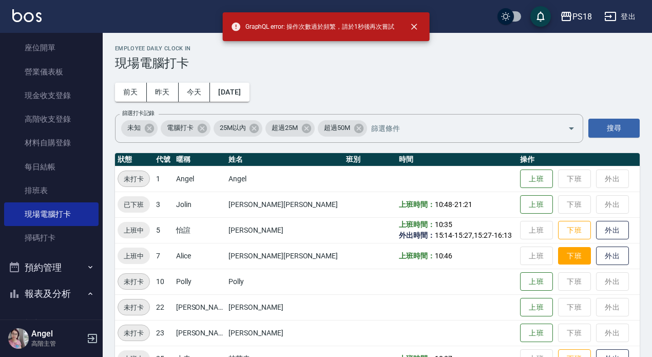
click at [558, 256] on button "下班" at bounding box center [574, 256] width 33 height 18
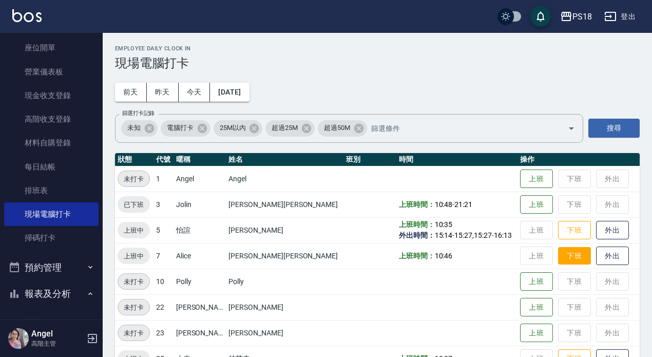
click at [558, 256] on button "下班" at bounding box center [574, 256] width 33 height 18
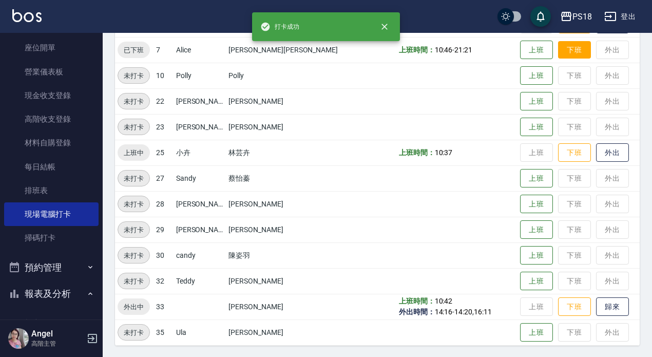
scroll to position [207, 0]
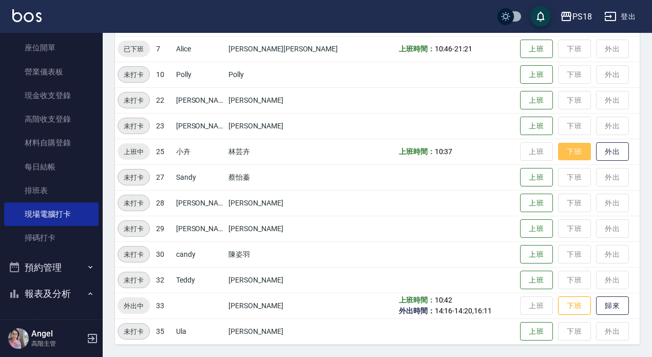
click at [558, 151] on button "下班" at bounding box center [574, 152] width 33 height 18
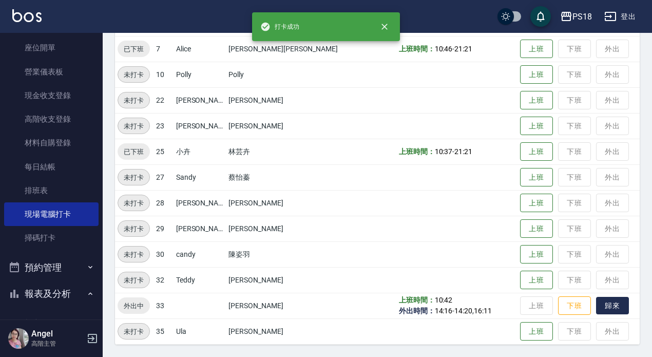
click at [600, 308] on button "歸來" at bounding box center [612, 306] width 33 height 18
click at [558, 306] on button "下班" at bounding box center [574, 306] width 33 height 18
click at [634, 15] on button "登出" at bounding box center [620, 16] width 40 height 19
